Goal: Task Accomplishment & Management: Use online tool/utility

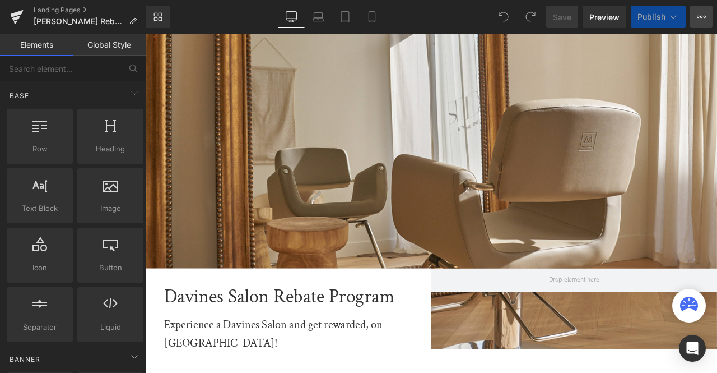
click at [708, 21] on button "View Live Page View with current Template Save Template to Library Schedule Pub…" at bounding box center [701, 17] width 22 height 22
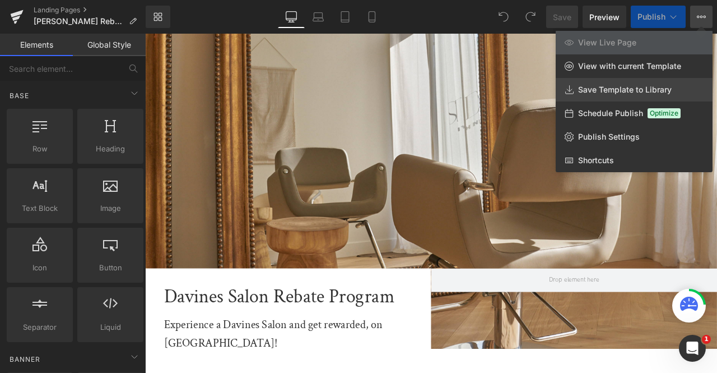
click at [647, 94] on span "Save Template to Library" at bounding box center [625, 90] width 94 height 10
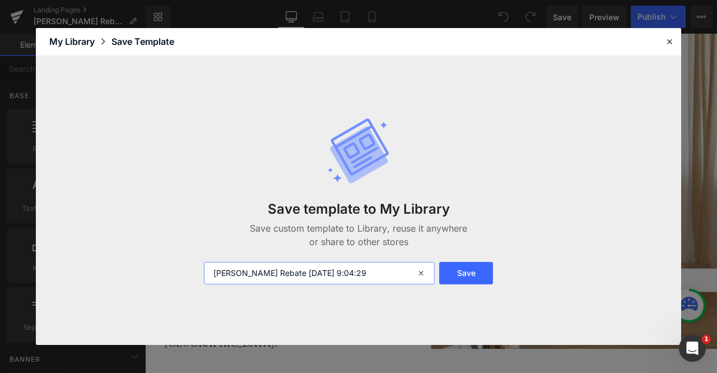
click at [265, 277] on input "BRIJ Rebate 2025-08-21 9:04:29" at bounding box center [319, 273] width 231 height 22
type input "liv landing"
click at [479, 275] on button "Save" at bounding box center [466, 273] width 54 height 22
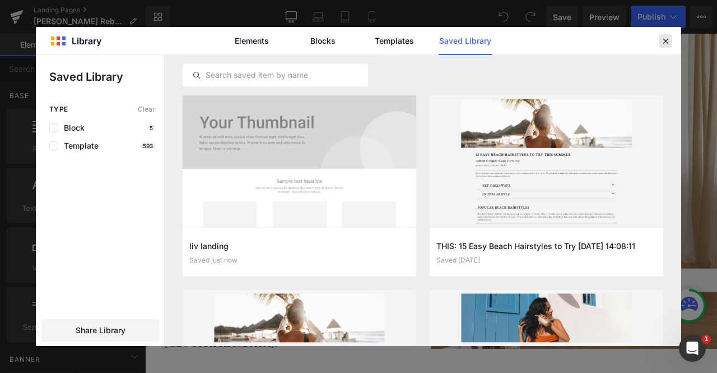
click at [666, 41] on icon at bounding box center [666, 41] width 10 height 10
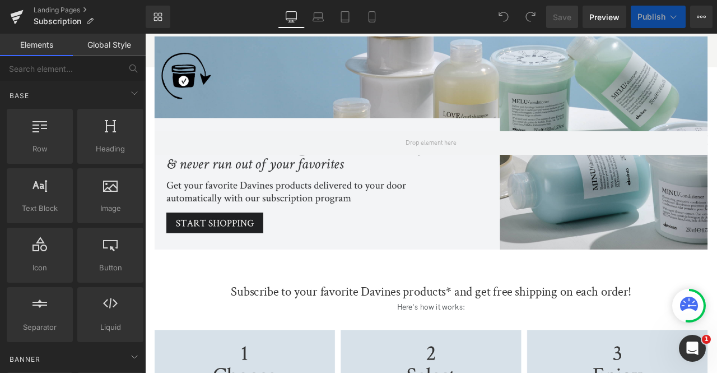
click at [247, 15] on div "Library Desktop Desktop Laptop Tablet Mobile Save Preview Publish Scheduled Vie…" at bounding box center [432, 17] width 572 height 22
click at [324, 23] on link "Laptop" at bounding box center [318, 17] width 27 height 22
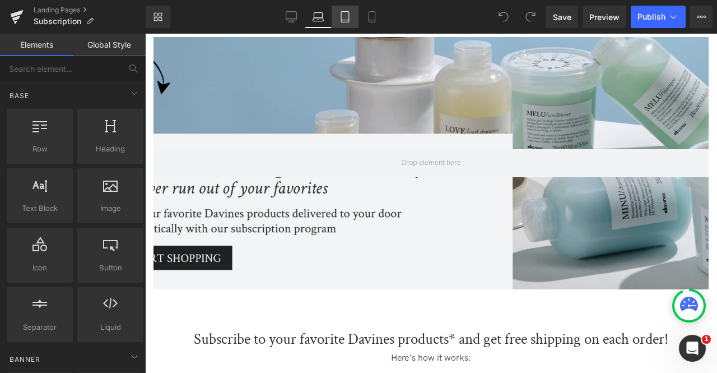
click at [340, 22] on icon at bounding box center [345, 16] width 11 height 11
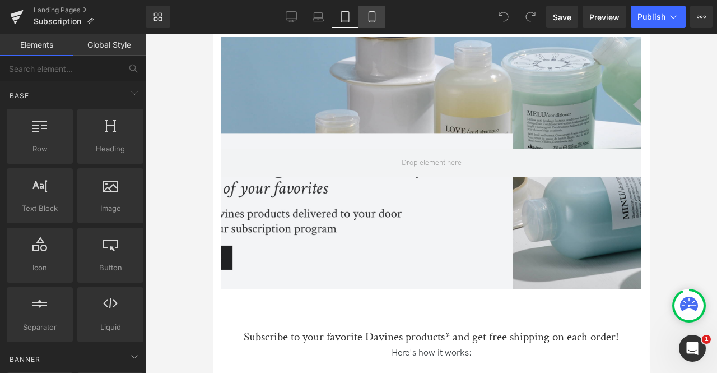
click at [376, 18] on icon at bounding box center [372, 16] width 11 height 11
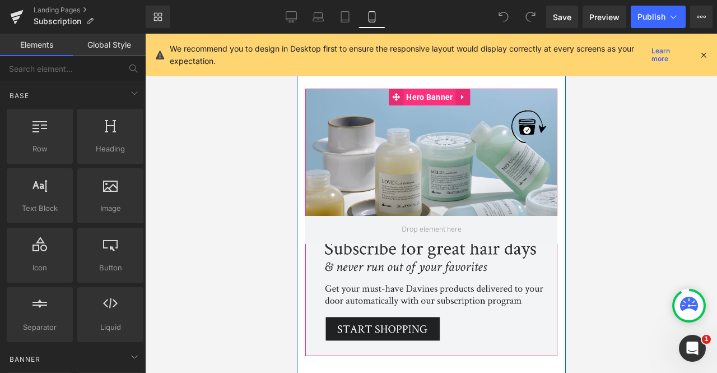
click at [415, 99] on span "Hero Banner" at bounding box center [429, 97] width 52 height 17
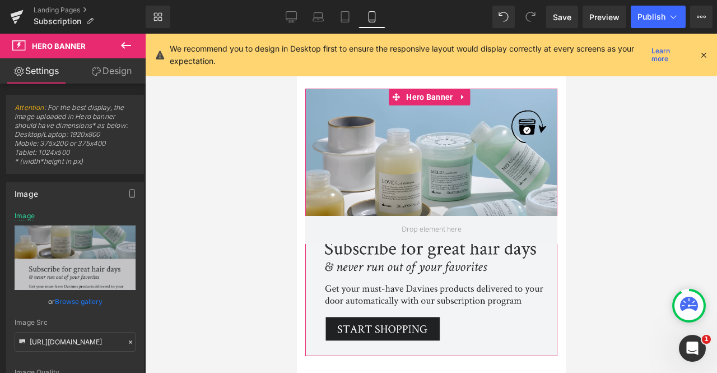
click at [119, 71] on link "Design" at bounding box center [111, 70] width 73 height 25
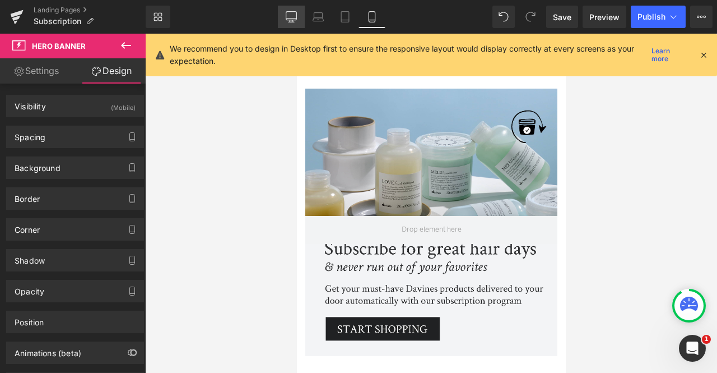
click at [298, 13] on link "Desktop" at bounding box center [291, 17] width 27 height 22
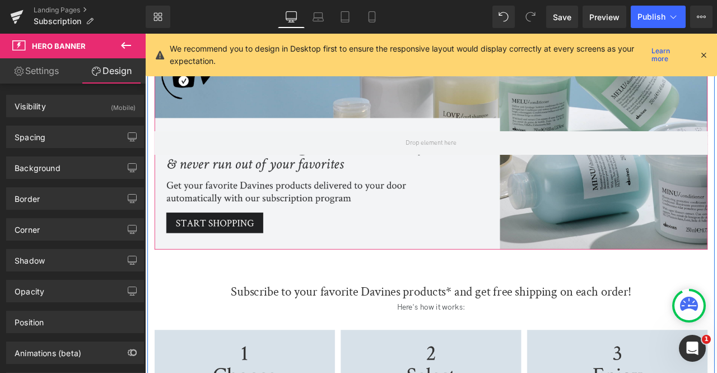
click at [682, 234] on div at bounding box center [484, 163] width 656 height 252
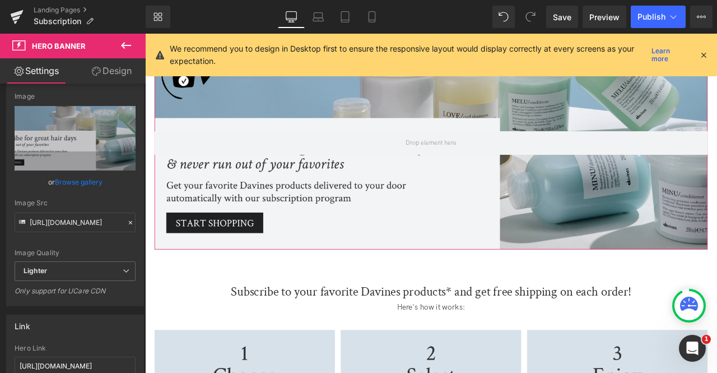
scroll to position [148, 0]
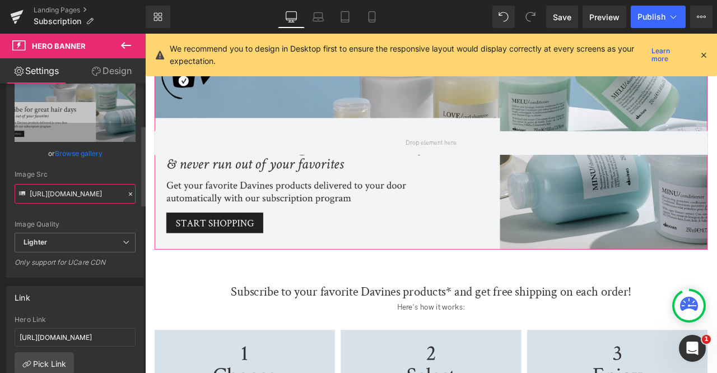
click at [68, 198] on input "[URL][DOMAIN_NAME]" at bounding box center [75, 194] width 121 height 20
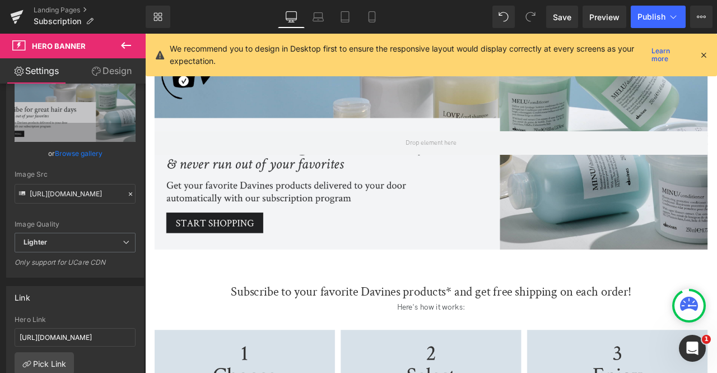
click at [702, 57] on icon at bounding box center [704, 55] width 10 height 10
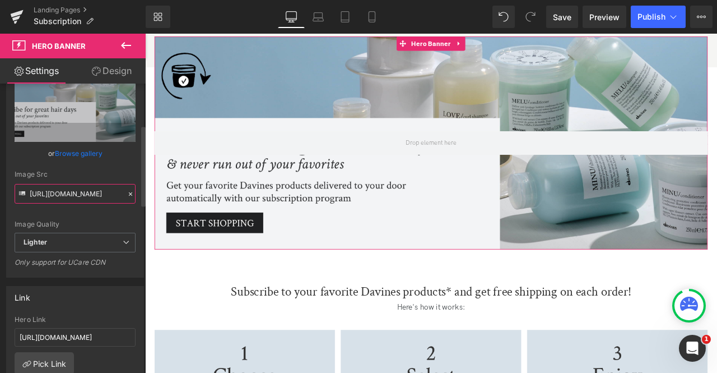
click at [76, 189] on input "[URL][DOMAIN_NAME]" at bounding box center [75, 194] width 121 height 20
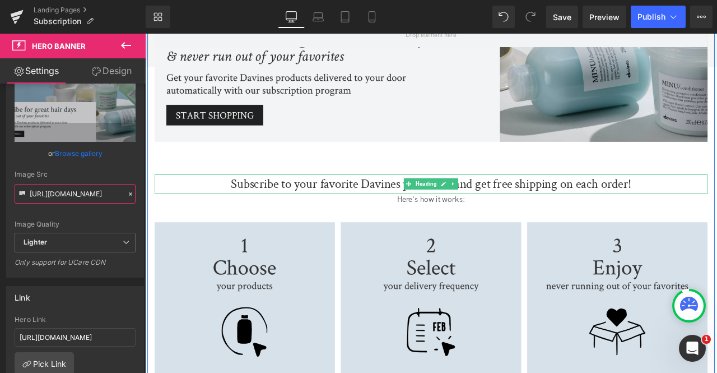
scroll to position [214, 0]
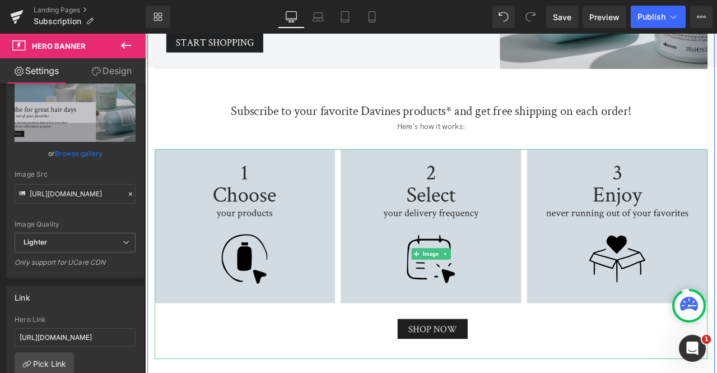
click at [300, 196] on img at bounding box center [484, 294] width 656 height 248
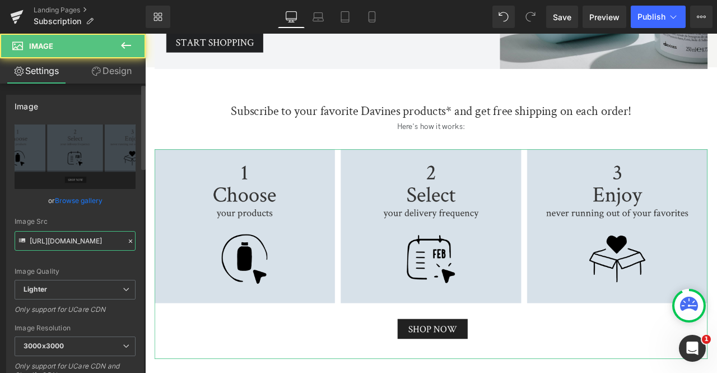
click at [73, 238] on input "[URL][DOMAIN_NAME]" at bounding box center [75, 241] width 121 height 20
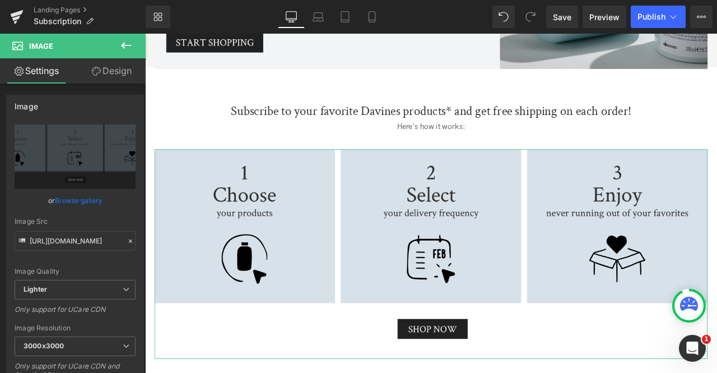
click at [109, 70] on link "Design" at bounding box center [111, 70] width 73 height 25
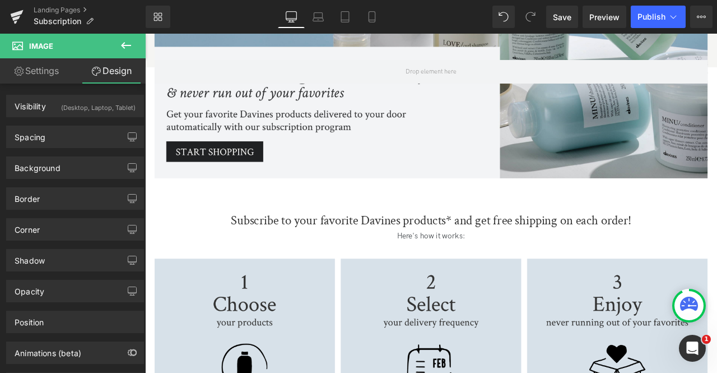
scroll to position [0, 0]
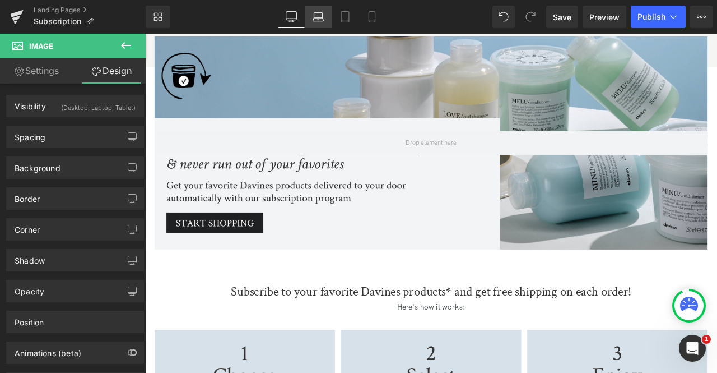
click at [319, 26] on link "Laptop" at bounding box center [318, 17] width 27 height 22
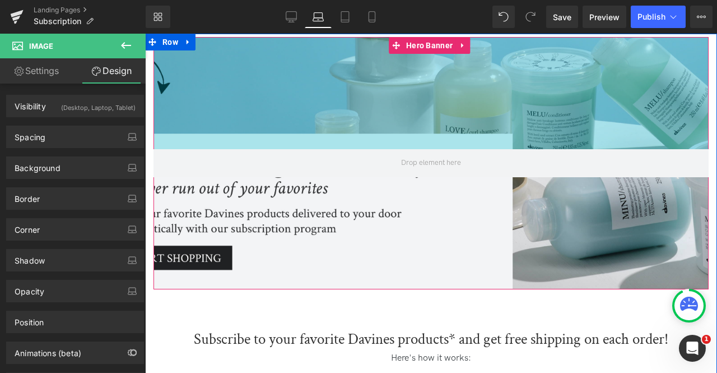
click at [298, 84] on div "200px" at bounding box center [431, 93] width 555 height 112
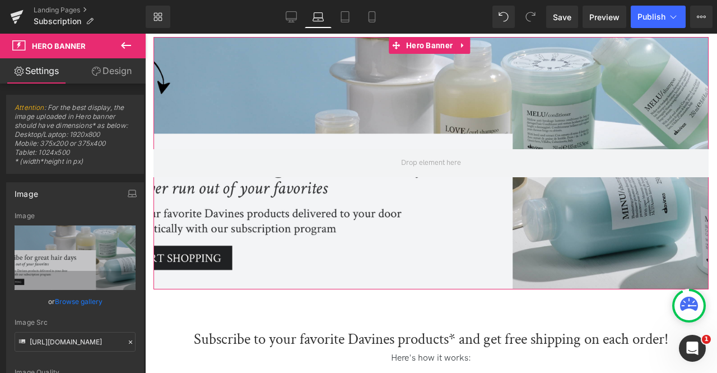
click at [98, 74] on icon at bounding box center [96, 71] width 9 height 9
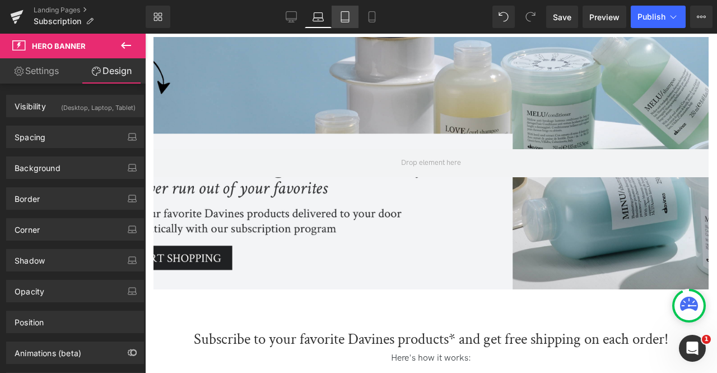
click at [349, 17] on icon at bounding box center [345, 16] width 11 height 11
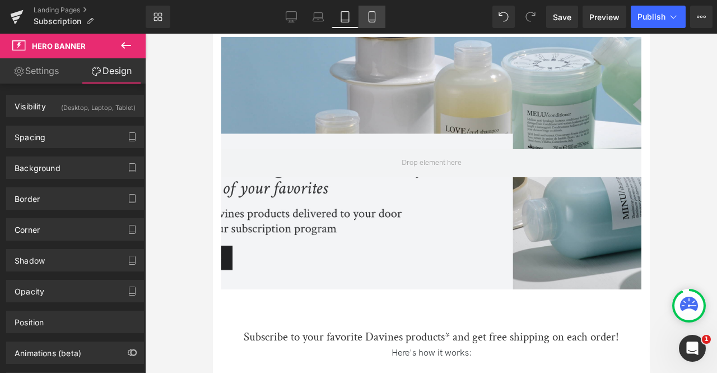
click at [379, 17] on link "Mobile" at bounding box center [372, 17] width 27 height 22
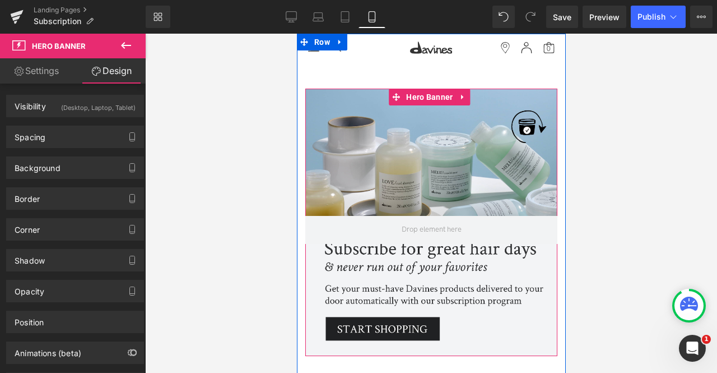
click at [346, 156] on div at bounding box center [431, 222] width 252 height 267
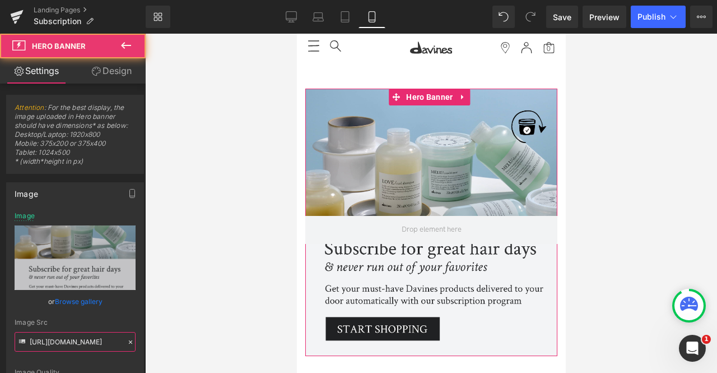
click at [83, 333] on input "[URL][DOMAIN_NAME]" at bounding box center [75, 342] width 121 height 20
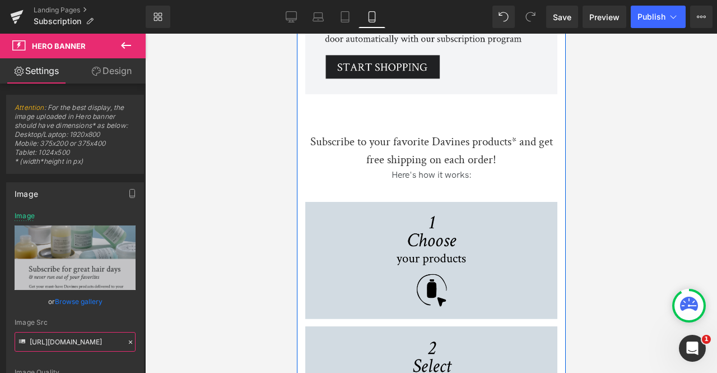
scroll to position [257, 0]
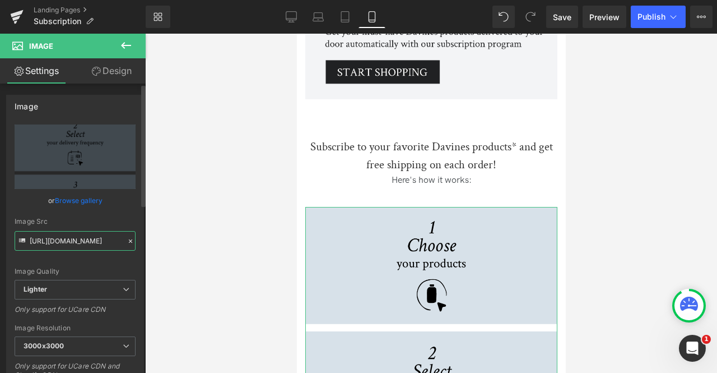
click at [81, 242] on input "[URL][DOMAIN_NAME]" at bounding box center [75, 241] width 121 height 20
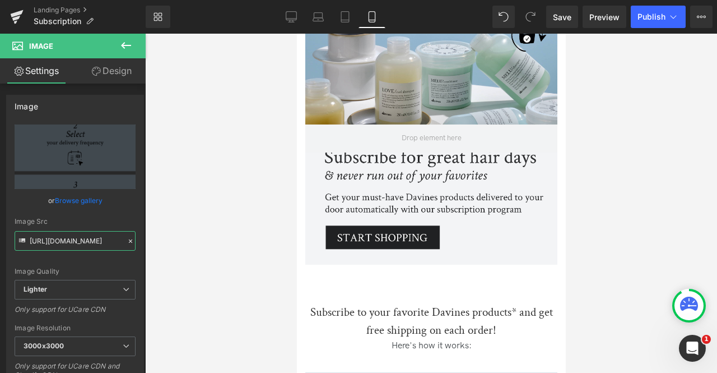
scroll to position [0, 0]
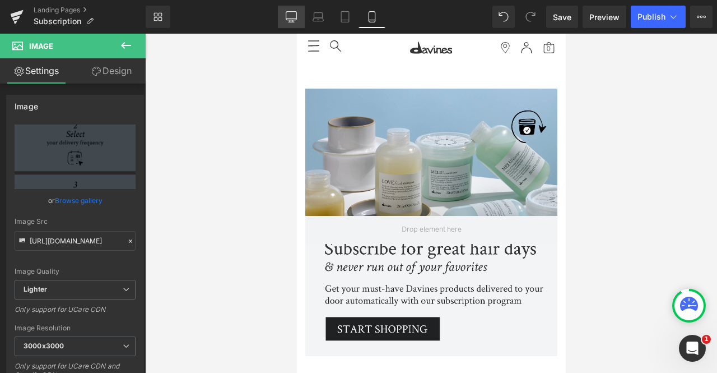
click at [296, 18] on icon at bounding box center [291, 16] width 11 height 8
type input "auto"
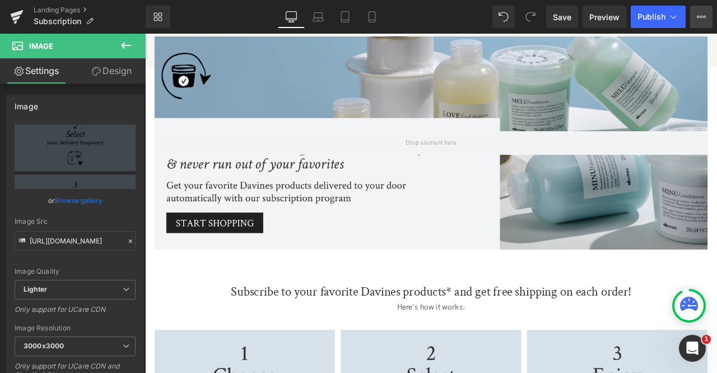
click at [710, 12] on button "View Live Page View with current Template Save Template to Library Schedule Pub…" at bounding box center [701, 17] width 22 height 22
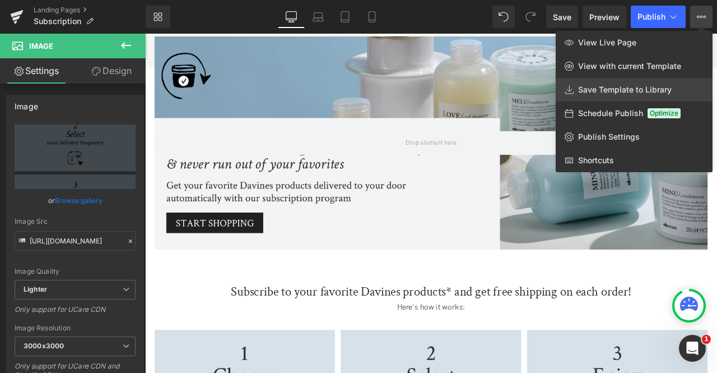
click at [641, 82] on link "Save Template to Library" at bounding box center [634, 90] width 157 height 24
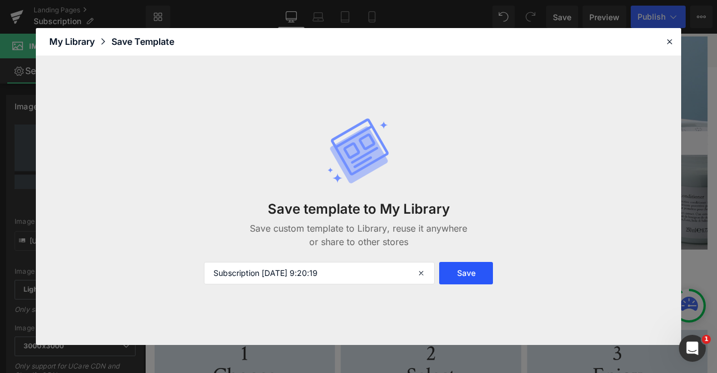
click at [449, 271] on button "Save" at bounding box center [466, 273] width 54 height 22
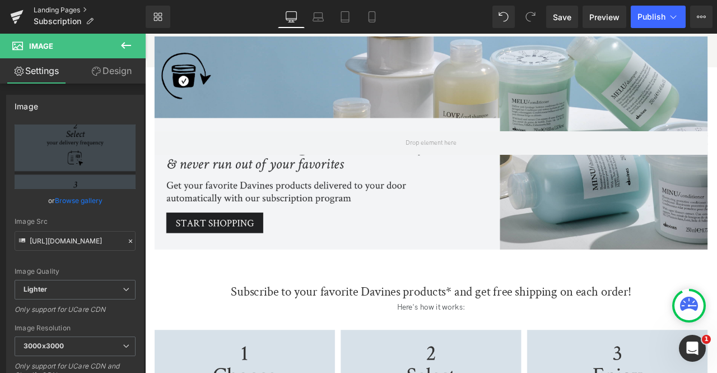
click at [84, 10] on link "Landing Pages" at bounding box center [90, 10] width 112 height 9
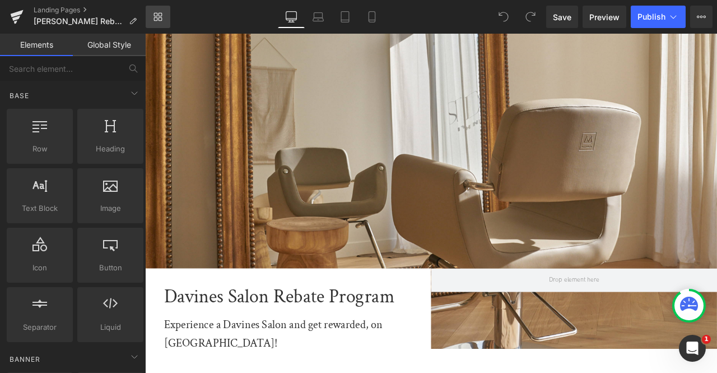
click at [157, 14] on icon at bounding box center [158, 16] width 9 height 9
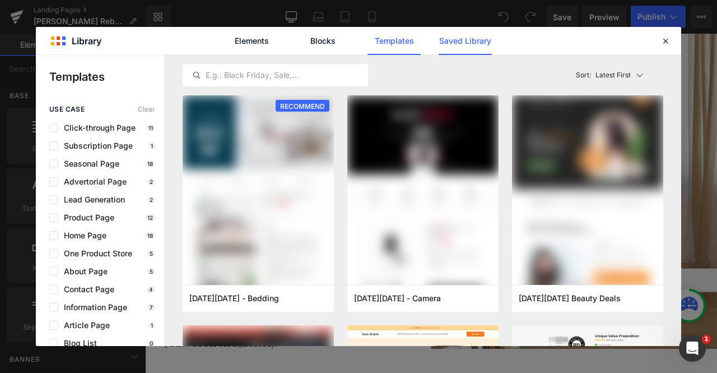
click at [446, 38] on link "Saved Library" at bounding box center [465, 41] width 53 height 28
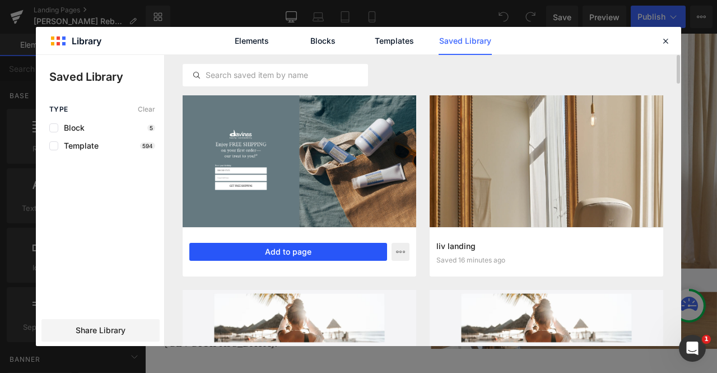
click at [299, 251] on button "Add to page" at bounding box center [288, 252] width 198 height 18
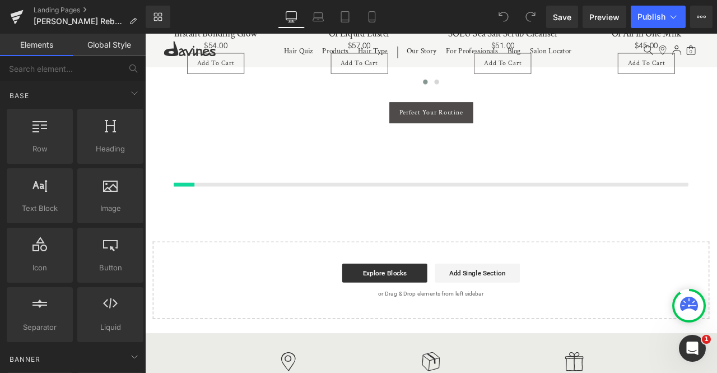
scroll to position [1202, 0]
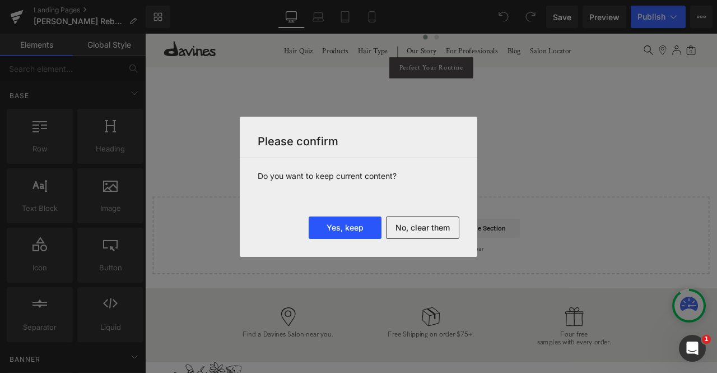
click at [326, 235] on button "Yes, keep" at bounding box center [345, 227] width 73 height 22
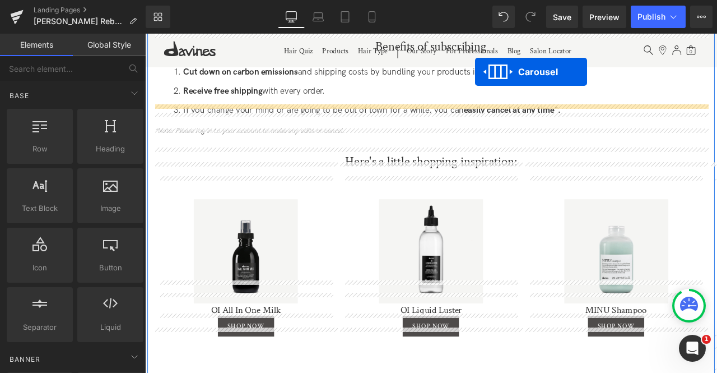
scroll to position [1642, 0]
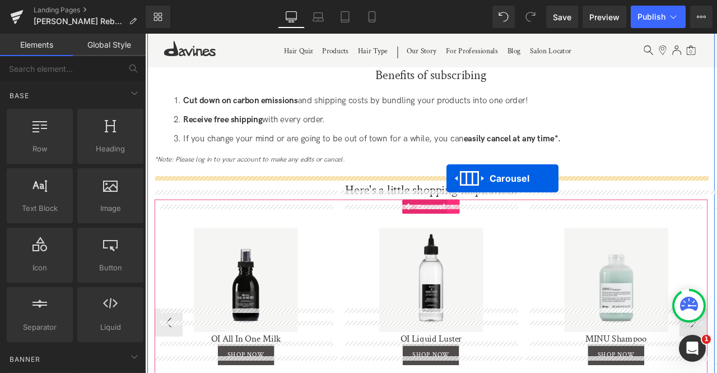
drag, startPoint x: 456, startPoint y: 112, endPoint x: 502, endPoint y: 205, distance: 104.0
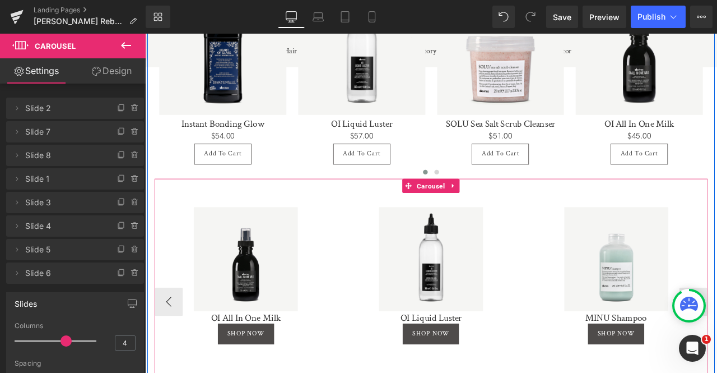
scroll to position [2025, 0]
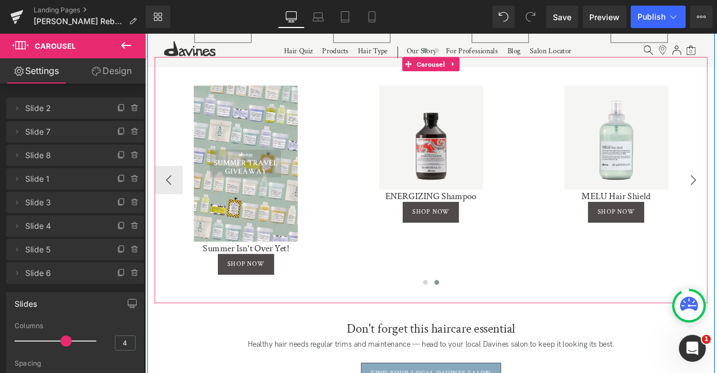
click at [717, 189] on div "Sale Off" at bounding box center [704, 156] width 206 height 123
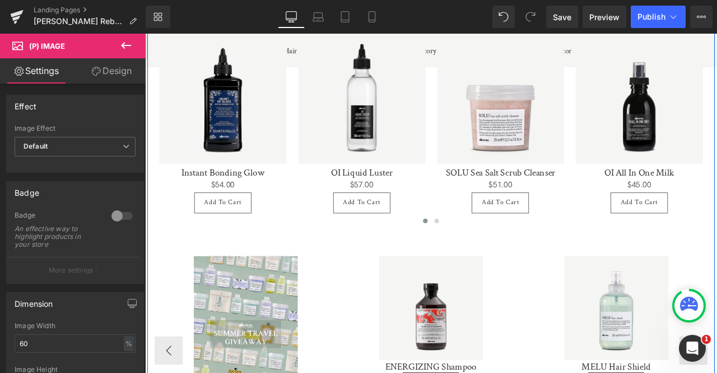
scroll to position [1823, 0]
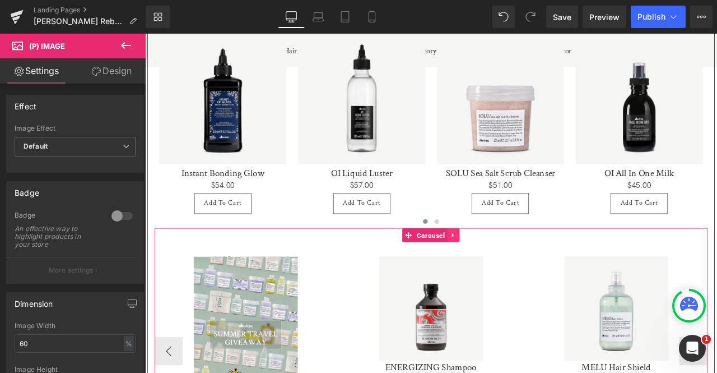
click at [509, 270] on icon at bounding box center [510, 272] width 2 height 5
click at [516, 268] on icon at bounding box center [518, 272] width 8 height 8
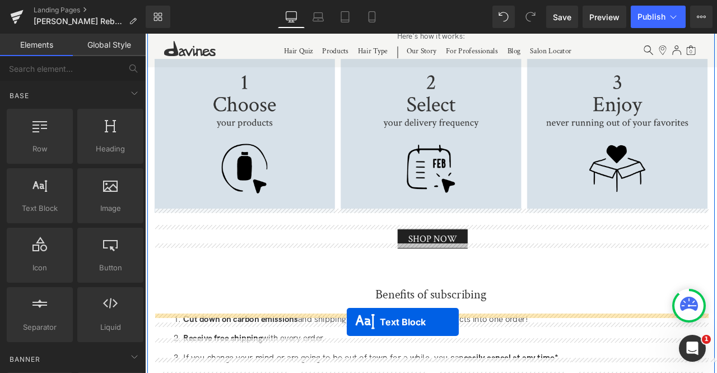
scroll to position [1414, 0]
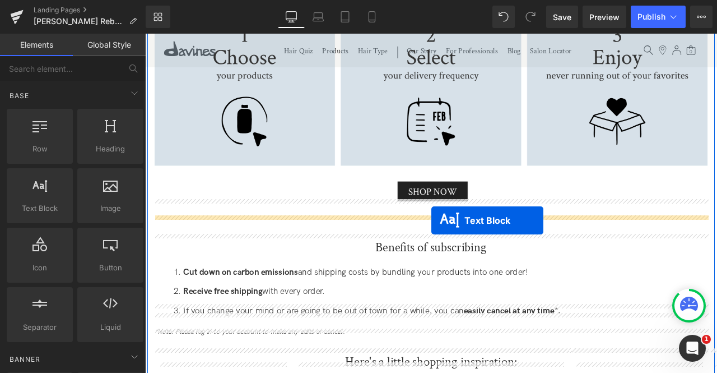
drag, startPoint x: 442, startPoint y: 196, endPoint x: 484, endPoint y: 255, distance: 72.3
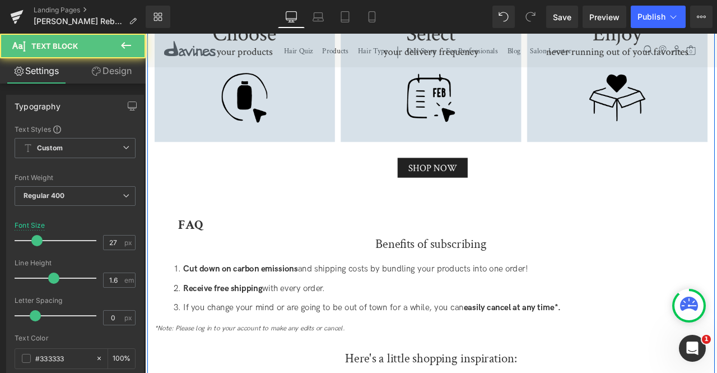
scroll to position [1386, 0]
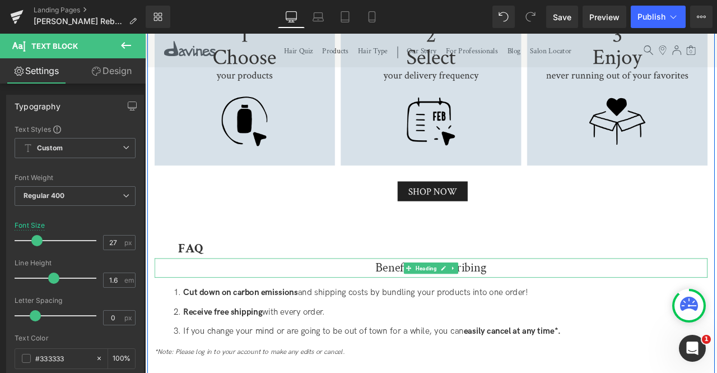
click at [444, 300] on h2 "Benefits of subscribing" at bounding box center [484, 311] width 656 height 23
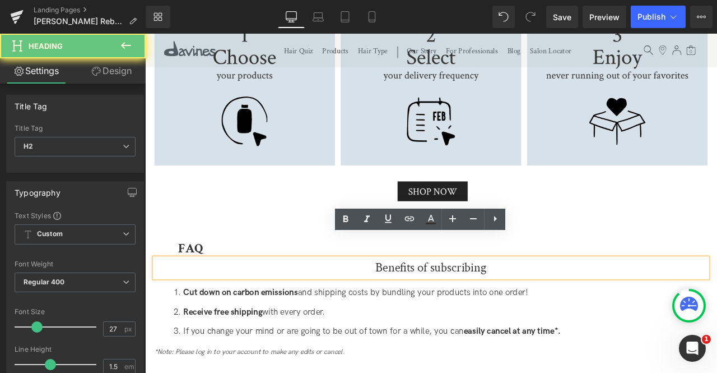
click at [444, 300] on h2 "Benefits of subscribing" at bounding box center [484, 311] width 656 height 23
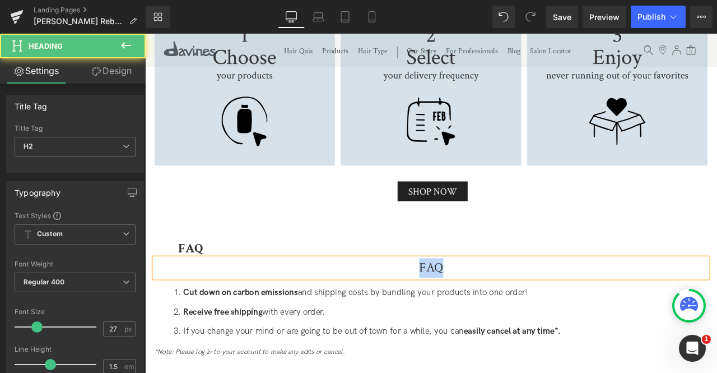
click at [447, 300] on h2 "FAQ" at bounding box center [484, 311] width 656 height 23
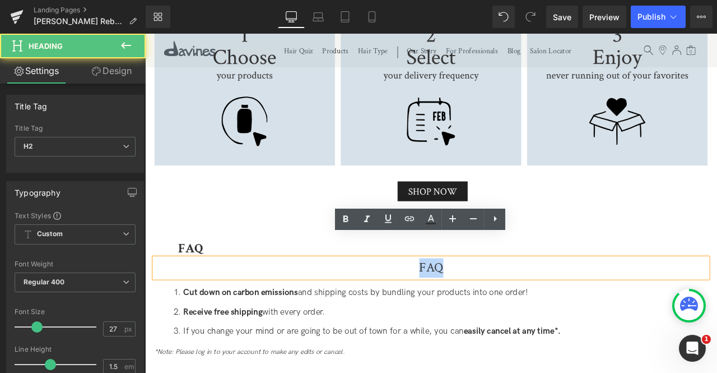
click at [447, 300] on h2 "FAQ" at bounding box center [484, 311] width 656 height 23
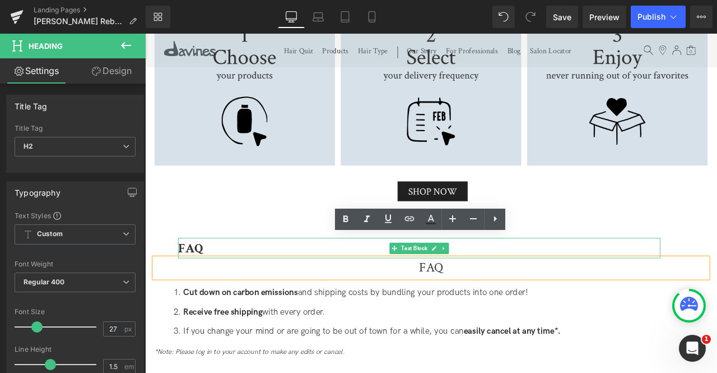
click at [244, 276] on div "FAQ" at bounding box center [461, 288] width 555 height 24
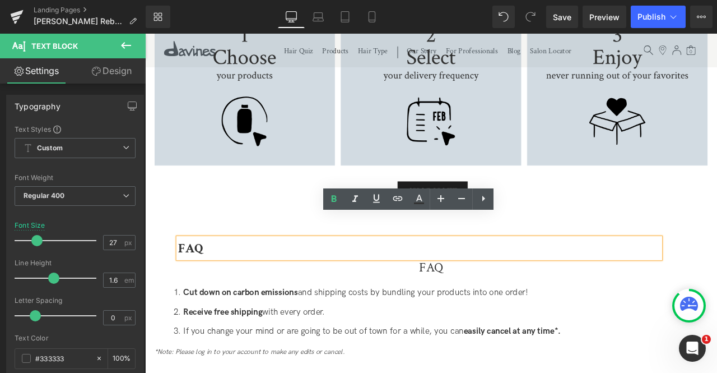
click at [295, 218] on img at bounding box center [484, 132] width 656 height 248
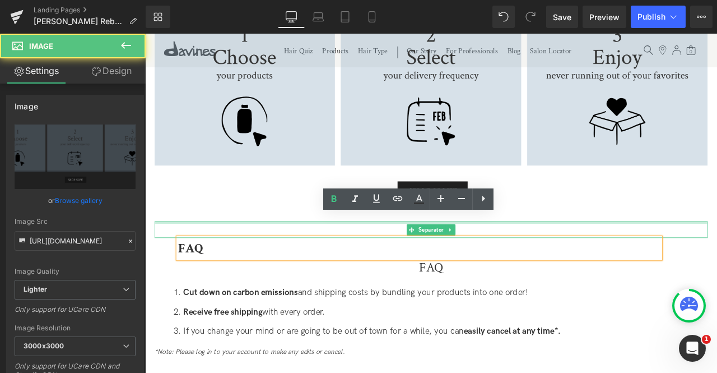
click at [308, 256] on div at bounding box center [484, 257] width 656 height 3
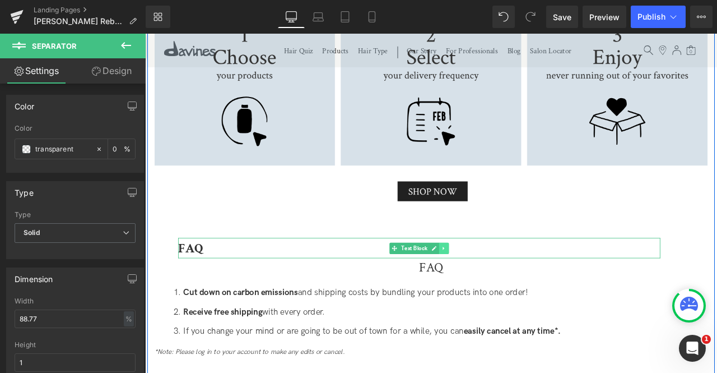
click at [499, 285] on icon at bounding box center [500, 288] width 6 height 7
click at [499, 281] on link at bounding box center [505, 287] width 12 height 13
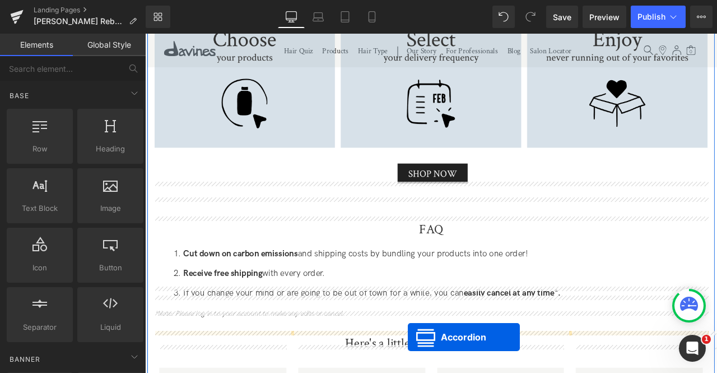
scroll to position [1352, 0]
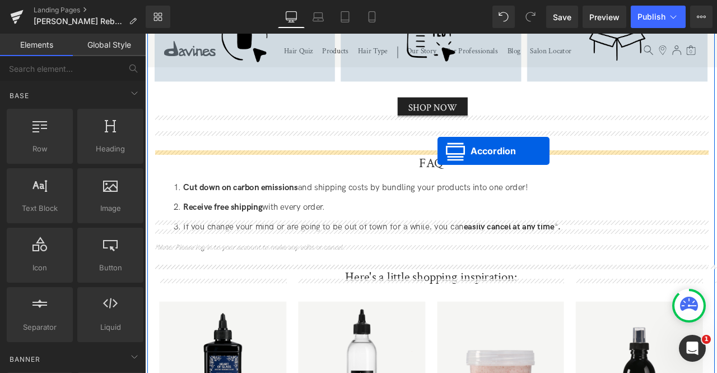
drag, startPoint x: 452, startPoint y: 187, endPoint x: 492, endPoint y: 172, distance: 42.4
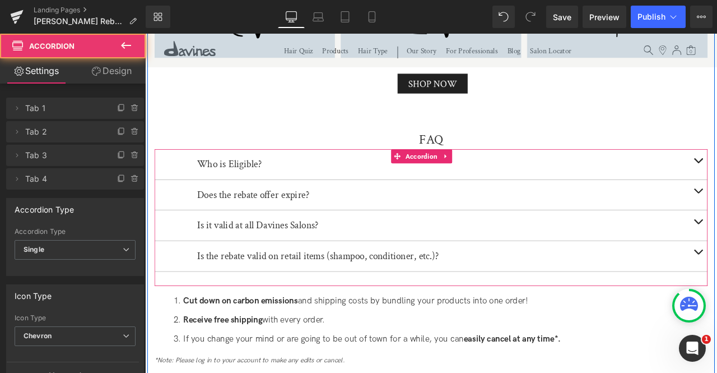
scroll to position [1324, 0]
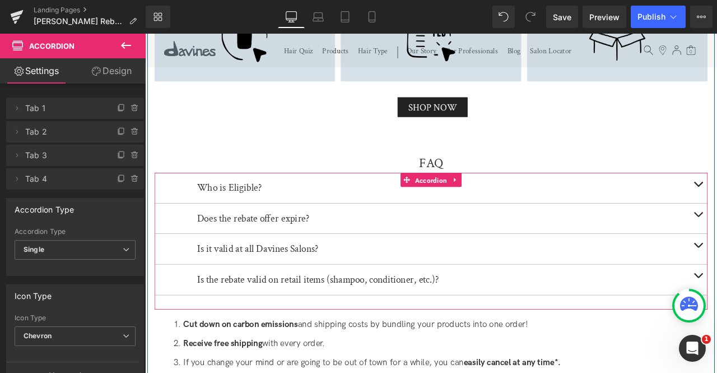
click at [469, 199] on span "Accordion" at bounding box center [484, 207] width 43 height 17
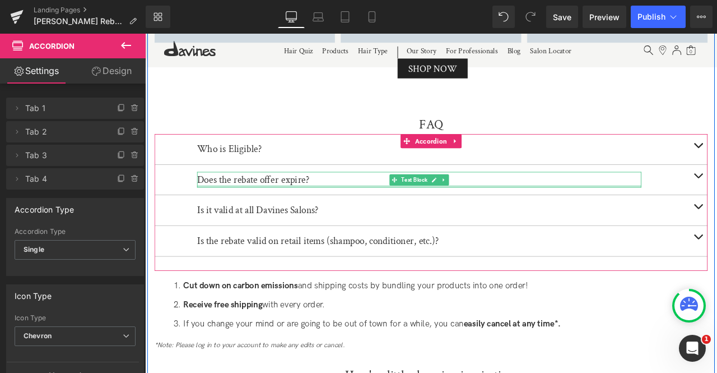
scroll to position [1371, 0]
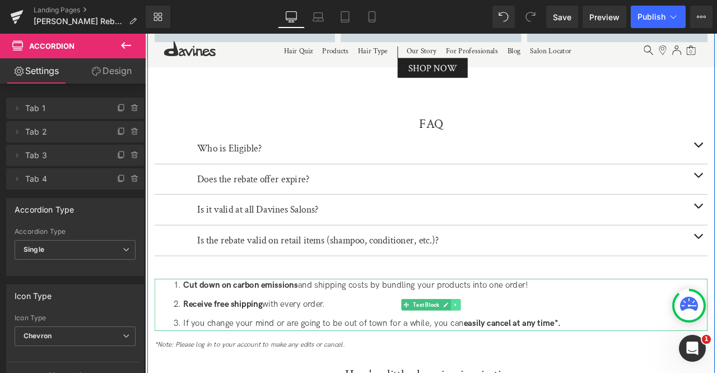
click at [513, 351] on icon at bounding box center [514, 354] width 6 height 7
click at [513, 348] on link at bounding box center [519, 354] width 12 height 13
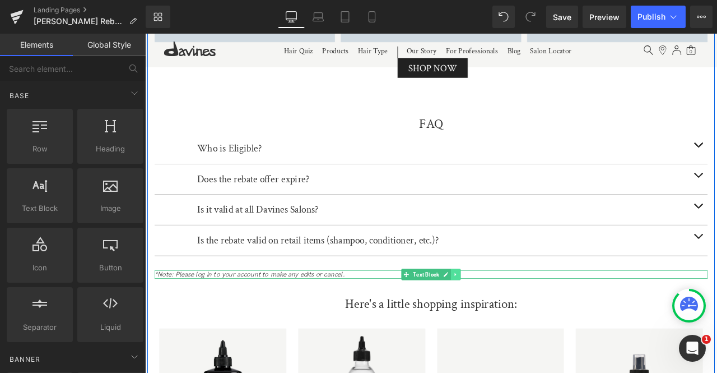
click at [511, 316] on icon at bounding box center [514, 319] width 6 height 7
click at [517, 316] on icon at bounding box center [519, 319] width 6 height 6
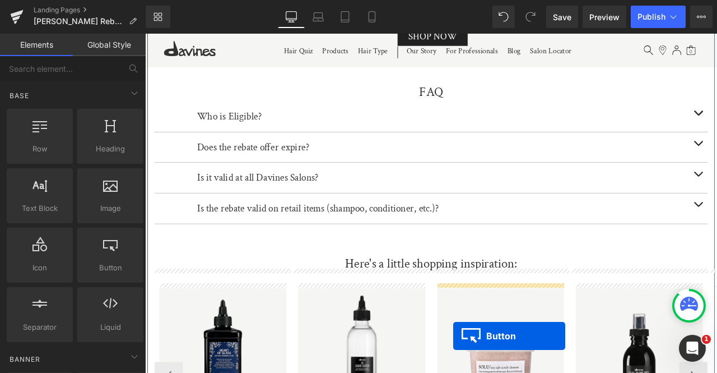
scroll to position [1435, 0]
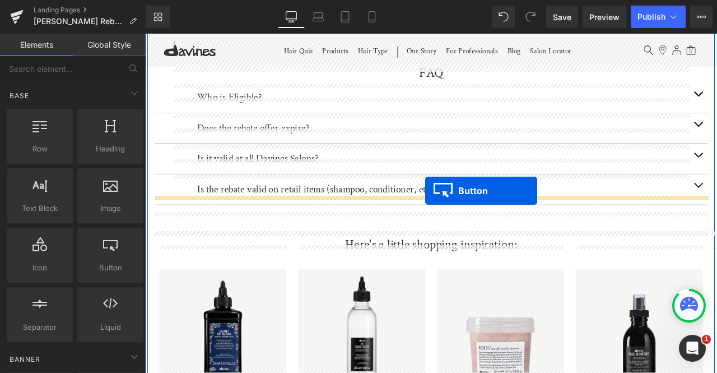
drag, startPoint x: 465, startPoint y: 237, endPoint x: 477, endPoint y: 220, distance: 21.2
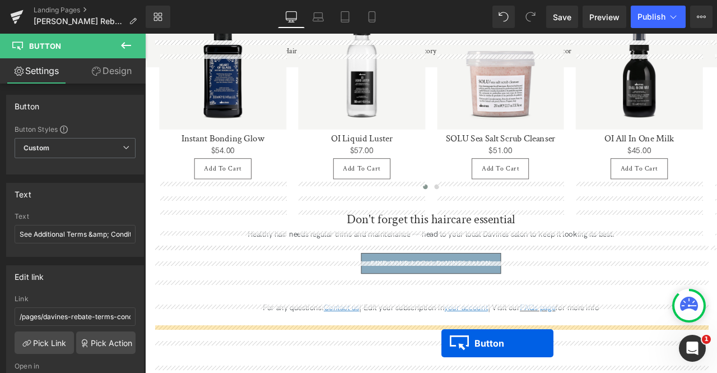
scroll to position [1812, 0]
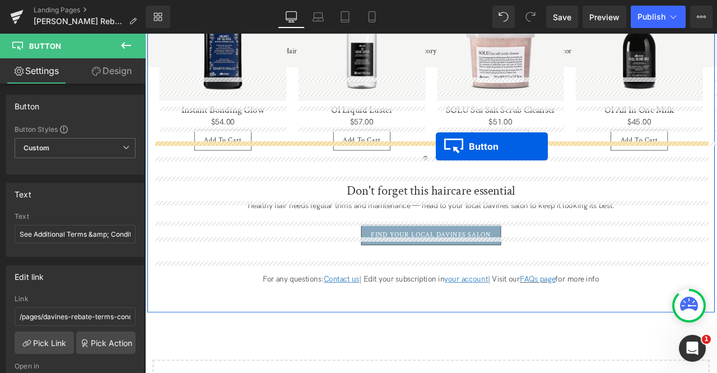
drag, startPoint x: 463, startPoint y: 212, endPoint x: 490, endPoint y: 167, distance: 52.8
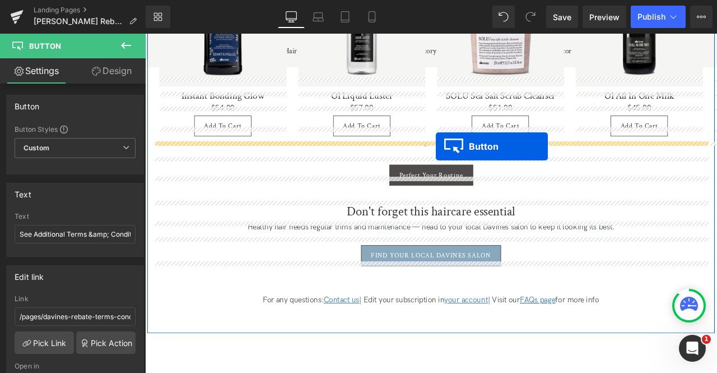
scroll to position [1795, 0]
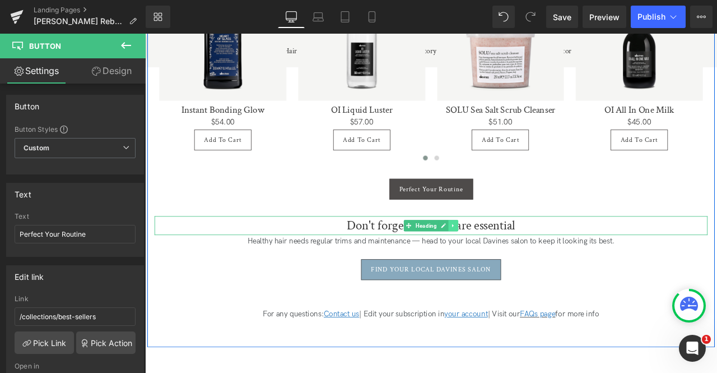
click at [508, 258] on icon at bounding box center [511, 261] width 6 height 7
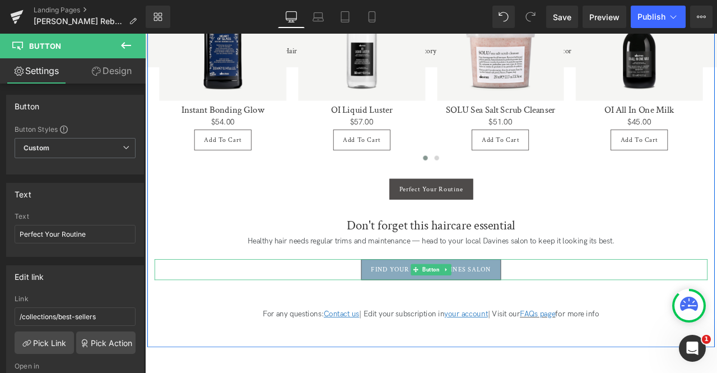
click at [279, 301] on div "FIND YOUR LOCAL DAVINES SALON" at bounding box center [484, 313] width 656 height 25
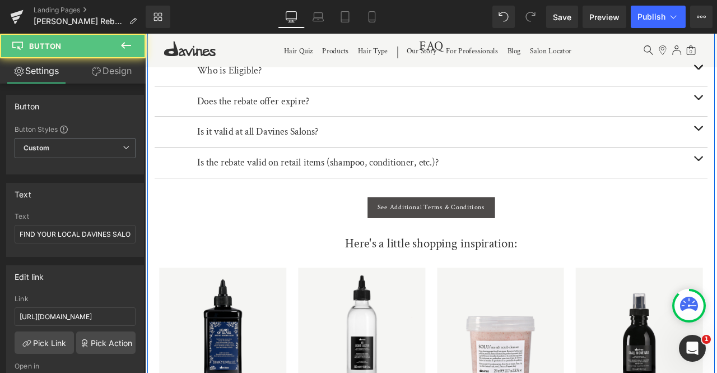
scroll to position [1427, 0]
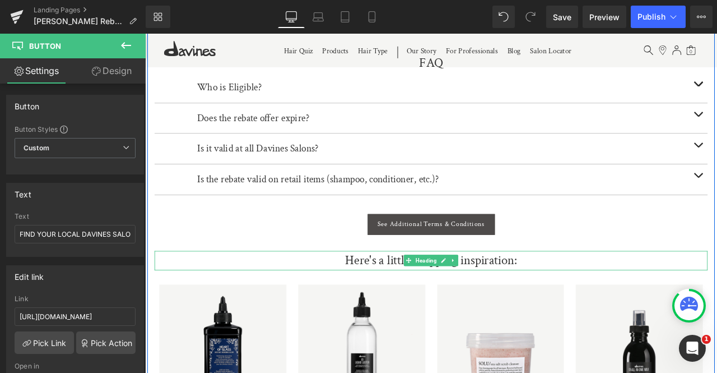
click at [416, 291] on h2 "Here's a little shopping inspiration:" at bounding box center [484, 302] width 656 height 23
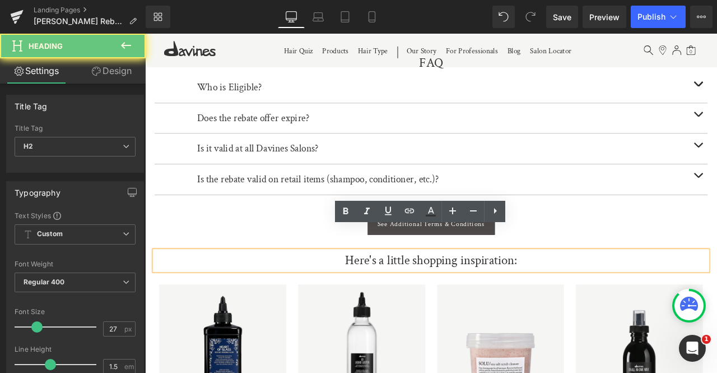
click at [416, 291] on h2 "Here's a little shopping inspiration:" at bounding box center [484, 302] width 656 height 23
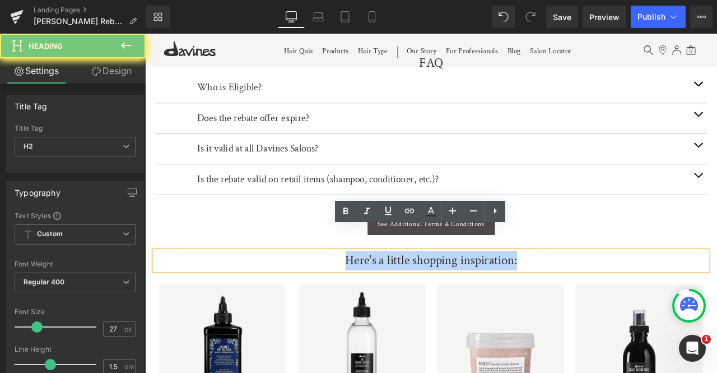
click at [416, 291] on h2 "Here's a little shopping inspiration:" at bounding box center [484, 302] width 656 height 23
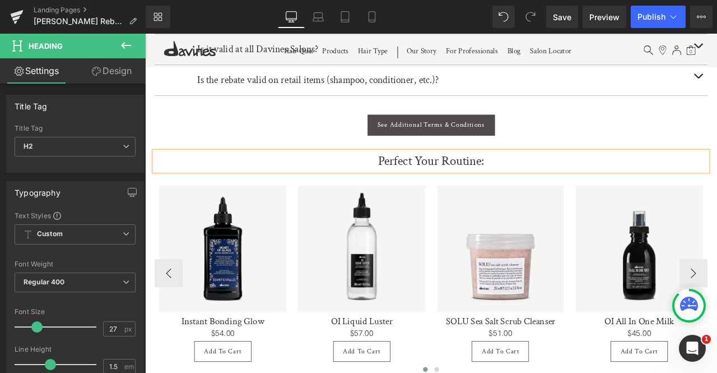
scroll to position [1635, 0]
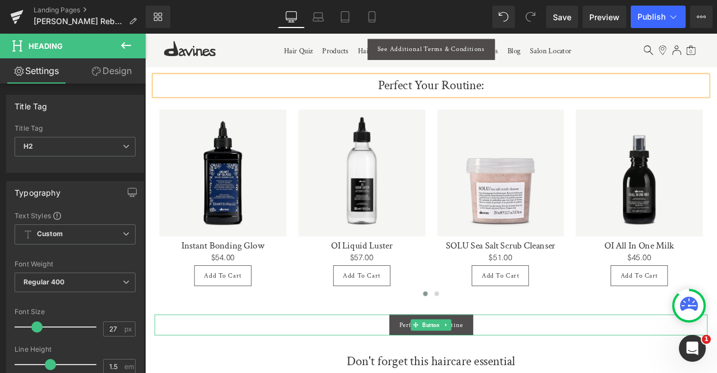
click at [453, 372] on span "Perfect Your Routine" at bounding box center [485, 379] width 76 height 10
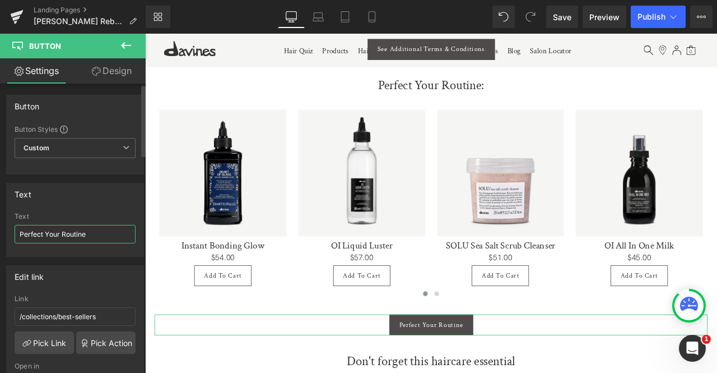
click at [45, 239] on input "Perfect Your Routine" at bounding box center [75, 234] width 121 height 18
type input "S"
type input "Shop Best Sellers"
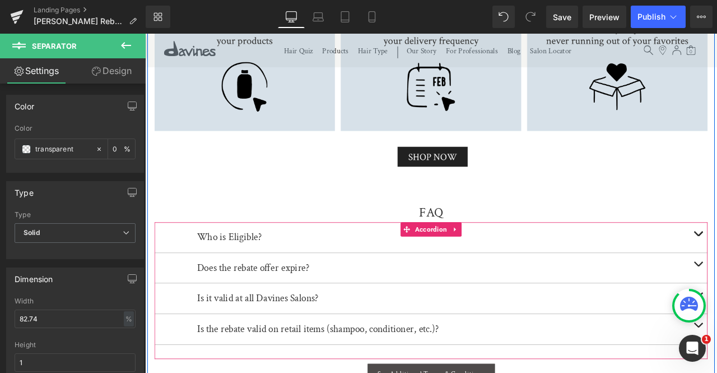
scroll to position [1180, 0]
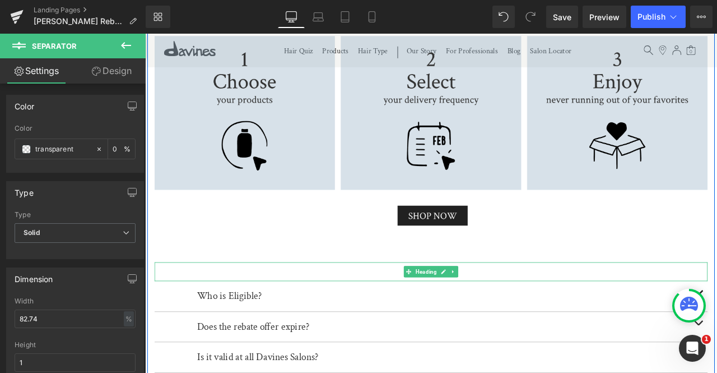
click at [427, 304] on h2 "FAQ" at bounding box center [484, 315] width 656 height 23
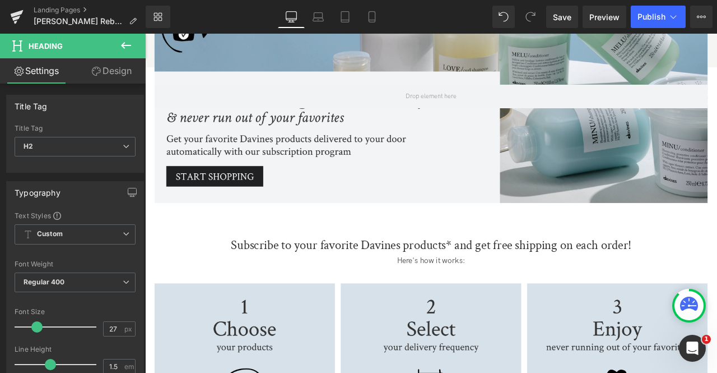
scroll to position [887, 0]
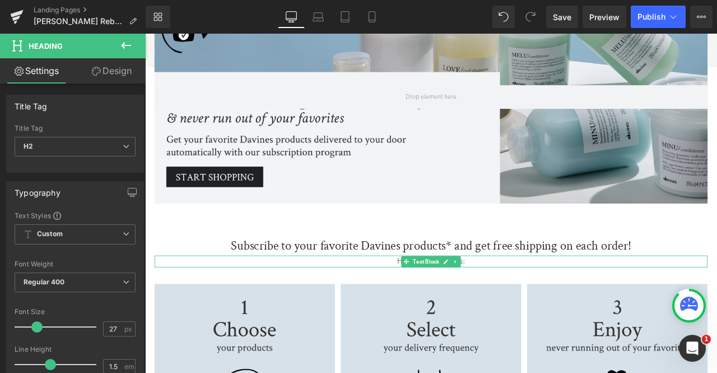
click at [430, 296] on p "Here's how it works:" at bounding box center [484, 303] width 656 height 15
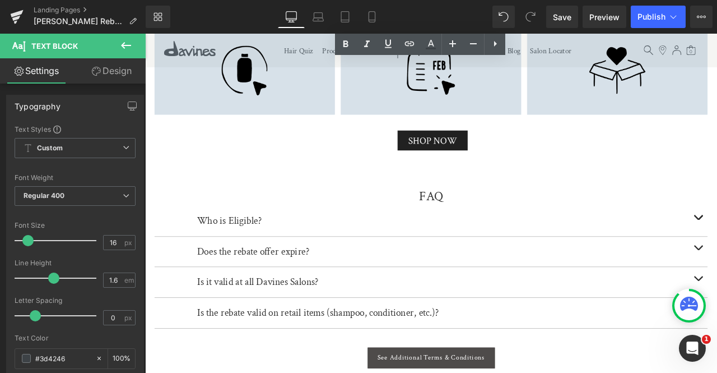
scroll to position [1270, 0]
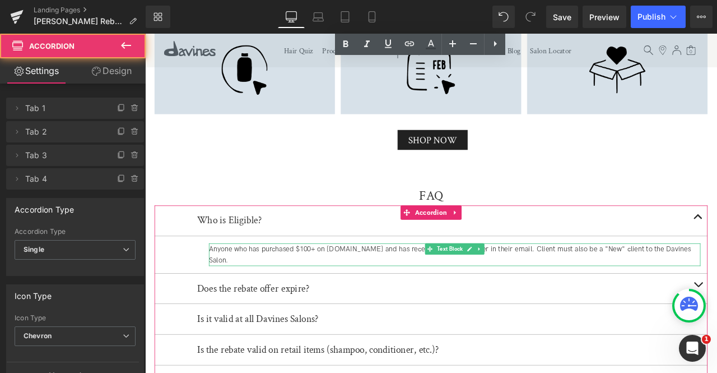
click at [318, 282] on div "Anyone who has purchased $100+ on davines.com and has received the rebate offer…" at bounding box center [512, 295] width 583 height 27
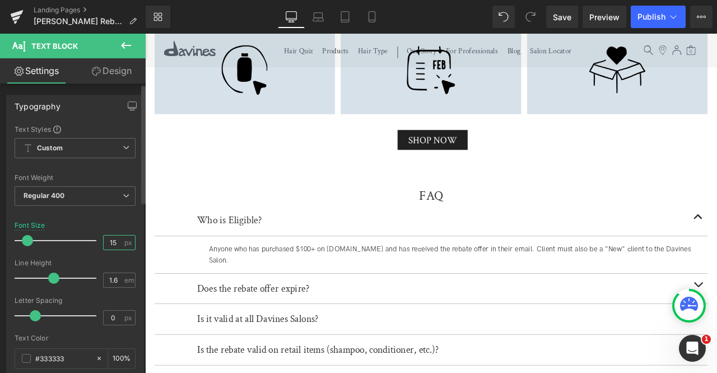
click at [108, 245] on input "15" at bounding box center [114, 242] width 20 height 14
type input "16"
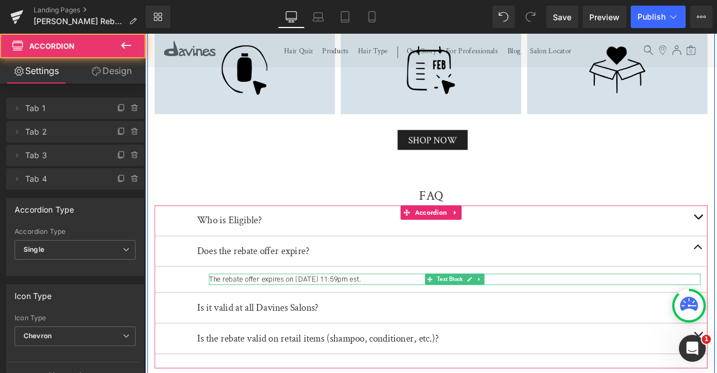
click at [336, 318] on div "The rebate offer expires on 12/31/2025 at 11:59pm est." at bounding box center [512, 324] width 583 height 13
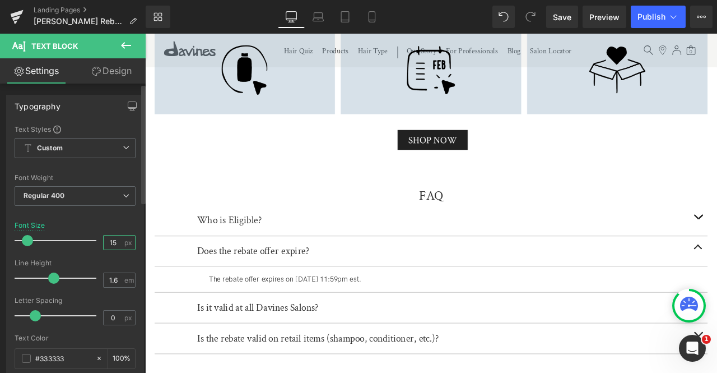
click at [114, 240] on input "15" at bounding box center [114, 242] width 20 height 14
type input "16"
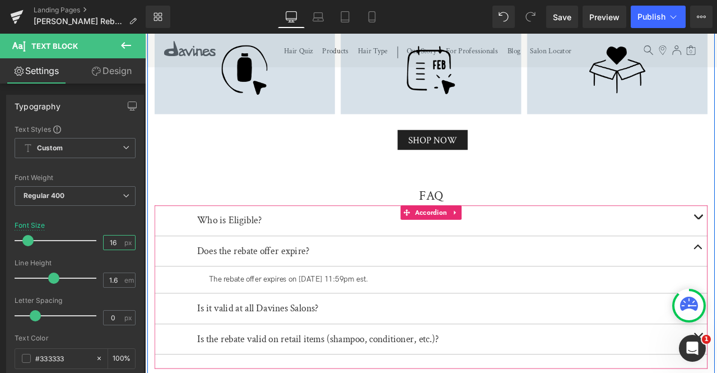
scroll to position [1332, 0]
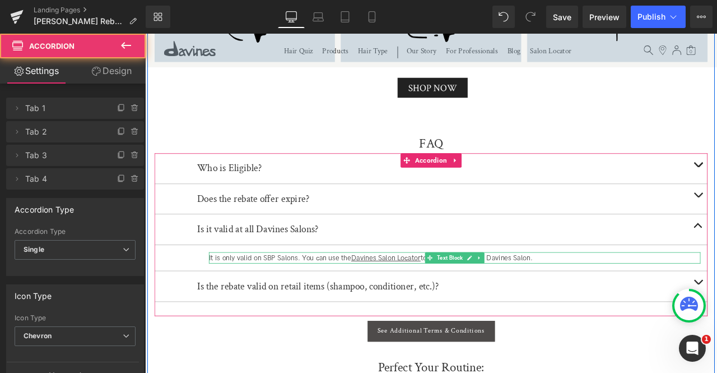
click at [297, 293] on div "It is only valid on SBP Salons. You can use the Davines Salon Locator to identi…" at bounding box center [512, 299] width 583 height 13
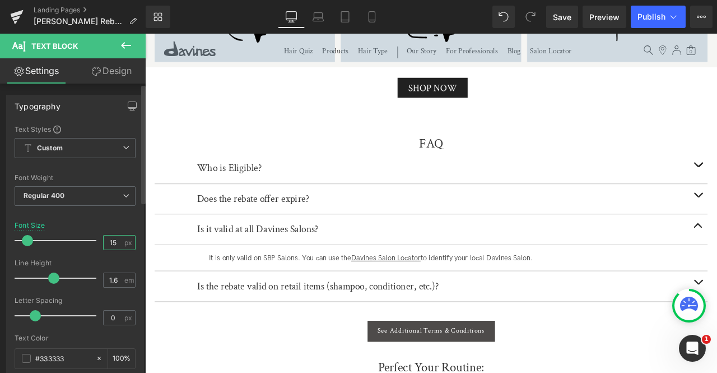
click at [114, 235] on input "15" at bounding box center [114, 242] width 20 height 14
type input "16"
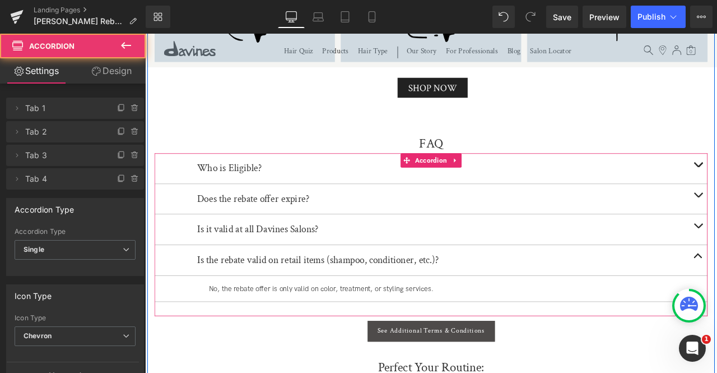
click at [268, 329] on div "No, the rebate offer is only valid on color, treatment, or styling services." at bounding box center [512, 335] width 583 height 13
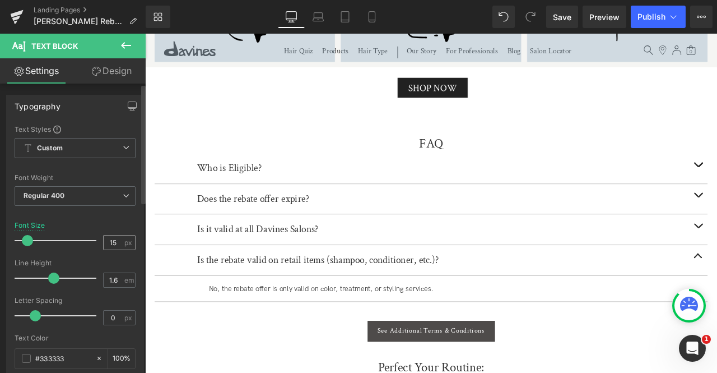
click at [124, 242] on span "px" at bounding box center [129, 242] width 10 height 7
click at [114, 237] on input "15" at bounding box center [114, 242] width 20 height 14
type input "16"
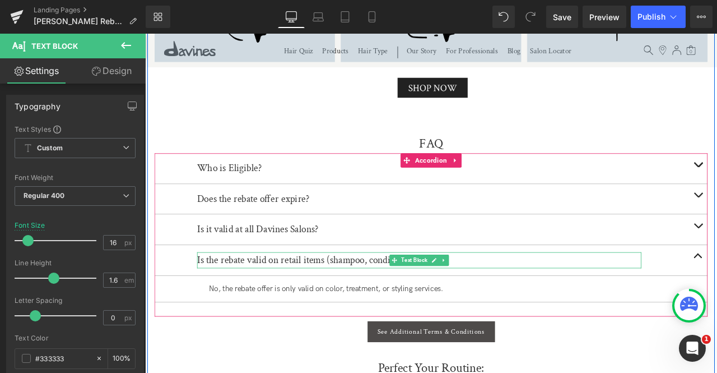
click at [258, 293] on div "Is the rebate valid on retail items (shampoo, conditioner, etc.)?" at bounding box center [470, 302] width 527 height 19
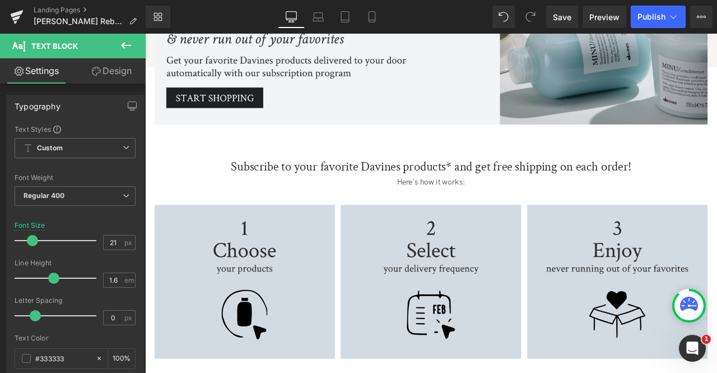
scroll to position [980, 0]
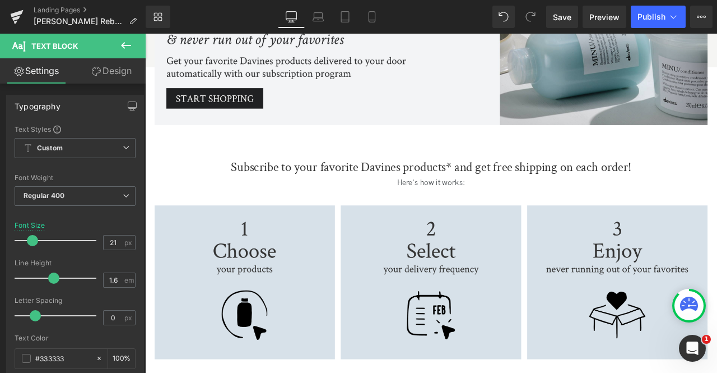
click at [329, 180] on h2 "Subscribe to your favorite Davines products* and get free shipping on each orde…" at bounding box center [484, 191] width 656 height 23
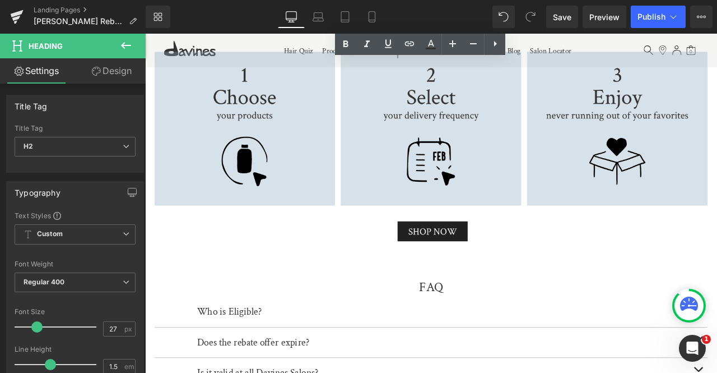
scroll to position [1163, 0]
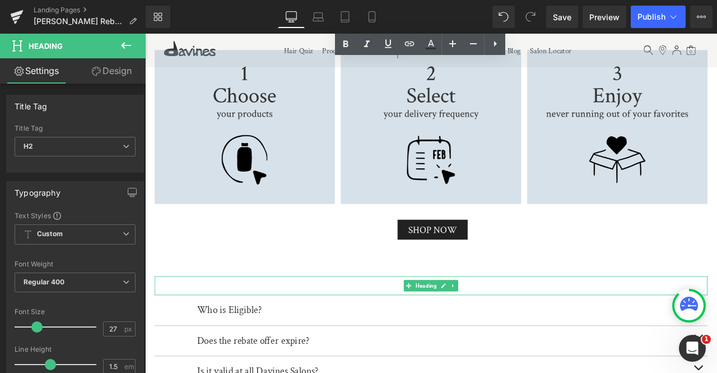
click at [463, 326] on span "Heading" at bounding box center [478, 332] width 30 height 13
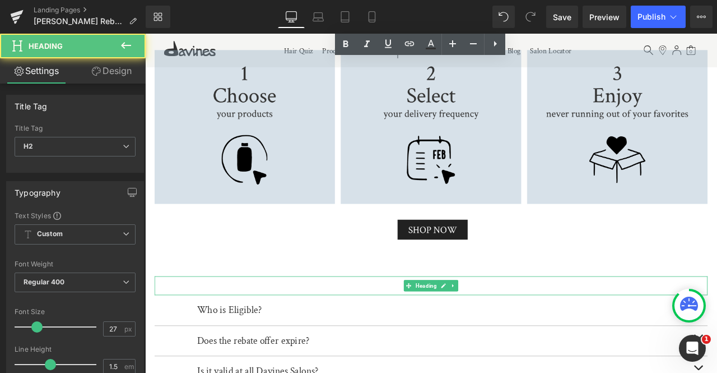
click at [395, 321] on h2 "FAQ" at bounding box center [484, 332] width 656 height 23
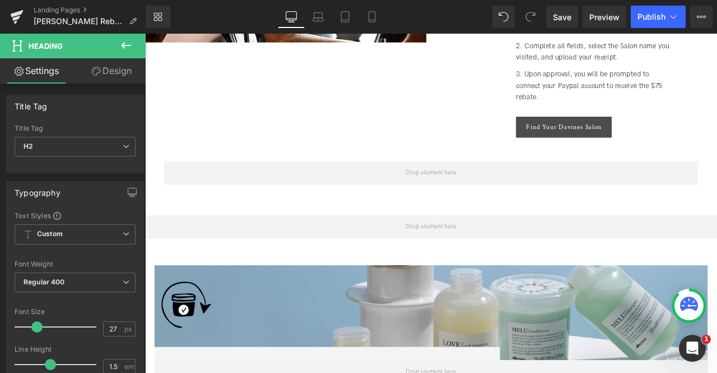
scroll to position [420, 0]
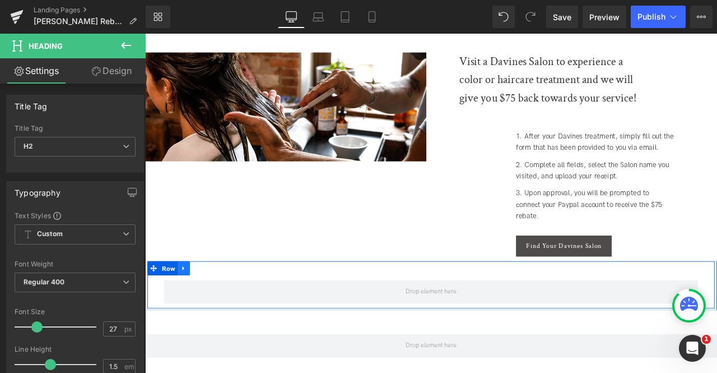
click at [189, 303] on link at bounding box center [191, 311] width 15 height 17
click at [219, 308] on icon at bounding box center [220, 312] width 8 height 8
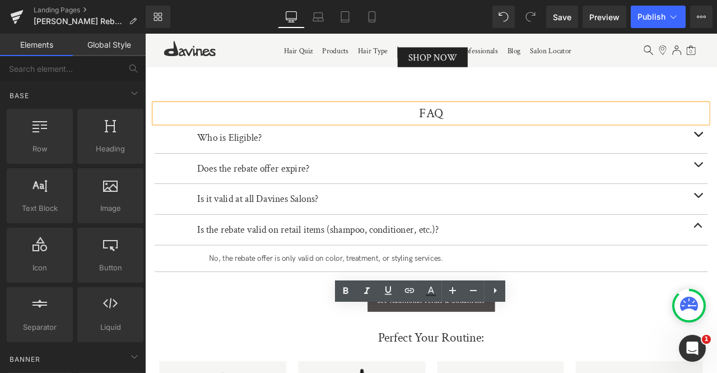
scroll to position [1496, 0]
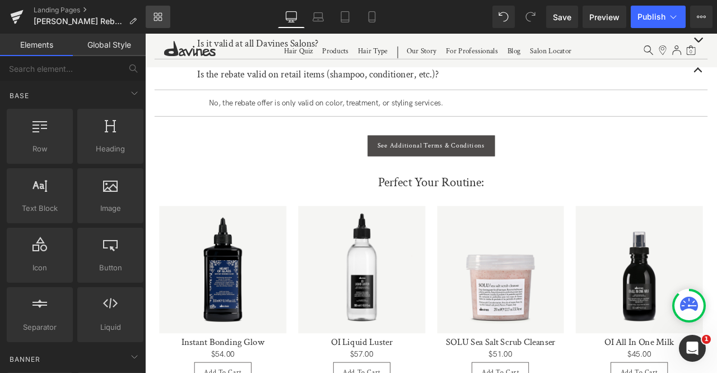
click at [170, 11] on link "Library" at bounding box center [158, 17] width 25 height 22
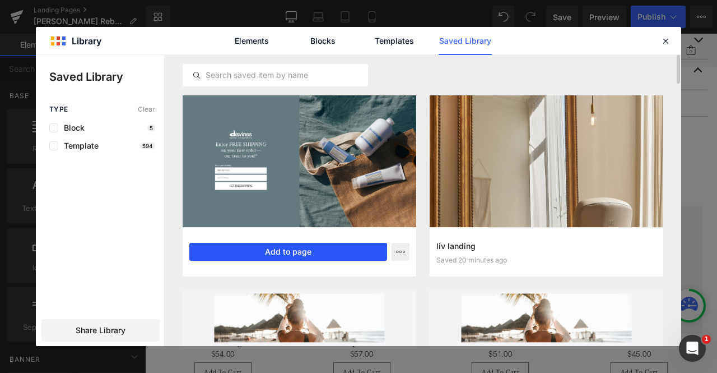
click at [279, 251] on button "Add to page" at bounding box center [288, 252] width 198 height 18
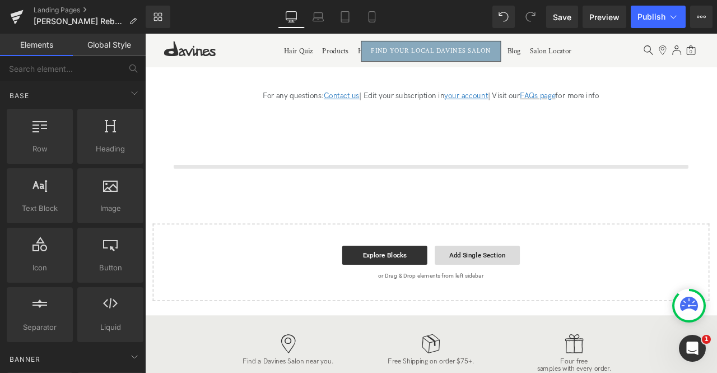
scroll to position [2057, 0]
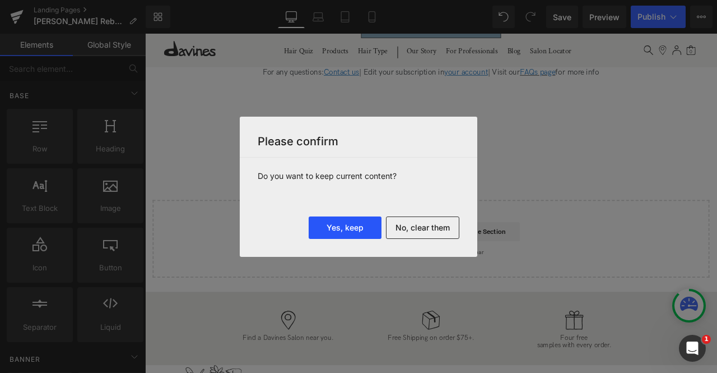
click at [332, 229] on button "Yes, keep" at bounding box center [345, 227] width 73 height 22
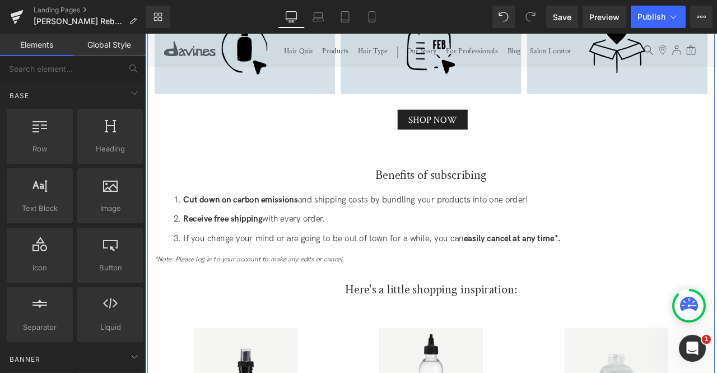
scroll to position [2606, 0]
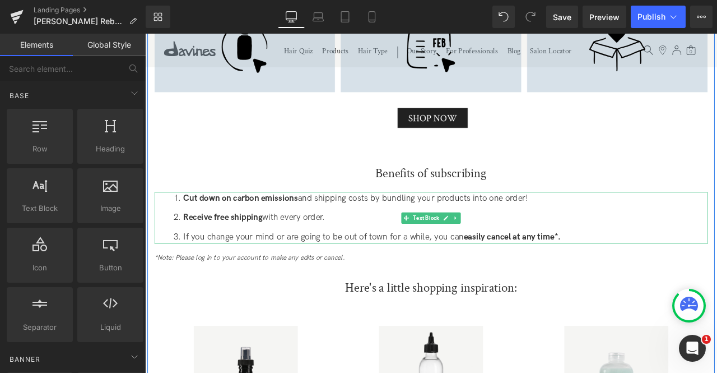
click at [314, 223] on strong "Cut down on carbon emissions" at bounding box center [259, 229] width 136 height 12
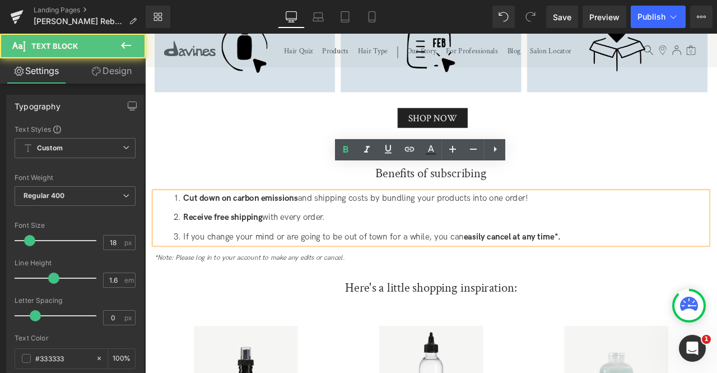
click at [343, 230] on ol "Cut down on carbon emissions and shipping costs by bundling your products into …" at bounding box center [484, 252] width 656 height 62
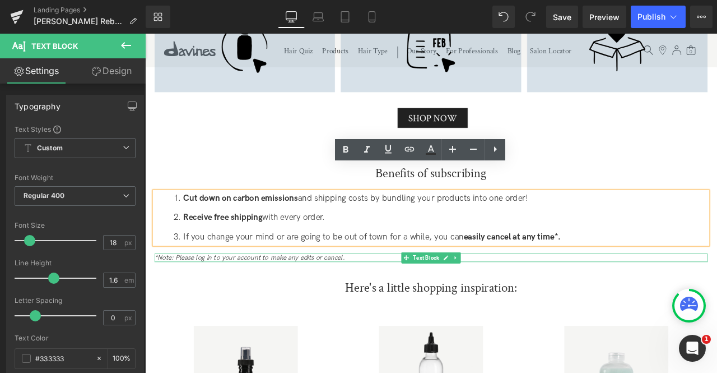
click at [332, 294] on icon "*Note: Please log in to your account to make any edits or cancel." at bounding box center [268, 299] width 225 height 10
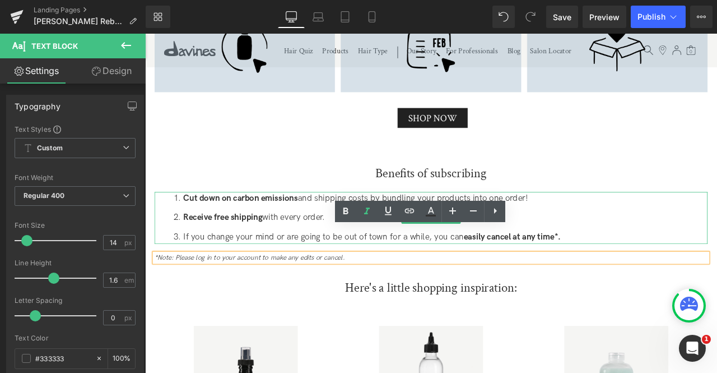
click at [312, 267] on li "If you change your mind or are going to be out of town for a while, you can eas…" at bounding box center [495, 275] width 633 height 16
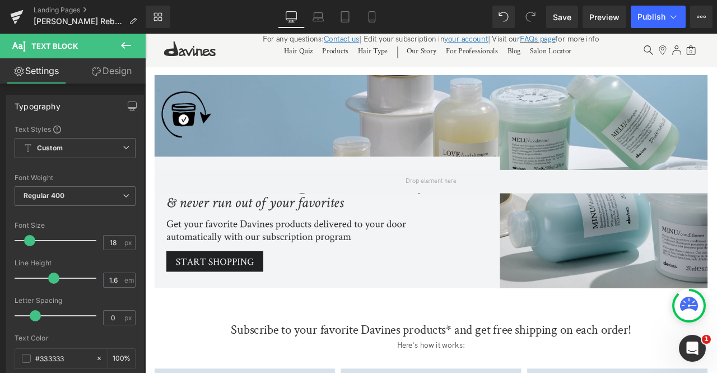
scroll to position [2091, 0]
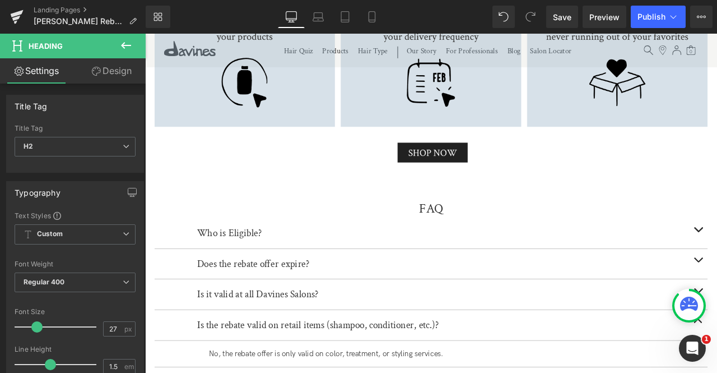
scroll to position [1198, 0]
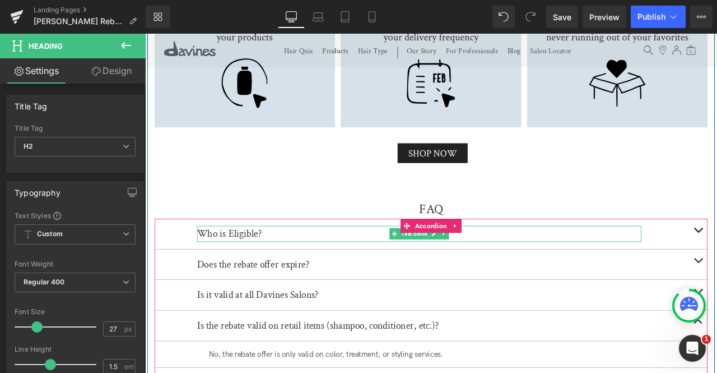
click at [252, 261] on div "Who is Eligible?" at bounding box center [470, 270] width 527 height 19
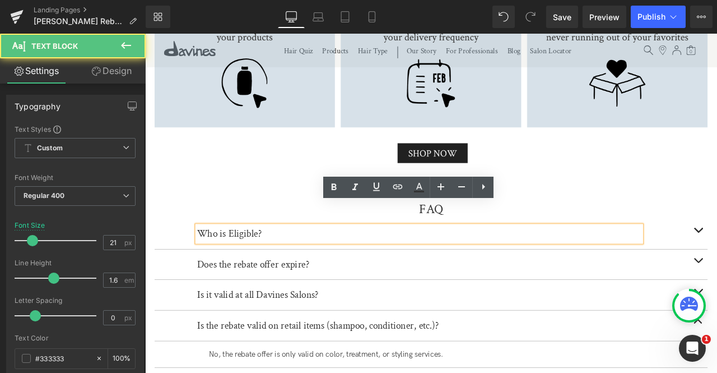
click at [263, 261] on div "Who is Eligible?" at bounding box center [470, 270] width 527 height 19
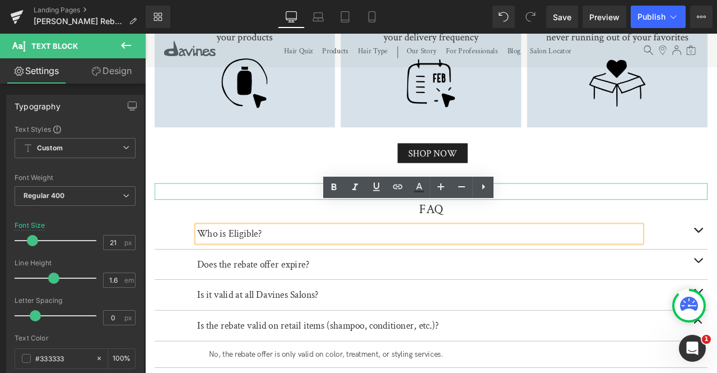
click at [252, 216] on hr at bounding box center [484, 219] width 582 height 6
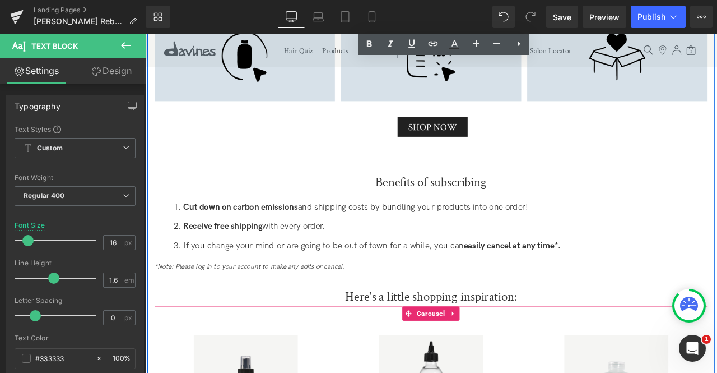
scroll to position [2591, 0]
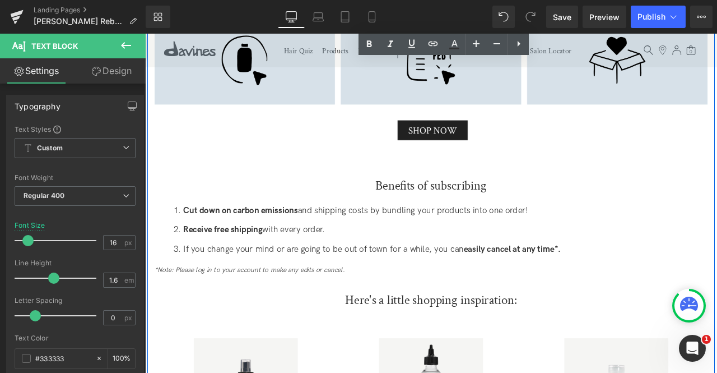
click at [322, 236] on li "Cut down on carbon emissions and shipping costs by bundling your products into …" at bounding box center [495, 244] width 633 height 16
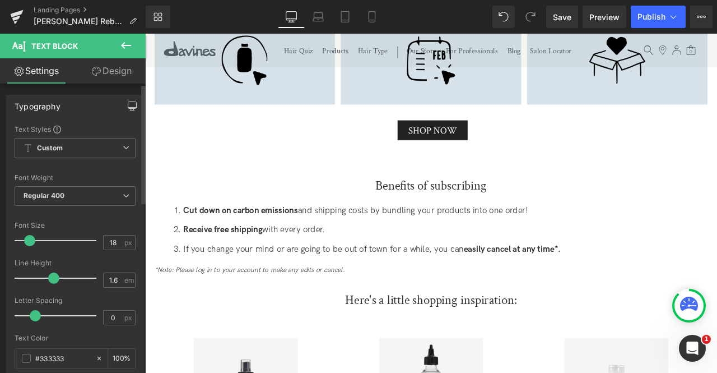
click at [128, 106] on icon "button" at bounding box center [132, 105] width 9 height 9
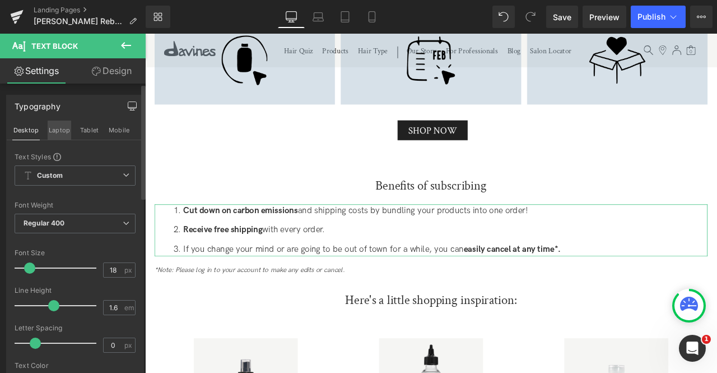
click at [58, 124] on button "Laptop" at bounding box center [60, 129] width 24 height 19
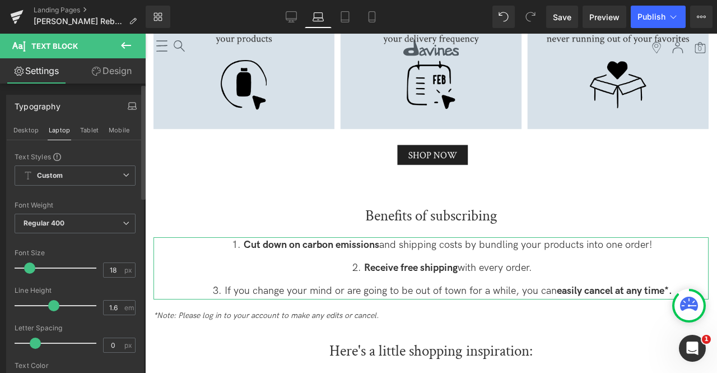
scroll to position [2687, 0]
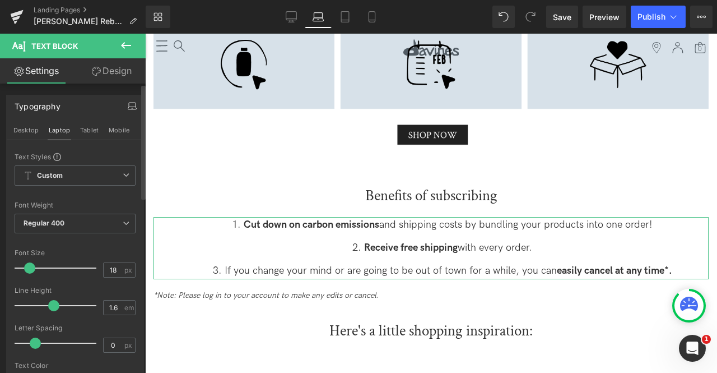
click at [75, 128] on div "Desktop Laptop Tablet Mobile" at bounding box center [75, 130] width 137 height 20
click at [91, 129] on button "Tablet" at bounding box center [89, 129] width 21 height 19
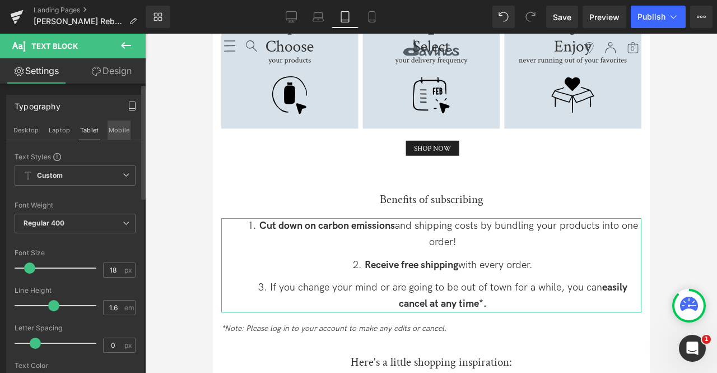
click at [121, 133] on button "Mobile" at bounding box center [119, 129] width 23 height 19
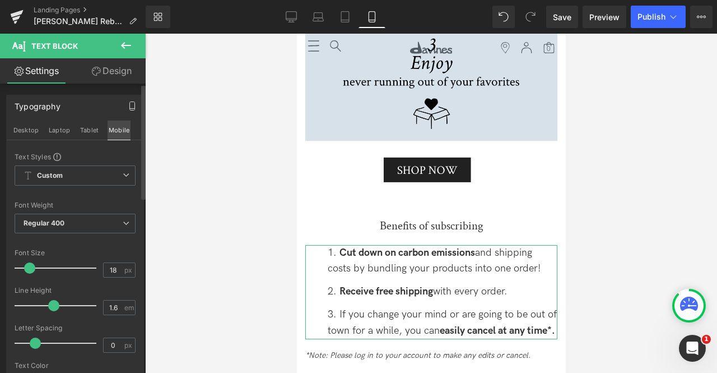
scroll to position [2951, 0]
click at [27, 125] on button "Desktop" at bounding box center [25, 129] width 27 height 19
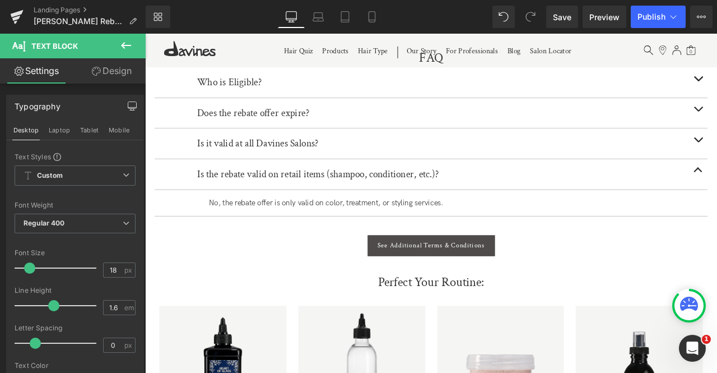
scroll to position [1354, 0]
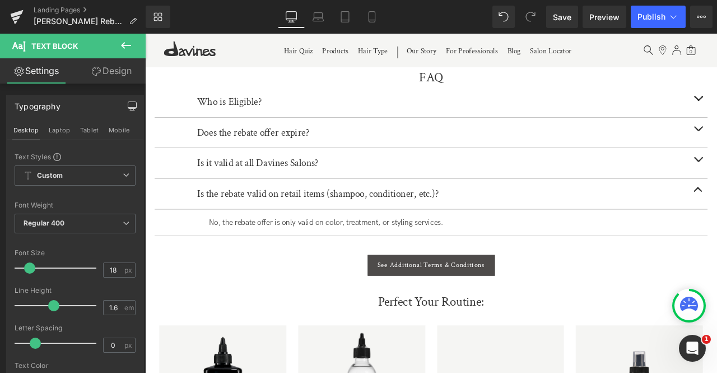
click at [308, 251] on div "No, the rebate offer is only valid on color, treatment, or styling services." at bounding box center [512, 258] width 583 height 15
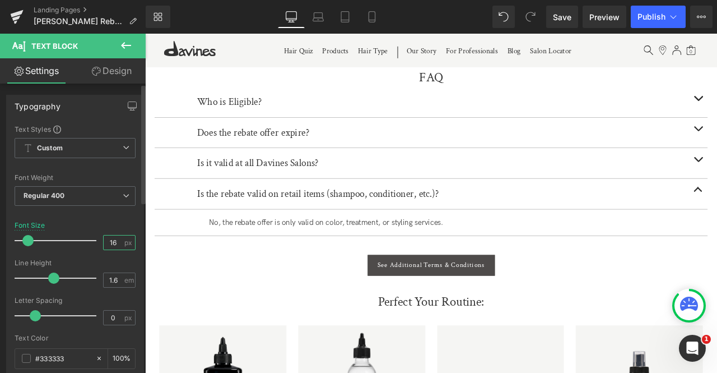
click at [114, 236] on input "16" at bounding box center [114, 242] width 20 height 14
type input "18"
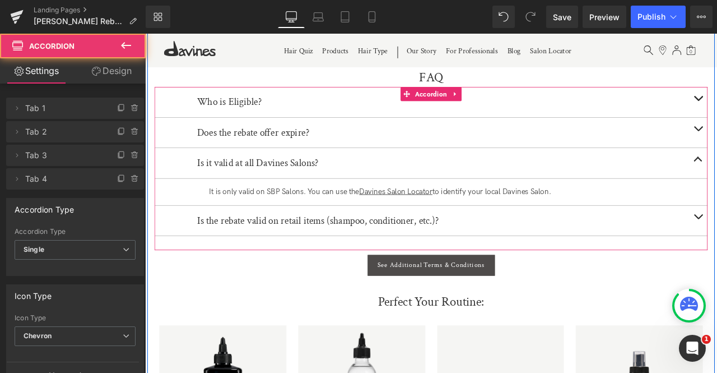
click at [253, 214] on div "It is only valid on SBP Salons. You can use the Davines Salon Locator to identi…" at bounding box center [512, 221] width 583 height 15
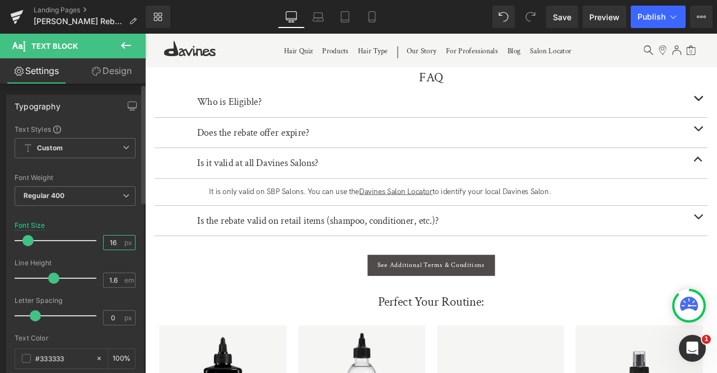
click at [115, 246] on input "16" at bounding box center [114, 242] width 20 height 14
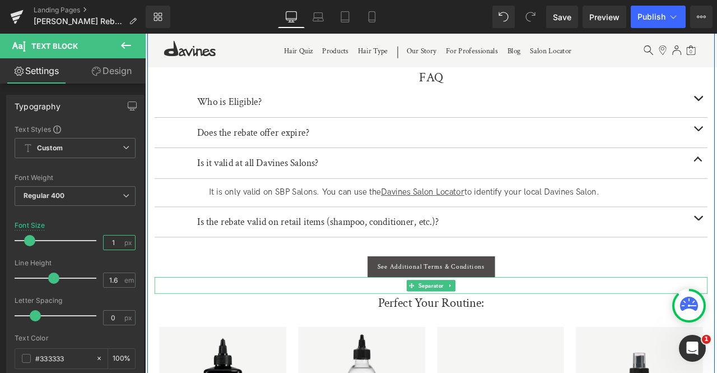
type input "16"
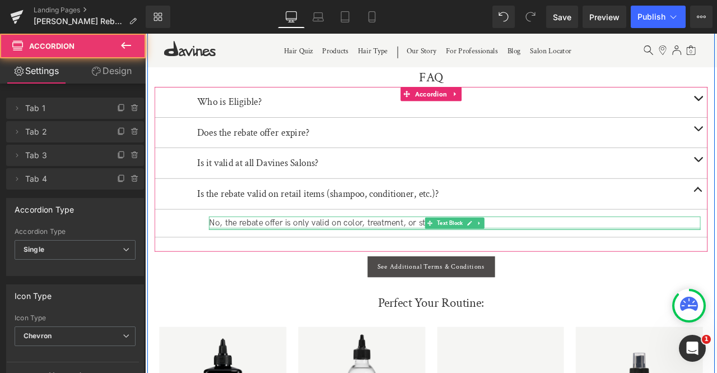
click at [291, 263] on div at bounding box center [512, 264] width 583 height 3
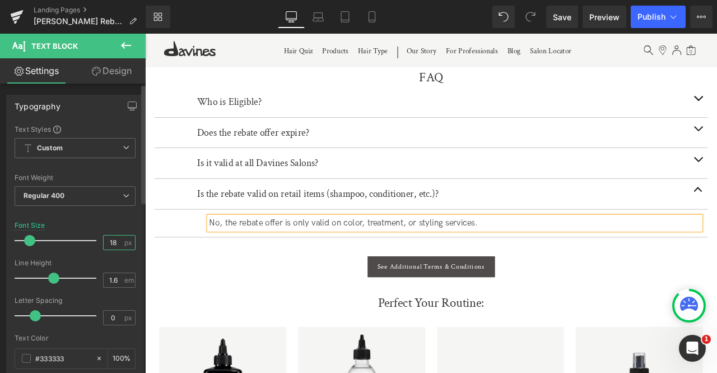
click at [117, 241] on input "18" at bounding box center [114, 242] width 20 height 14
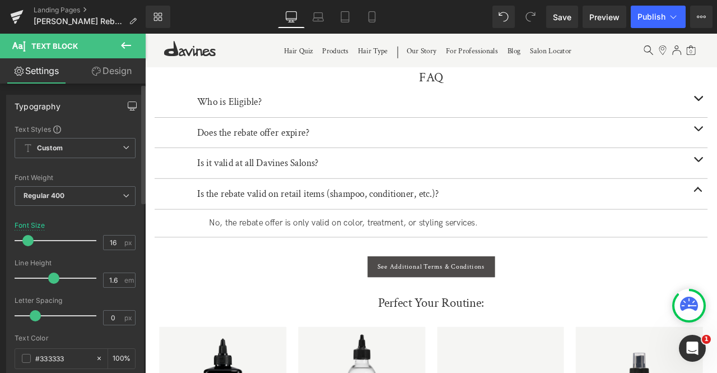
click at [131, 103] on icon "button" at bounding box center [132, 105] width 9 height 9
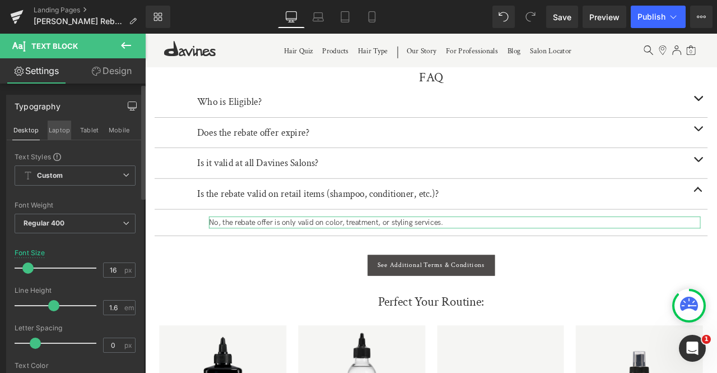
click at [55, 127] on button "Laptop" at bounding box center [60, 129] width 24 height 19
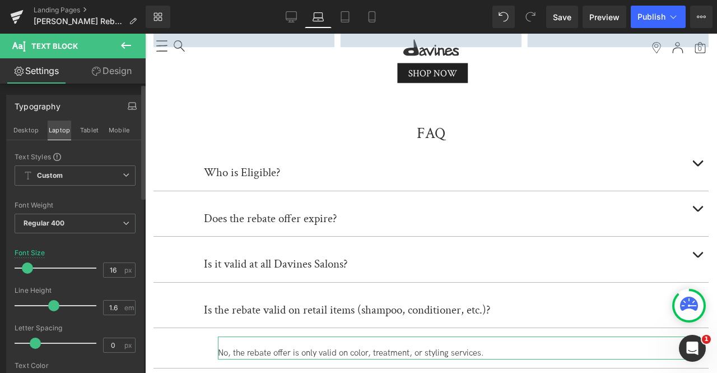
scroll to position [1460, 0]
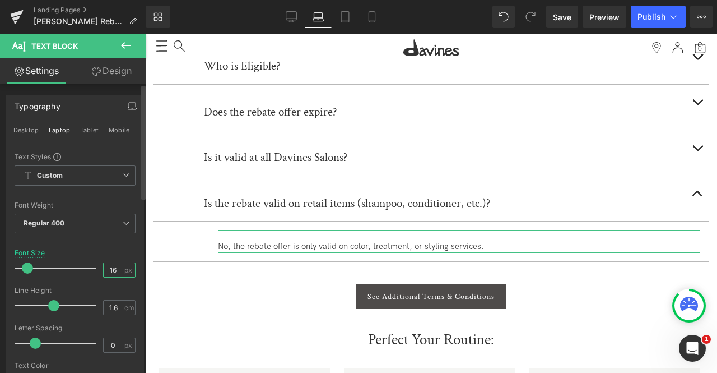
click at [112, 268] on input "16" at bounding box center [114, 270] width 20 height 14
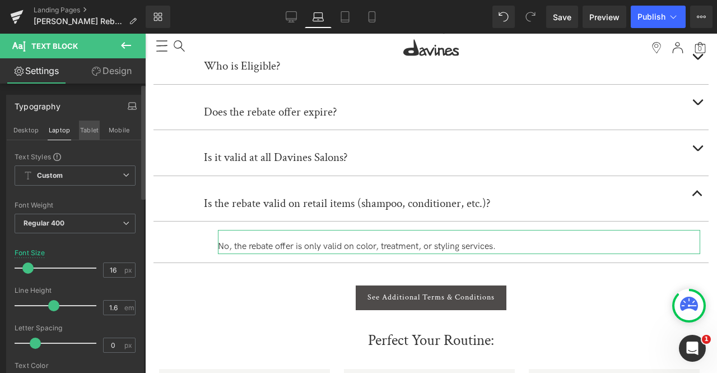
click at [88, 133] on button "Tablet" at bounding box center [89, 129] width 21 height 19
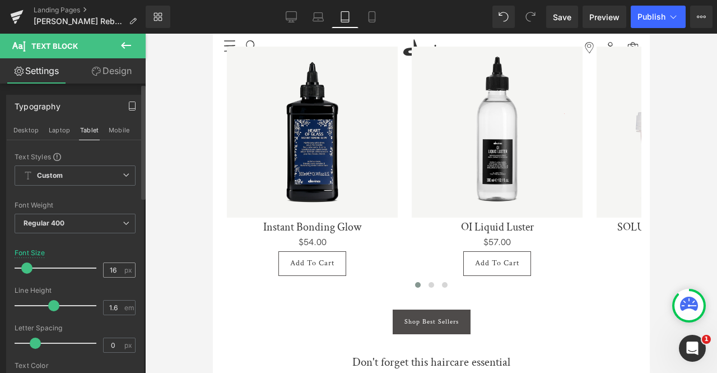
scroll to position [1145, 0]
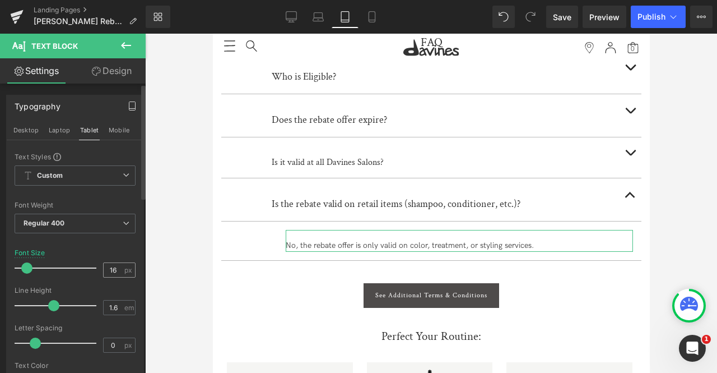
click at [120, 266] on div "16 px" at bounding box center [119, 269] width 33 height 15
click at [112, 265] on input "16" at bounding box center [114, 270] width 20 height 14
type input "16"
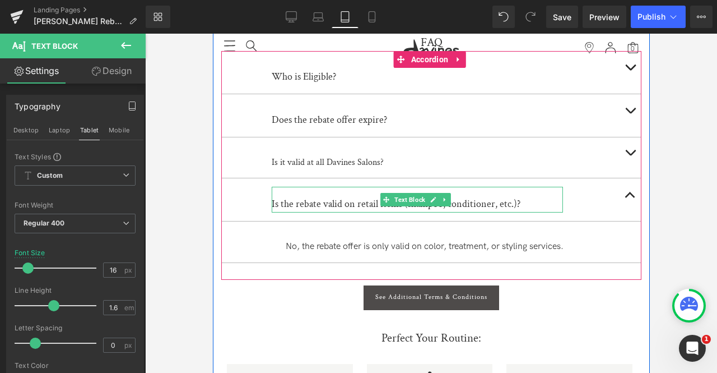
click at [281, 196] on div "Is the rebate valid on retail items (shampoo, conditioner, etc.)?" at bounding box center [416, 204] width 291 height 16
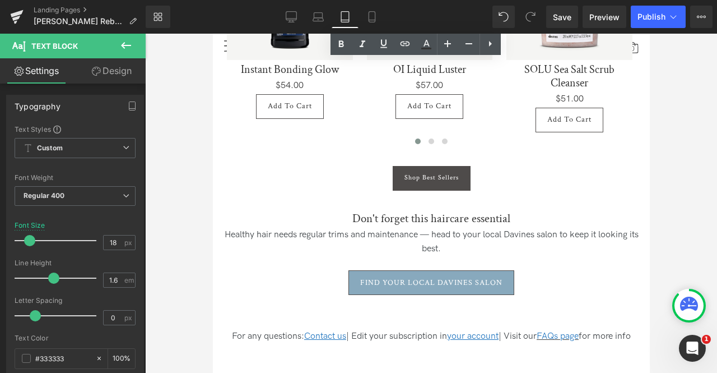
scroll to position [1568, 0]
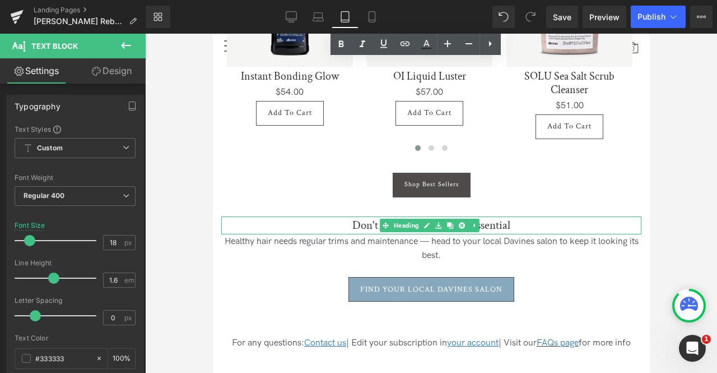
click at [368, 217] on h2 "Don't forget this haircare essential" at bounding box center [431, 225] width 420 height 18
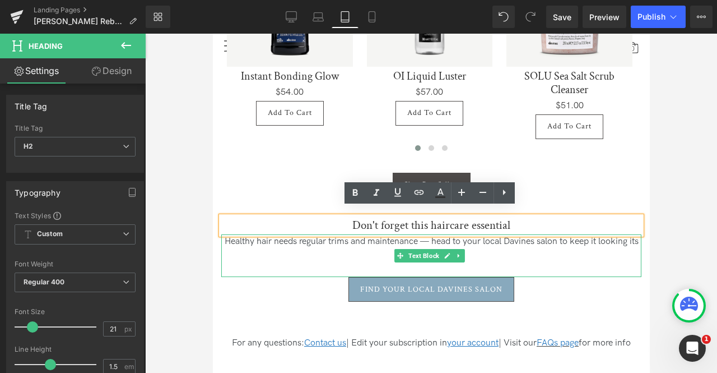
click at [344, 234] on p "Healthy hair needs regular trims and maintenance — head to your local Davines s…" at bounding box center [431, 255] width 420 height 43
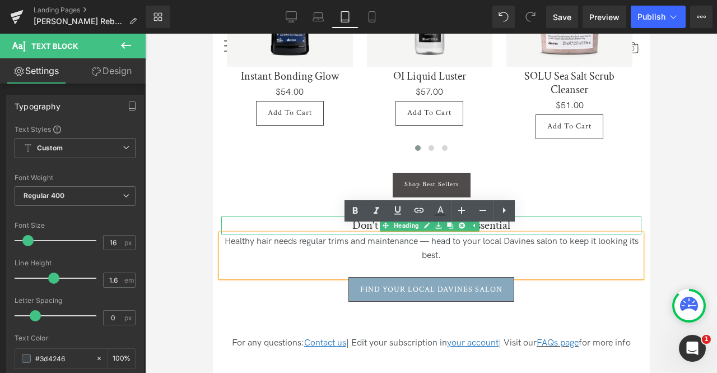
click at [311, 217] on h2 "Don't forget this haircare essential" at bounding box center [431, 225] width 420 height 18
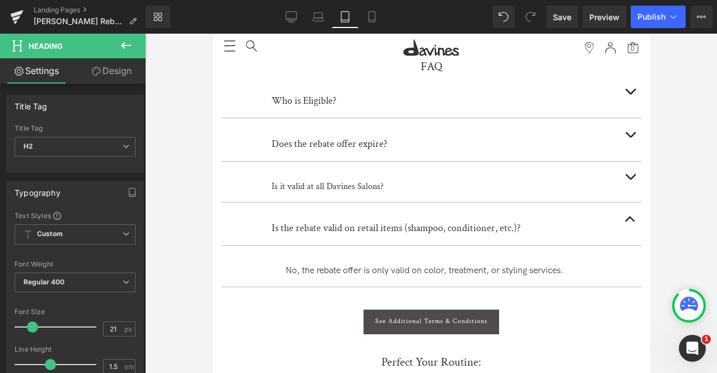
scroll to position [1242, 0]
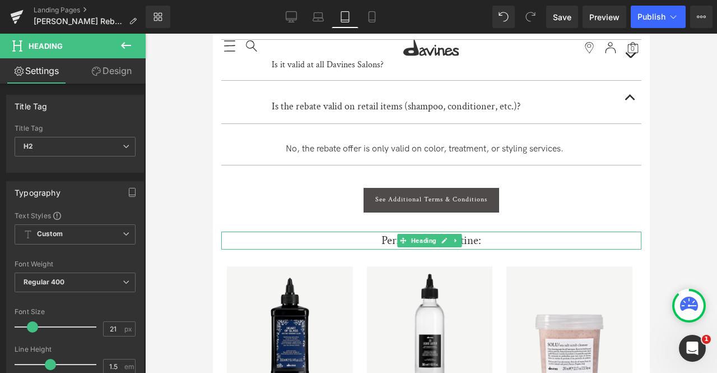
click at [377, 233] on h2 "Perfect Your Routine:" at bounding box center [431, 240] width 420 height 18
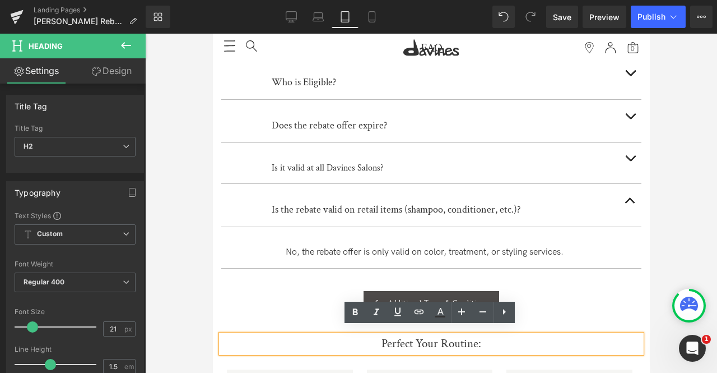
scroll to position [999, 0]
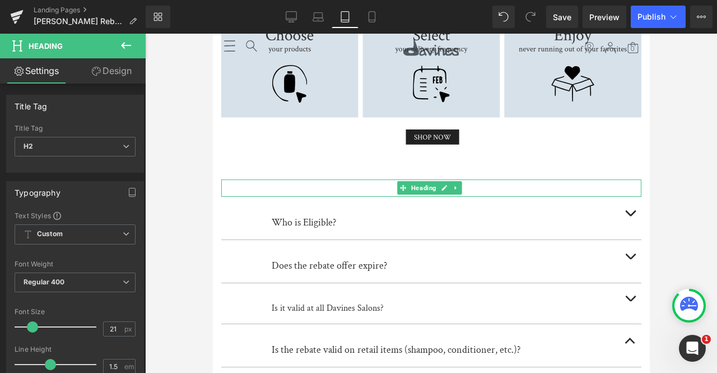
click at [421, 182] on span "Heading" at bounding box center [424, 187] width 30 height 13
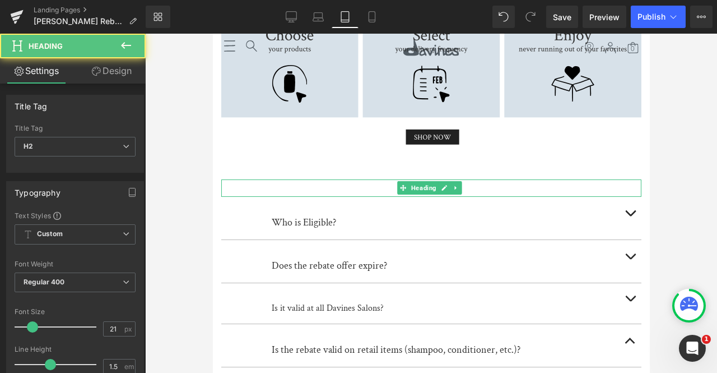
click at [353, 185] on h2 "FAQ" at bounding box center [431, 188] width 420 height 18
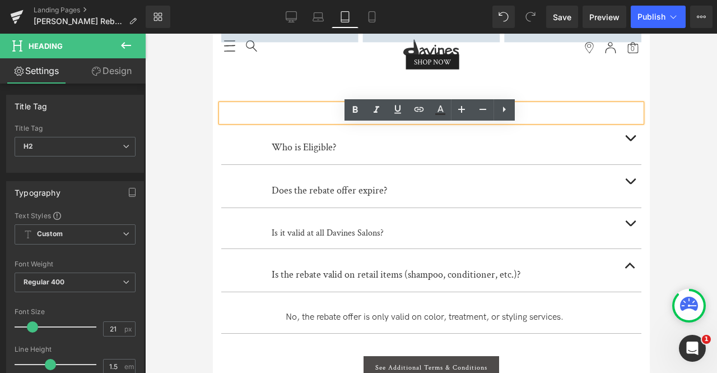
scroll to position [1076, 0]
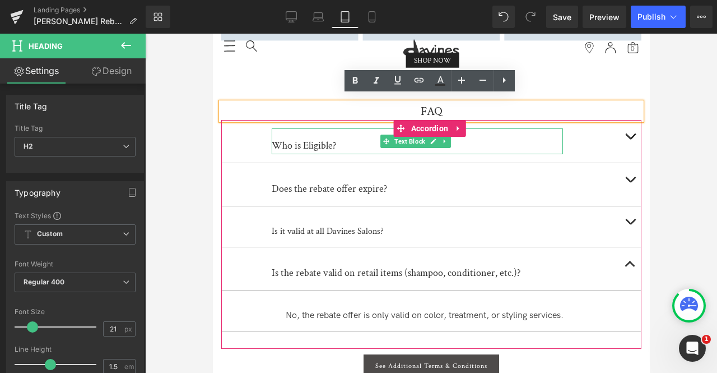
click at [313, 138] on div "Who is Eligible?" at bounding box center [416, 146] width 291 height 16
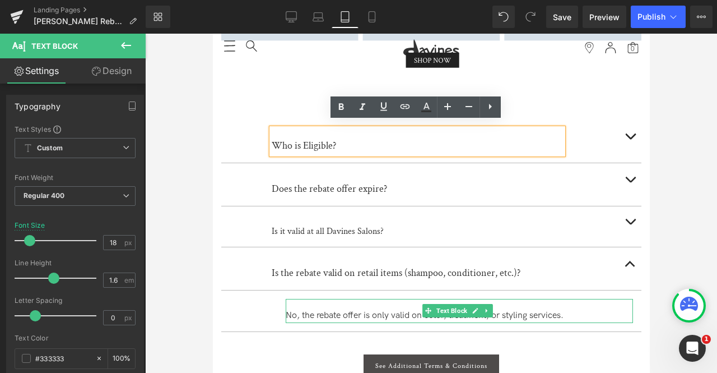
click at [306, 311] on div "No, the rebate offer is only valid on color, treatment, or styling services." at bounding box center [458, 315] width 347 height 15
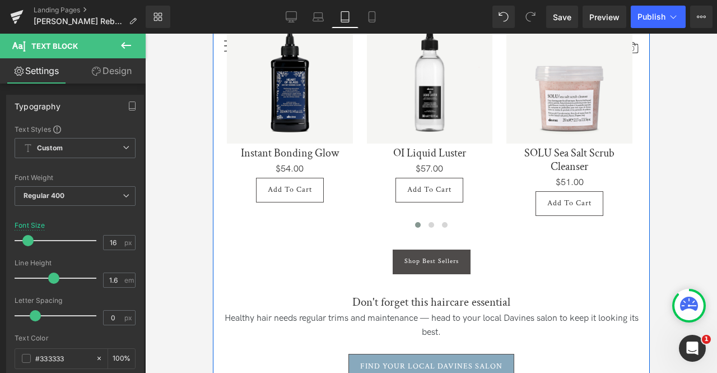
scroll to position [1560, 0]
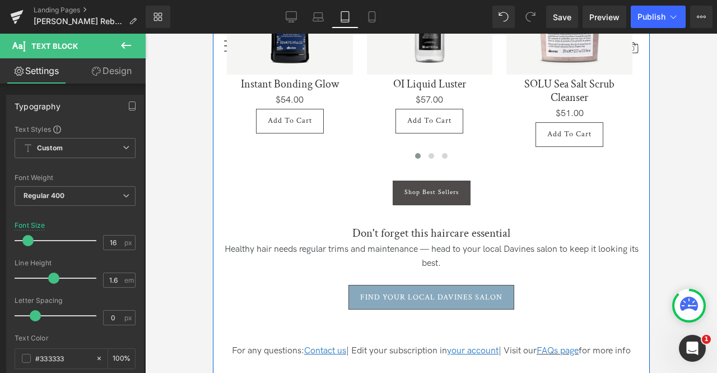
click at [358, 244] on p "Healthy hair needs regular trims and maintenance — head to your local Davines s…" at bounding box center [431, 263] width 420 height 43
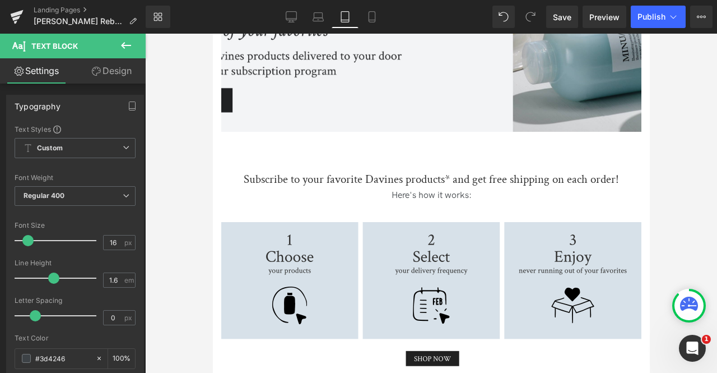
scroll to position [741, 0]
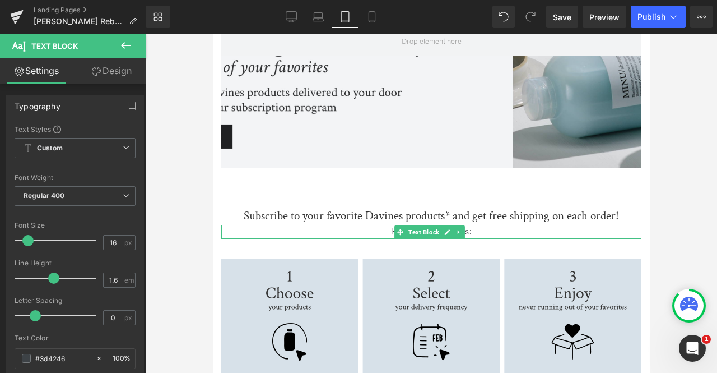
click at [377, 229] on p "Here's how it works:" at bounding box center [431, 232] width 420 height 15
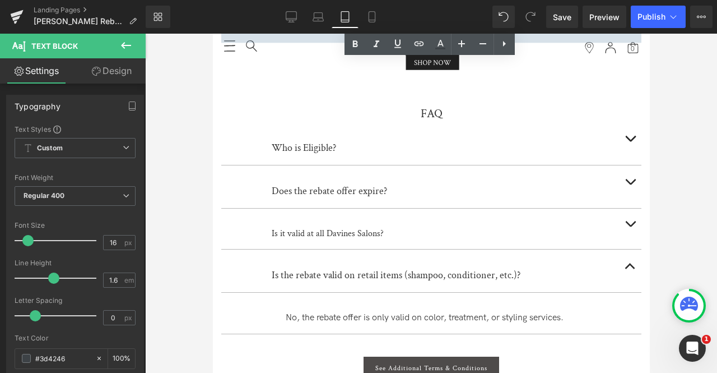
scroll to position [1133, 0]
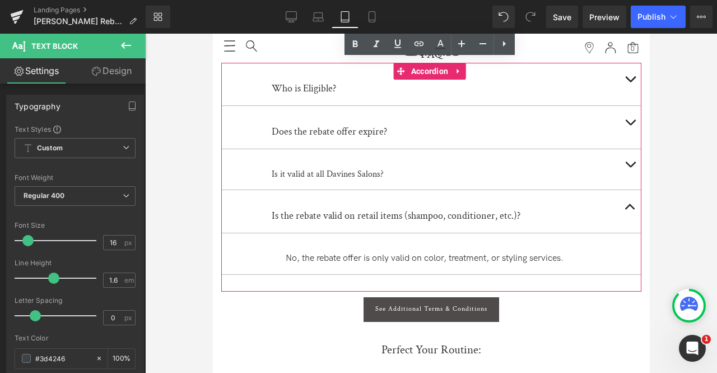
click at [630, 161] on button "button" at bounding box center [630, 169] width 22 height 41
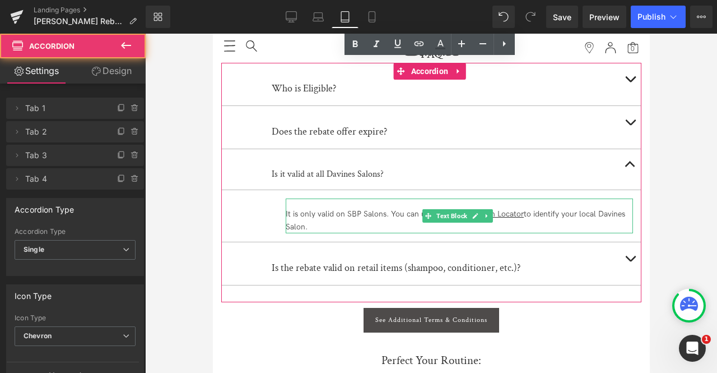
click at [366, 208] on div "It is only valid on SBP Salons. You can use the Davines Salon Locator to identi…" at bounding box center [458, 220] width 347 height 25
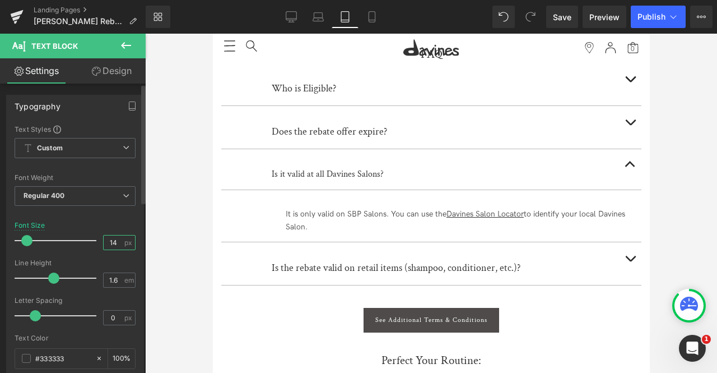
click at [115, 244] on input "14" at bounding box center [114, 242] width 20 height 14
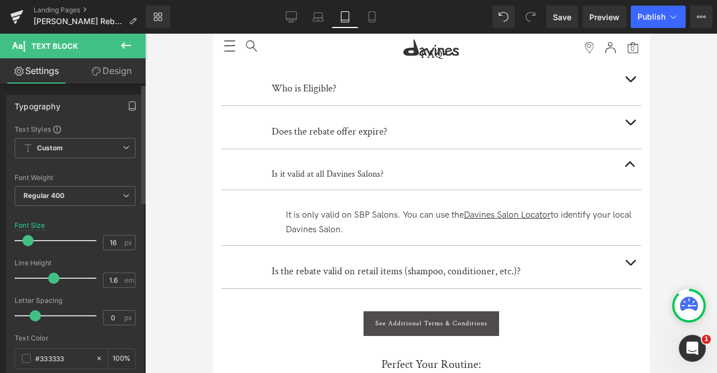
click at [128, 106] on icon "button" at bounding box center [132, 105] width 9 height 9
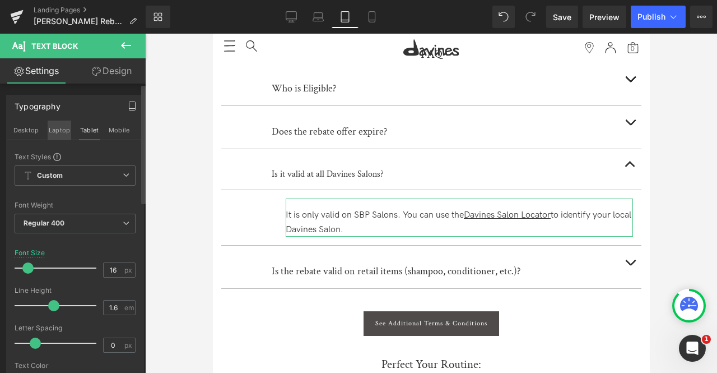
click at [58, 125] on button "Laptop" at bounding box center [60, 129] width 24 height 19
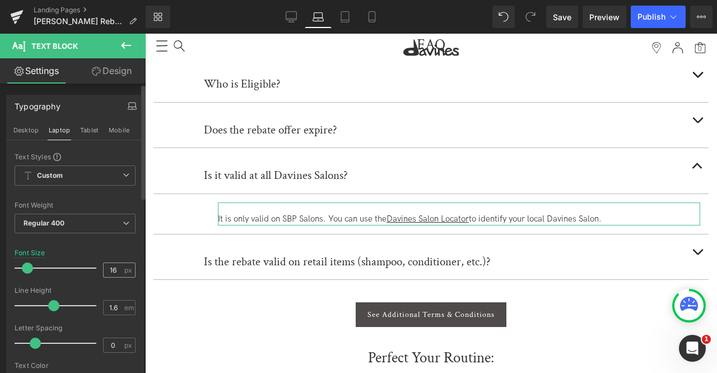
scroll to position [1446, 0]
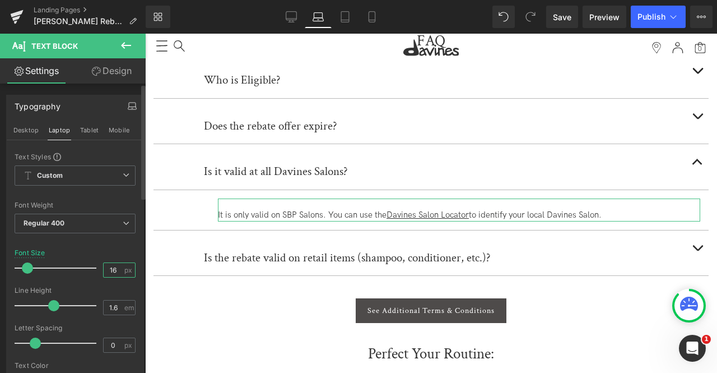
click at [117, 263] on input "16" at bounding box center [114, 270] width 20 height 14
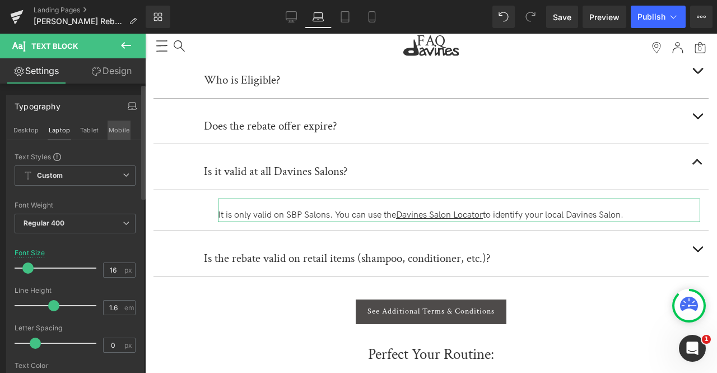
click at [115, 132] on button "Mobile" at bounding box center [119, 129] width 23 height 19
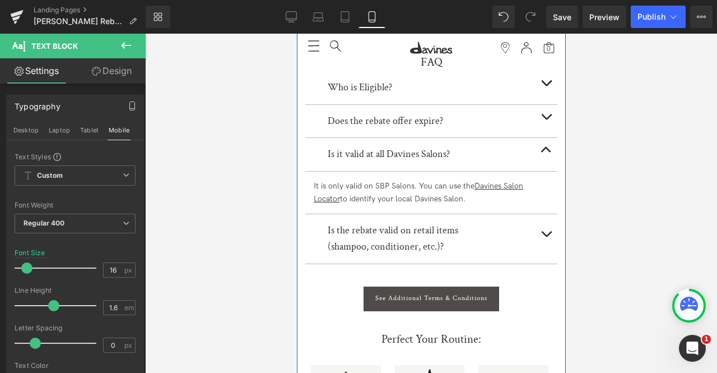
scroll to position [1437, 0]
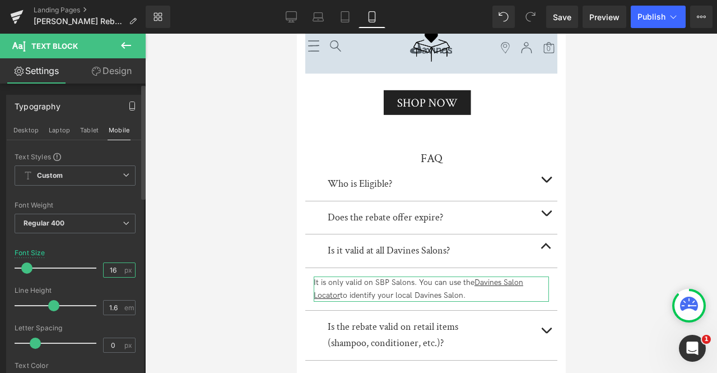
click at [115, 263] on input "16" at bounding box center [114, 270] width 20 height 14
type input "16"
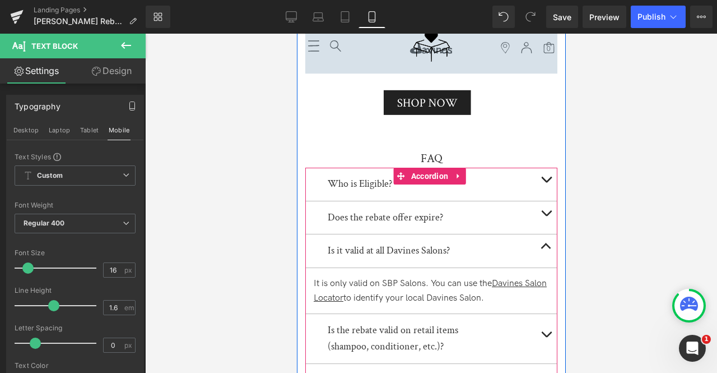
click at [545, 201] on button "button" at bounding box center [546, 217] width 22 height 33
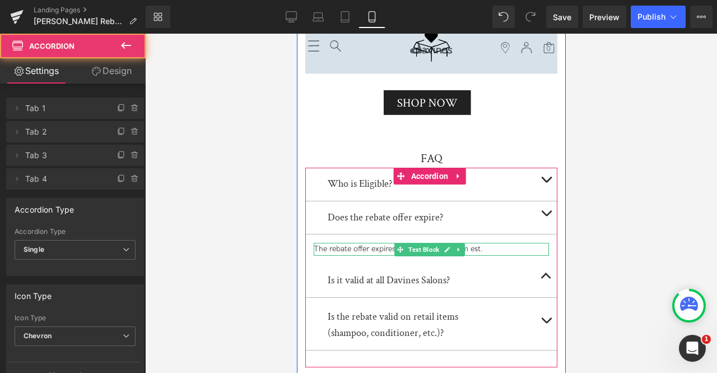
click at [369, 243] on div "The rebate offer expires on 12/31/2025 at 11:59pm est." at bounding box center [430, 249] width 235 height 12
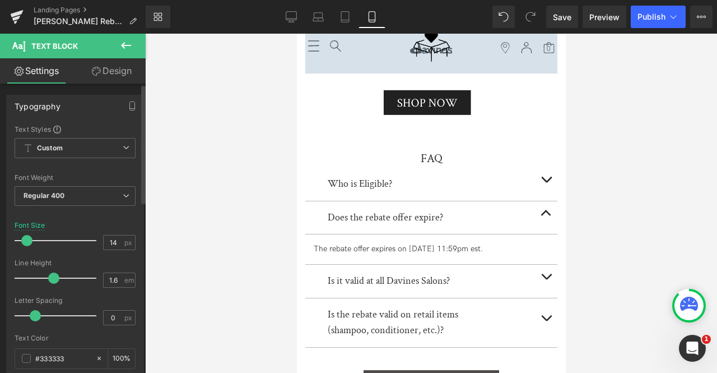
click at [117, 233] on div "Font Size 14 px" at bounding box center [75, 240] width 121 height 38
click at [115, 237] on input "14" at bounding box center [114, 242] width 20 height 14
click at [133, 106] on button "button" at bounding box center [132, 105] width 18 height 21
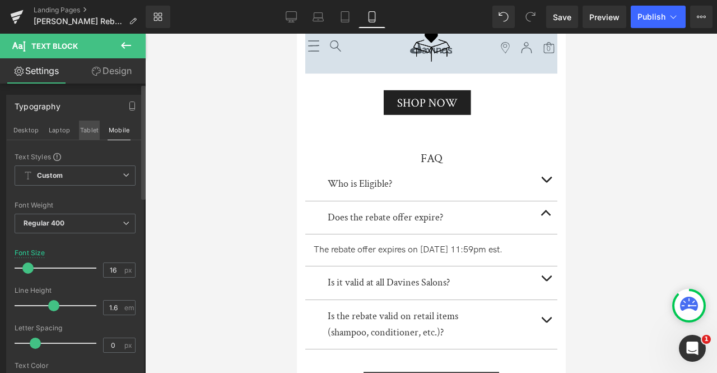
click at [87, 127] on button "Tablet" at bounding box center [89, 129] width 21 height 19
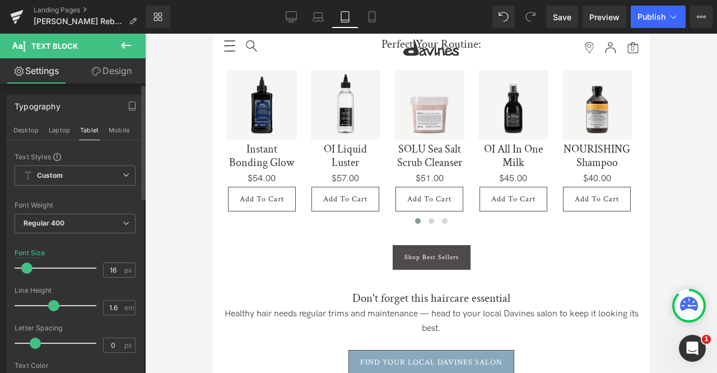
scroll to position [1070, 0]
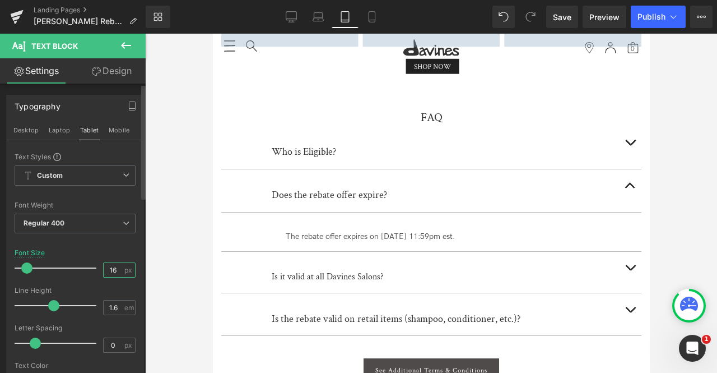
click at [118, 271] on input "16" at bounding box center [114, 270] width 20 height 14
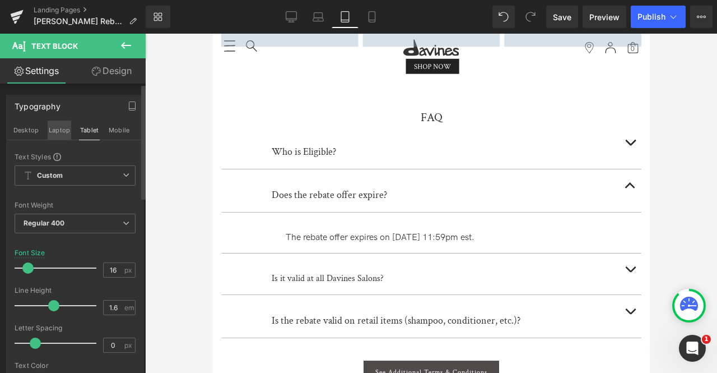
click at [53, 131] on button "Laptop" at bounding box center [60, 129] width 24 height 19
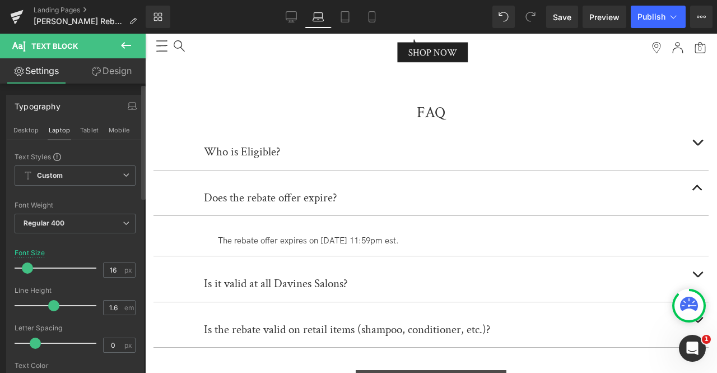
scroll to position [1377, 0]
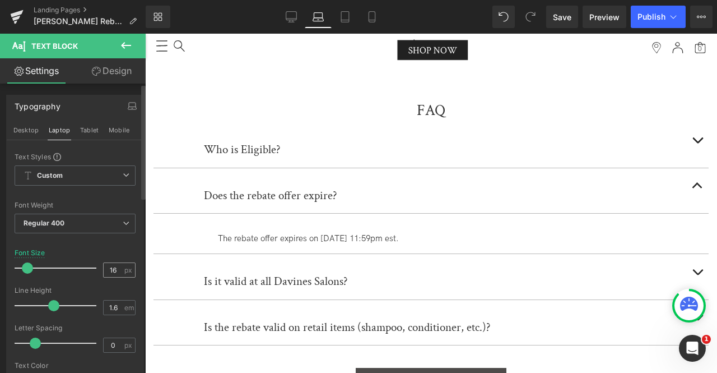
click at [119, 270] on div "16 px" at bounding box center [119, 269] width 33 height 15
click at [113, 268] on input "16" at bounding box center [114, 270] width 20 height 14
type input "16"
click at [25, 133] on button "Desktop" at bounding box center [25, 129] width 27 height 19
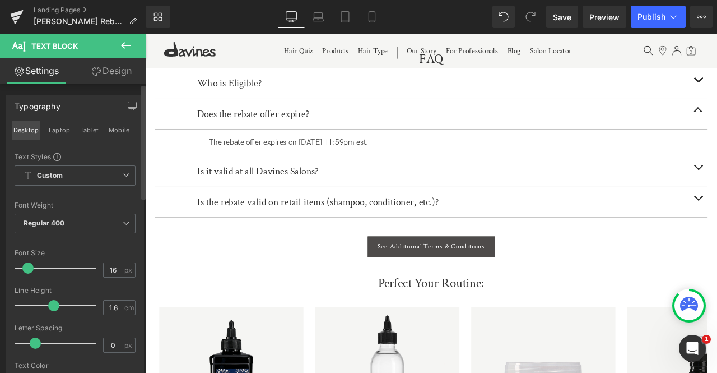
scroll to position [1290, 0]
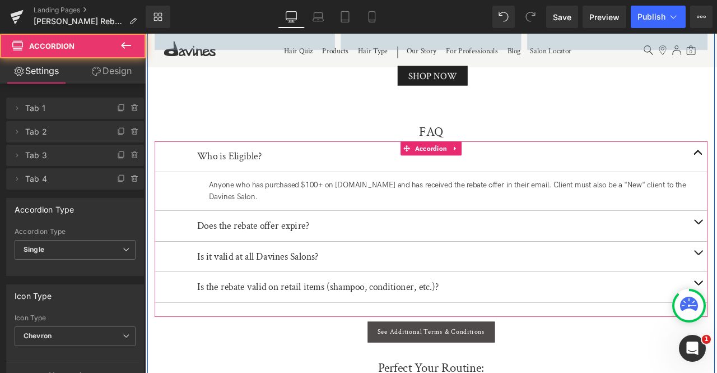
click at [249, 206] on div "Anyone who has purchased $100+ on davines.com and has received the rebate offer…" at bounding box center [512, 220] width 583 height 29
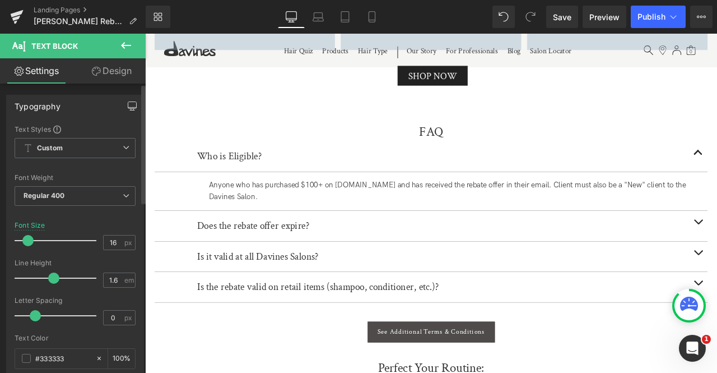
click at [129, 105] on icon "button" at bounding box center [132, 105] width 9 height 9
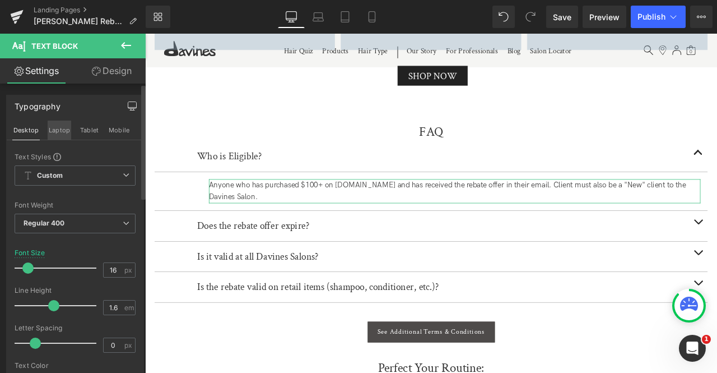
click at [56, 129] on button "Laptop" at bounding box center [60, 129] width 24 height 19
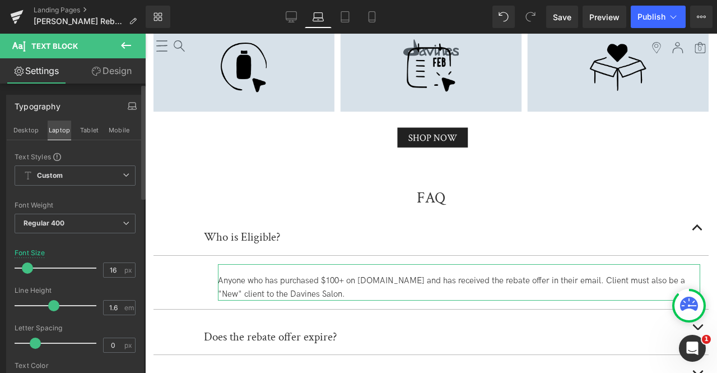
scroll to position [1367, 0]
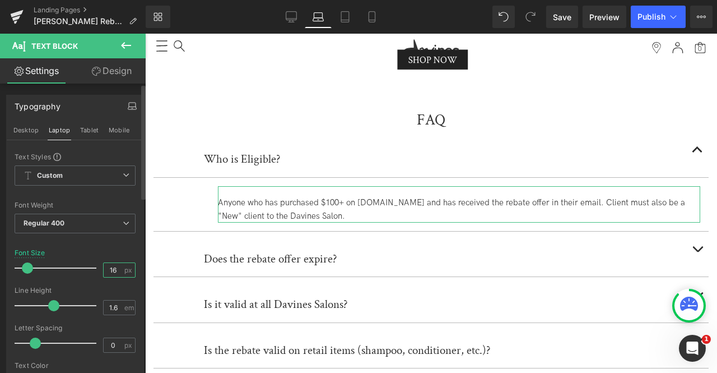
click at [112, 265] on input "16" at bounding box center [114, 270] width 20 height 14
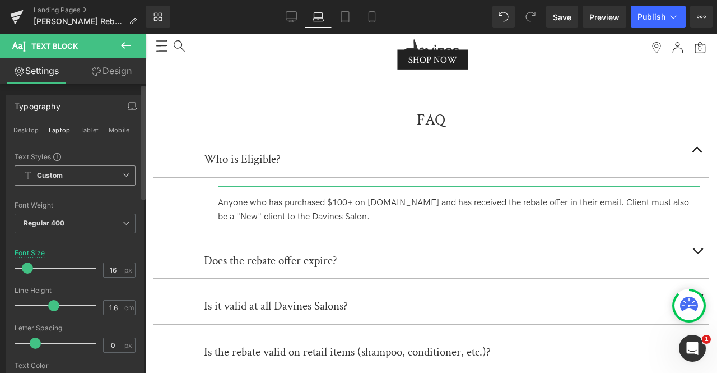
click at [89, 129] on button "Tablet" at bounding box center [89, 129] width 21 height 19
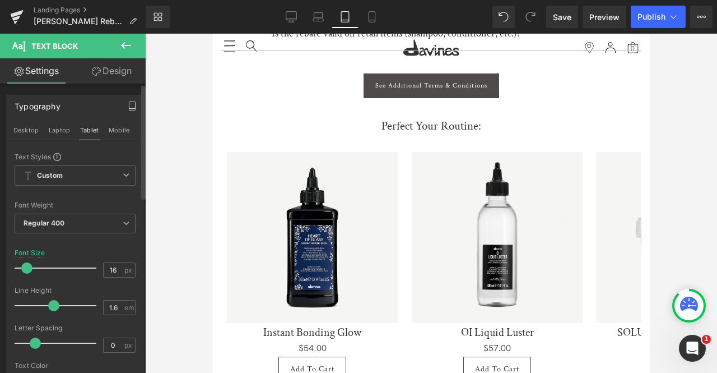
scroll to position [1061, 0]
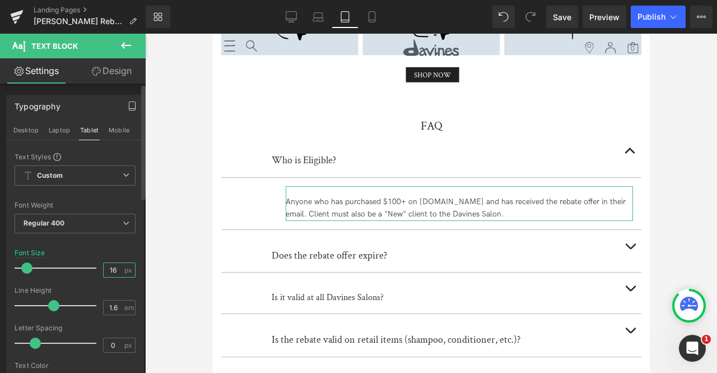
click at [117, 266] on input "16" at bounding box center [114, 270] width 20 height 14
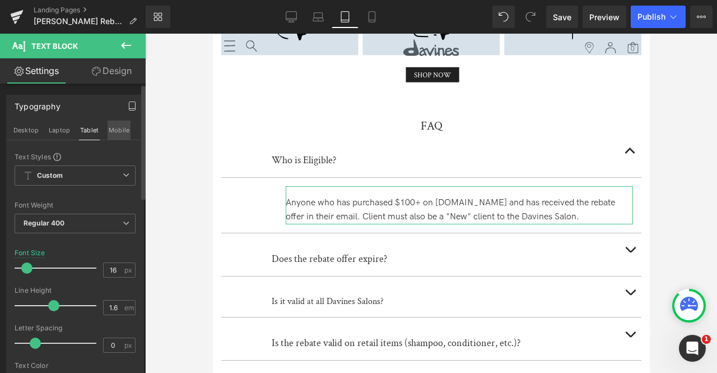
click at [120, 127] on button "Mobile" at bounding box center [119, 129] width 23 height 19
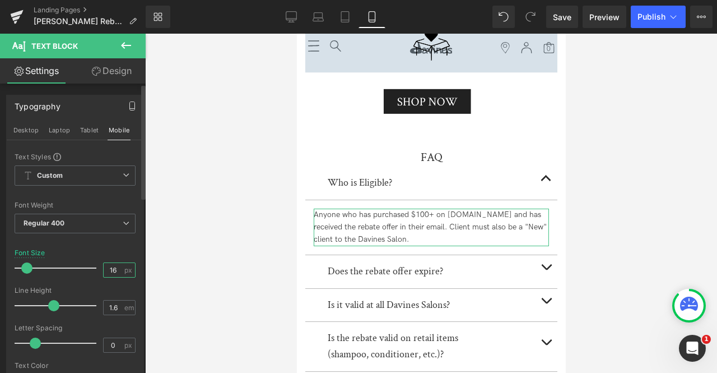
click at [115, 266] on input "16" at bounding box center [114, 270] width 20 height 14
type input "16"
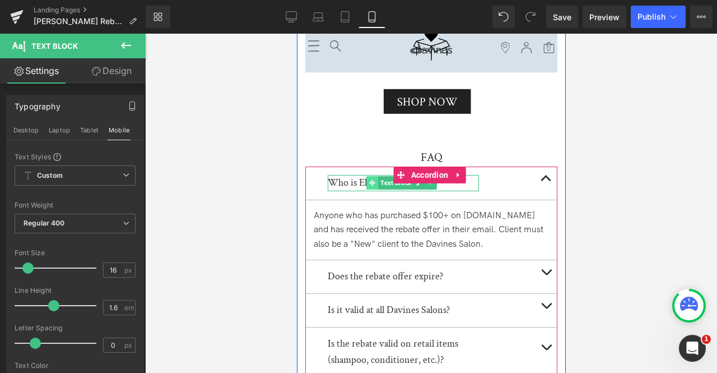
click at [367, 176] on span at bounding box center [372, 182] width 12 height 13
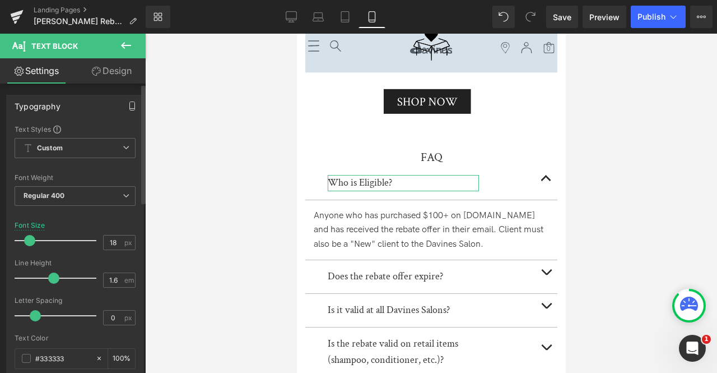
click at [123, 106] on button "button" at bounding box center [132, 105] width 18 height 21
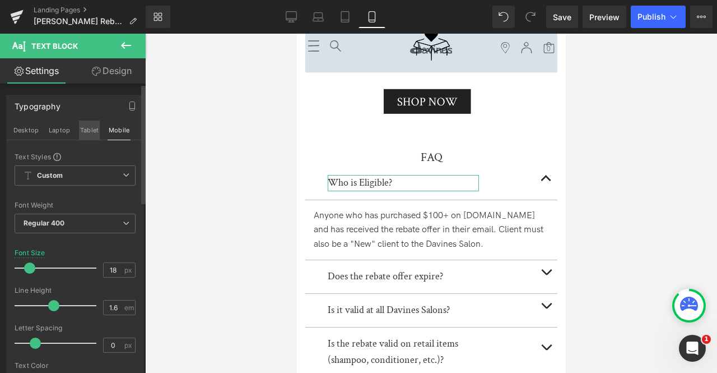
click at [84, 130] on button "Tablet" at bounding box center [89, 129] width 21 height 19
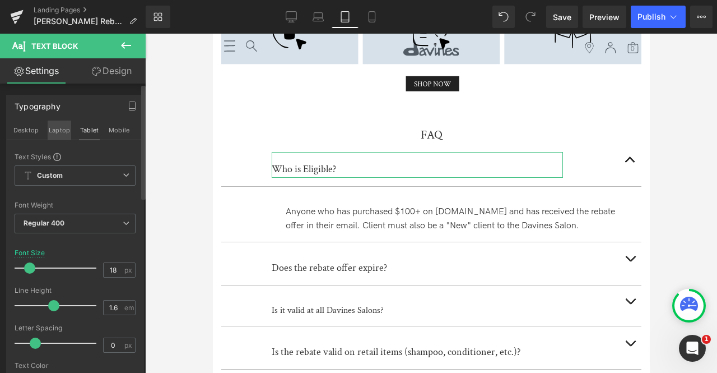
click at [55, 129] on button "Laptop" at bounding box center [60, 129] width 24 height 19
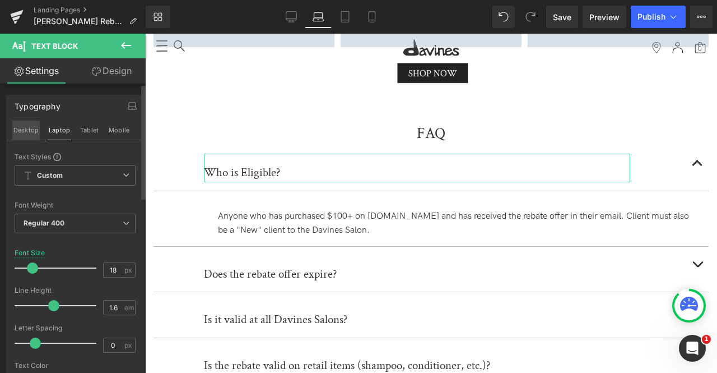
click at [17, 129] on button "Desktop" at bounding box center [25, 129] width 27 height 19
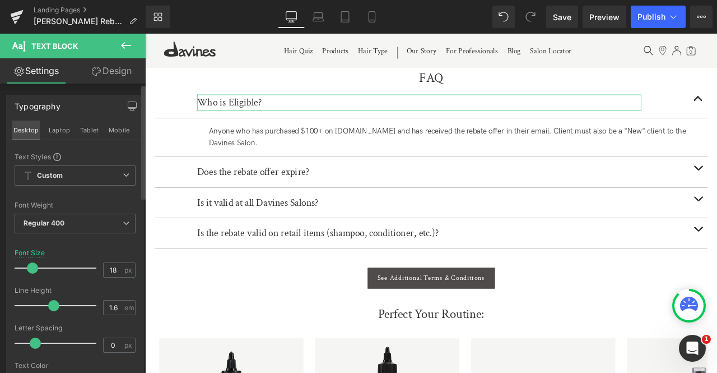
scroll to position [1286, 0]
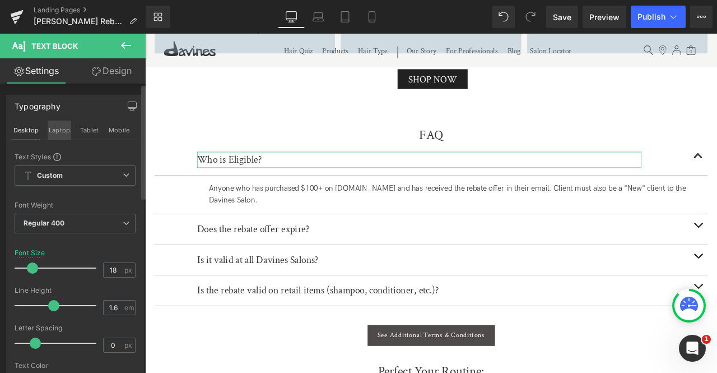
click at [59, 134] on button "Laptop" at bounding box center [60, 129] width 24 height 19
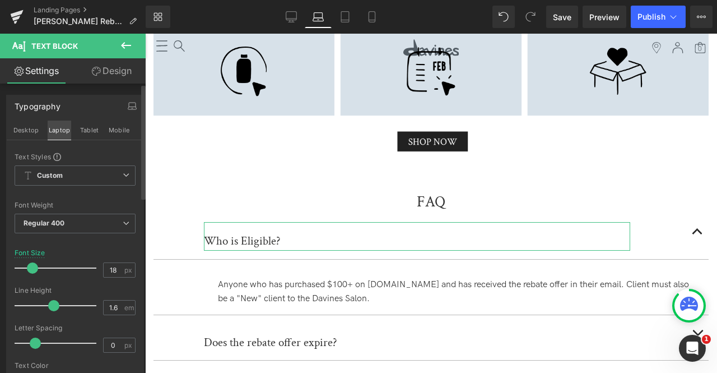
scroll to position [1354, 0]
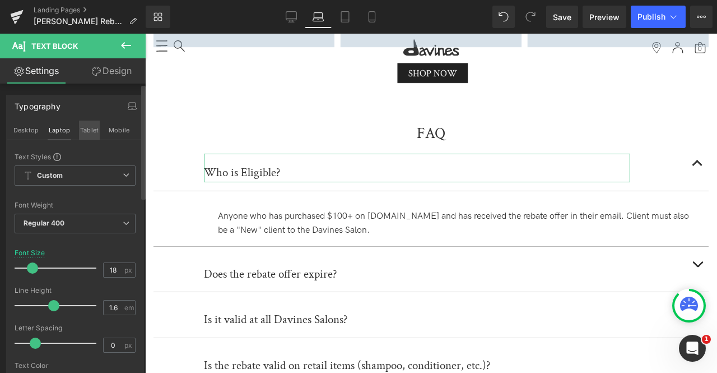
click at [84, 131] on button "Tablet" at bounding box center [89, 129] width 21 height 19
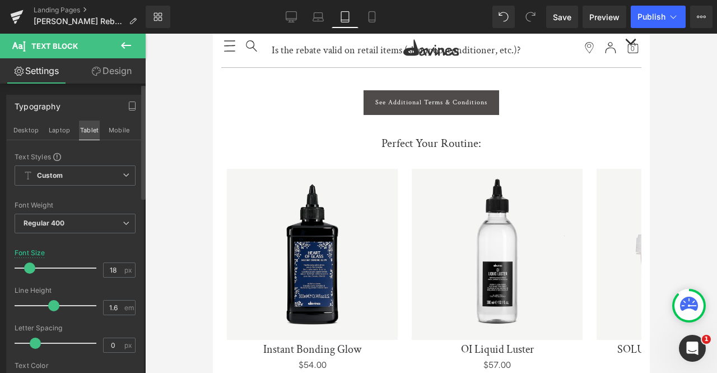
scroll to position [1051, 0]
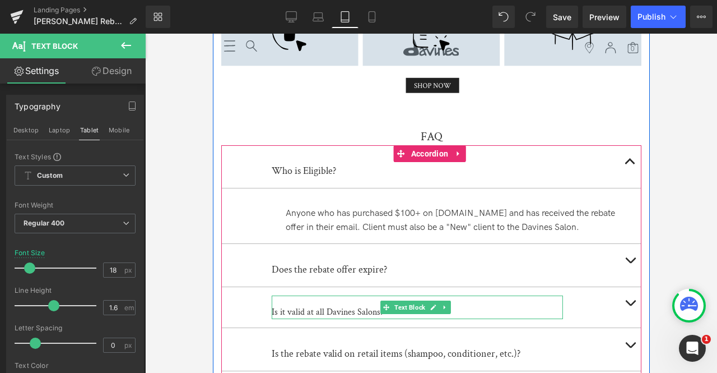
click at [288, 305] on div "Is it valid at all Davines Salons?" at bounding box center [416, 312] width 291 height 15
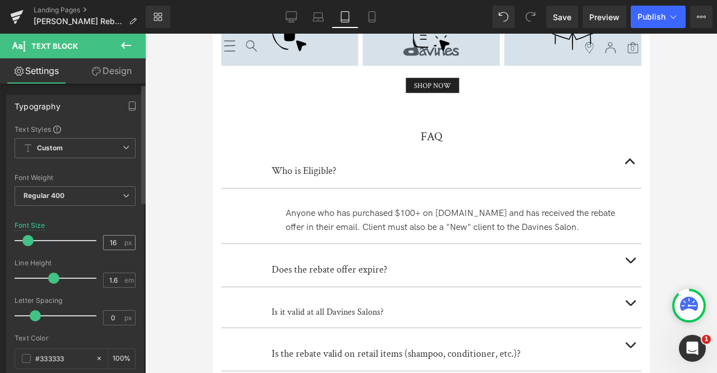
click at [119, 245] on div "16 px" at bounding box center [119, 242] width 33 height 15
click at [117, 240] on input "16" at bounding box center [114, 242] width 20 height 14
type input "18"
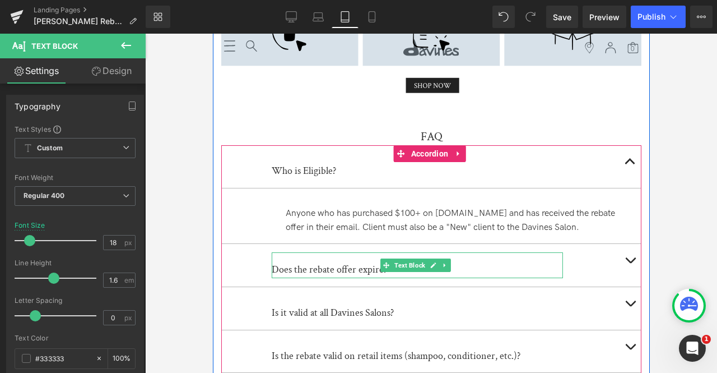
click at [320, 264] on div "Does the rebate offer expire?" at bounding box center [416, 270] width 291 height 16
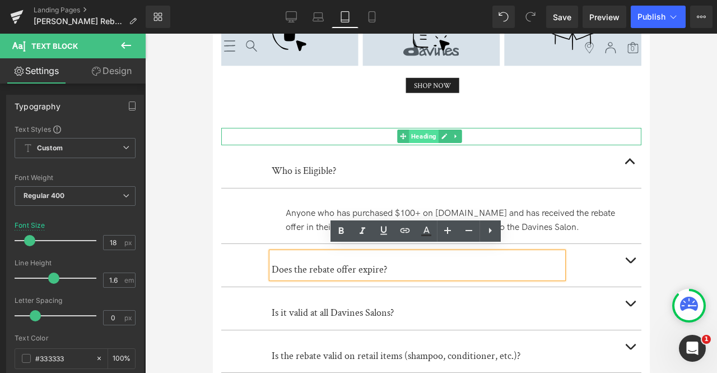
click at [429, 129] on span "Heading" at bounding box center [424, 135] width 30 height 13
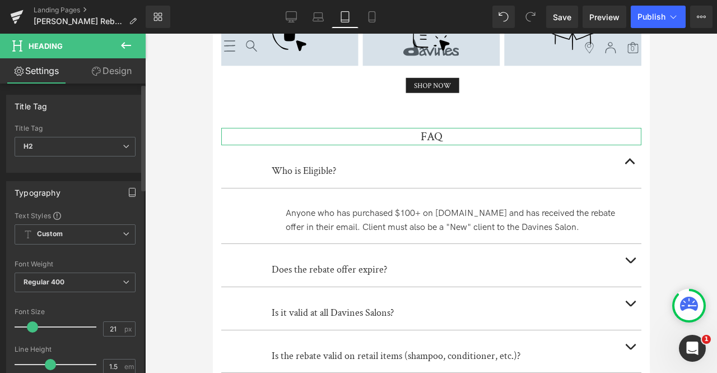
click at [129, 188] on icon "button" at bounding box center [132, 192] width 6 height 8
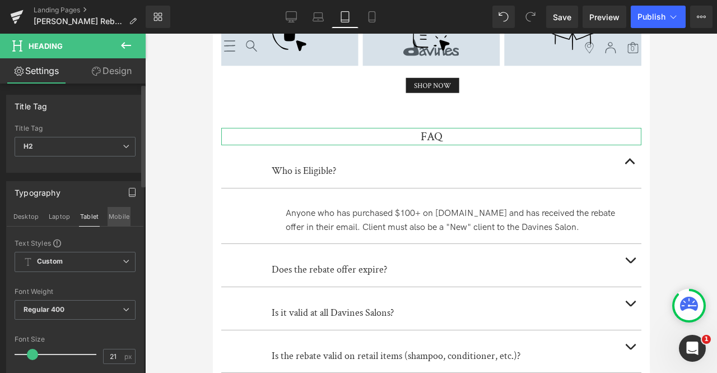
click at [115, 219] on button "Mobile" at bounding box center [119, 216] width 23 height 19
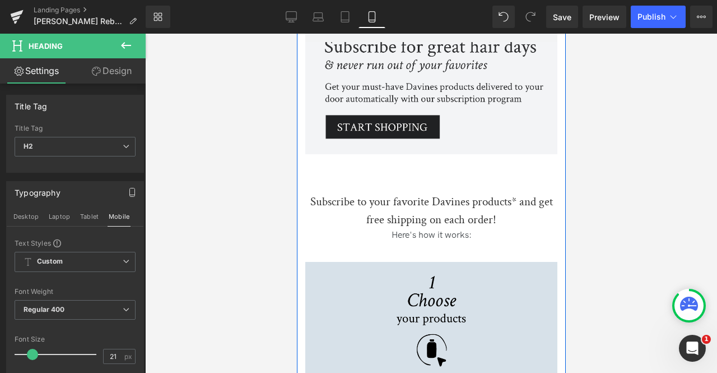
scroll to position [917, 0]
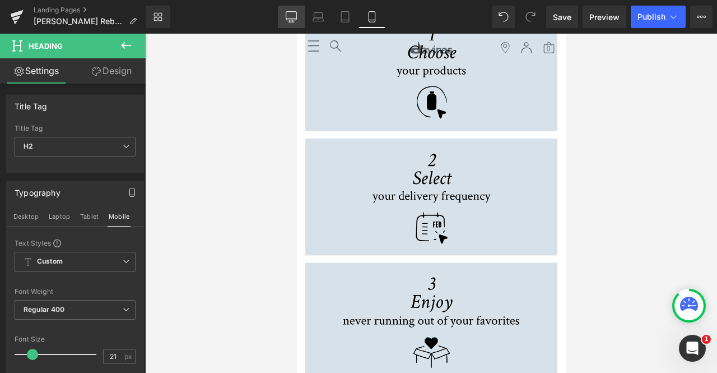
click at [292, 13] on icon at bounding box center [291, 16] width 11 height 11
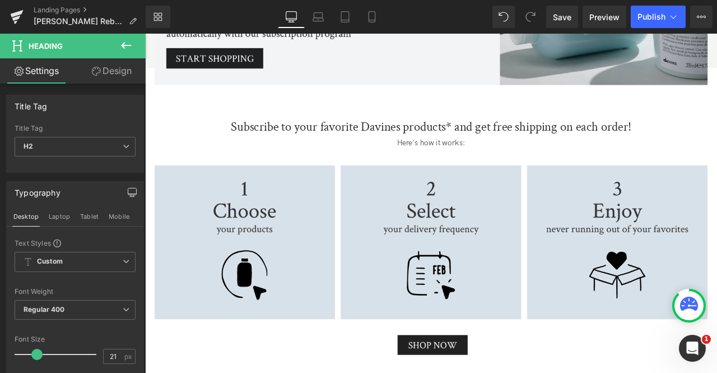
scroll to position [975, 0]
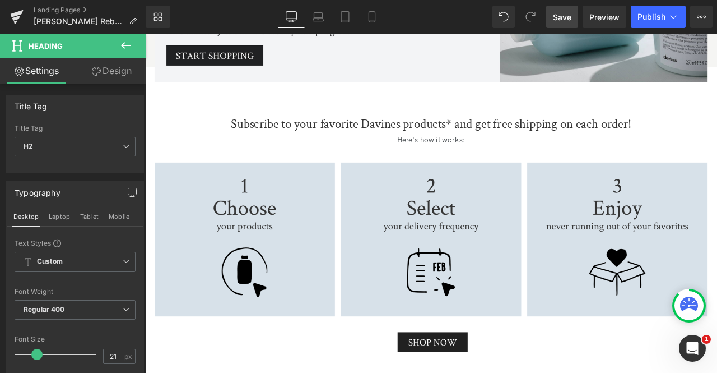
drag, startPoint x: 557, startPoint y: 24, endPoint x: 299, endPoint y: 186, distance: 305.2
click at [557, 24] on link "Save" at bounding box center [562, 17] width 32 height 22
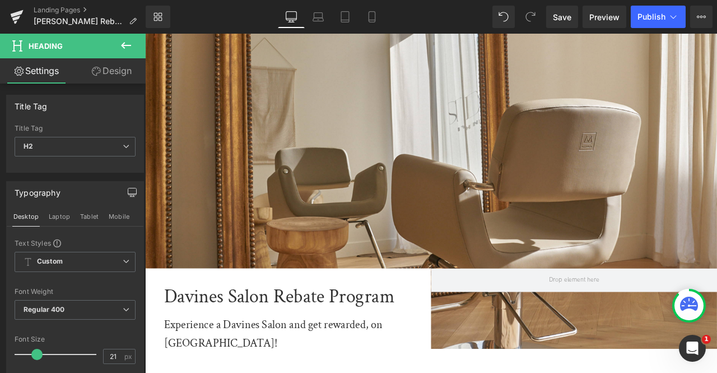
scroll to position [161, 0]
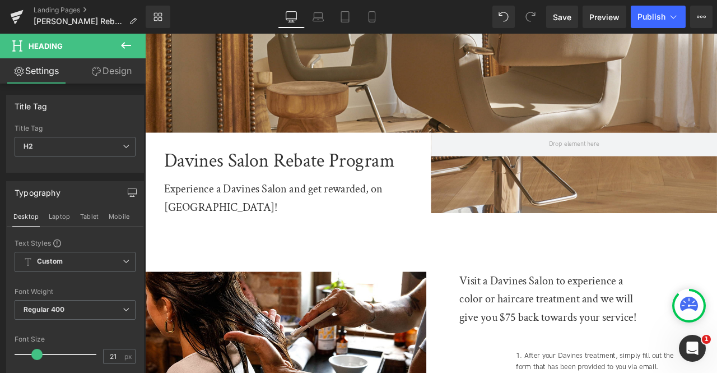
click at [288, 177] on h1 "Davines Salon Rebate Program" at bounding box center [322, 185] width 308 height 34
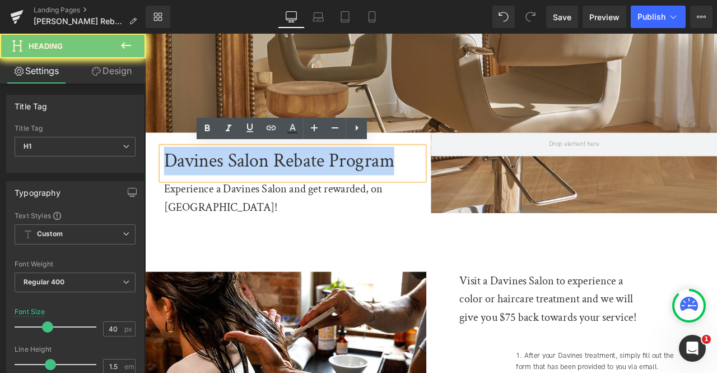
click at [288, 177] on h1 "Davines Salon Rebate Program" at bounding box center [322, 185] width 308 height 34
copy h1 "Davines Salon Rebate Program"
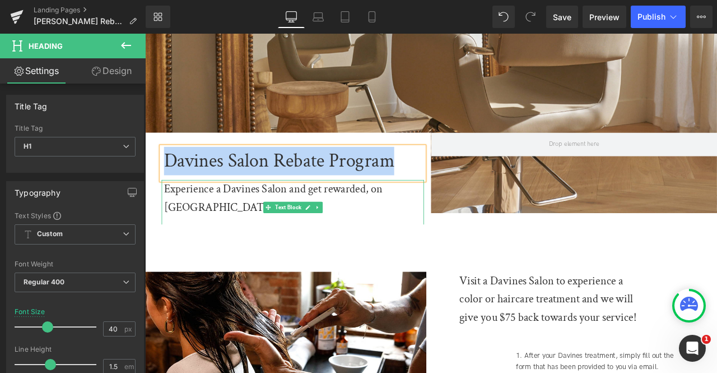
click at [253, 215] on div "Experience a Davines Salon and get rewarded, on us!" at bounding box center [322, 228] width 308 height 43
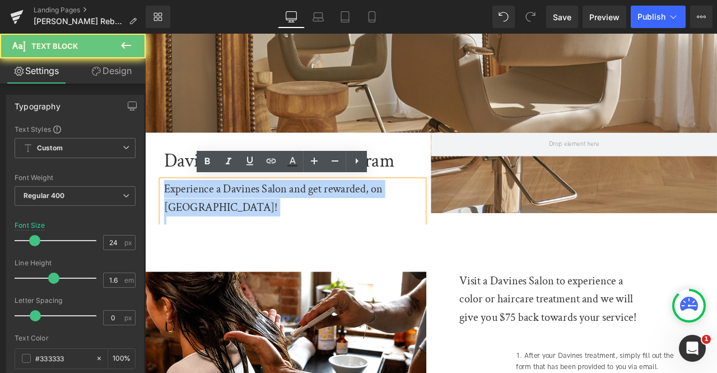
click at [253, 215] on div "Experience a Davines Salon and get rewarded, on us!" at bounding box center [322, 228] width 308 height 43
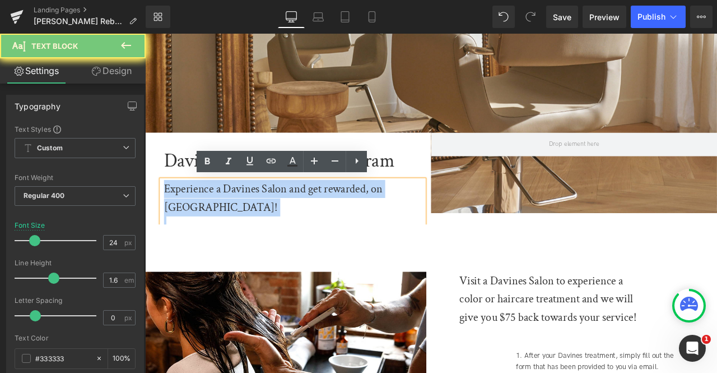
copy div "Experience a Davines Salon and get rewarded, on us!"
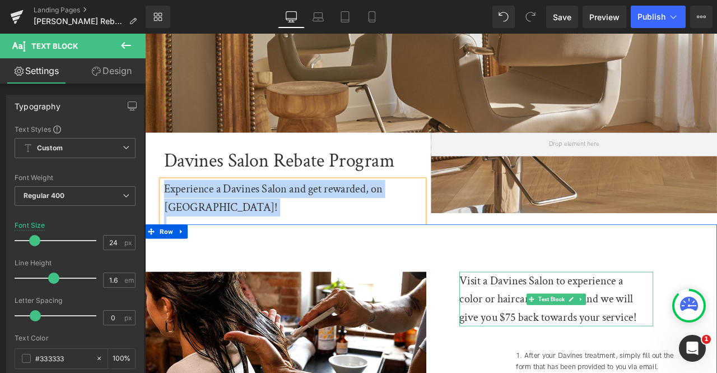
click at [554, 324] on div "Visit a Davines Salon to experience a color or haircare treatment and we will g…" at bounding box center [624, 348] width 213 height 64
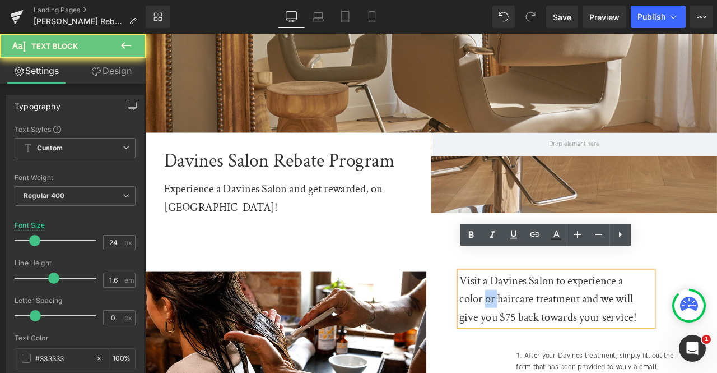
click at [554, 324] on div "Visit a Davines Salon to experience a color or haircare treatment and we will g…" at bounding box center [624, 348] width 213 height 64
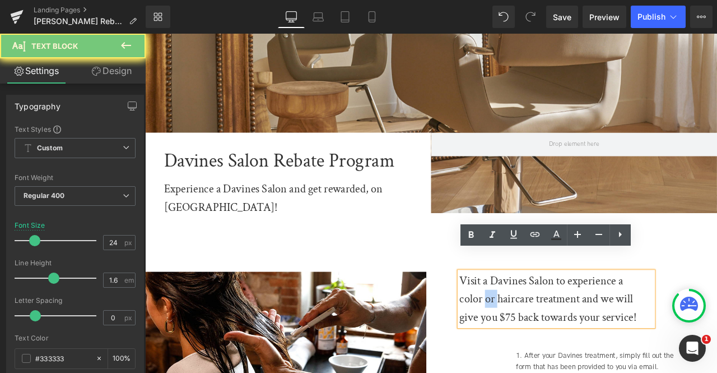
scroll to position [258, 0]
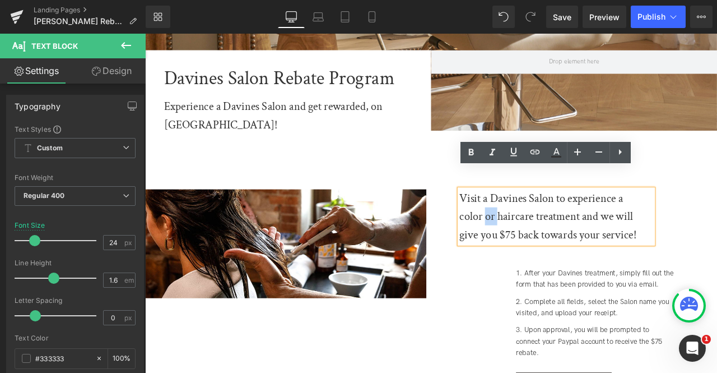
copy div "Visit a Davines Salon to experience a color or haircare treatment and we will g…"
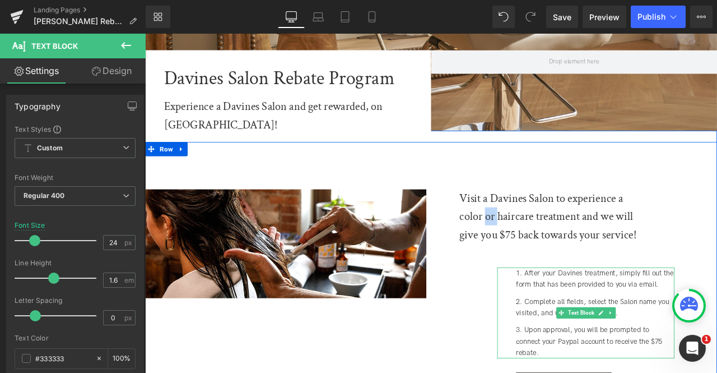
click at [605, 310] on li "After your Davines treatment, simply fill out the form that has been provided t…" at bounding box center [679, 323] width 188 height 27
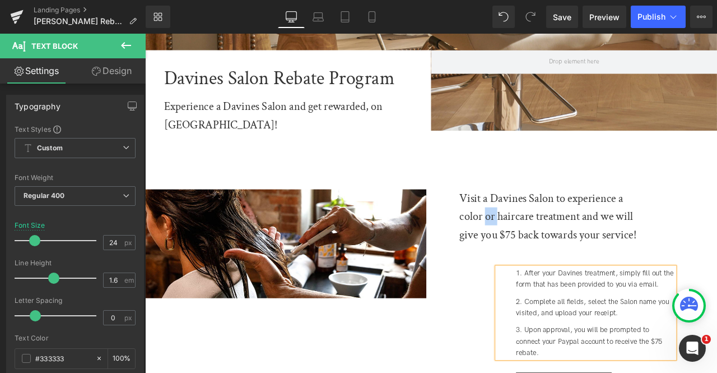
click at [605, 310] on li "After your Davines treatment, simply fill out the form that has been provided t…" at bounding box center [679, 323] width 188 height 27
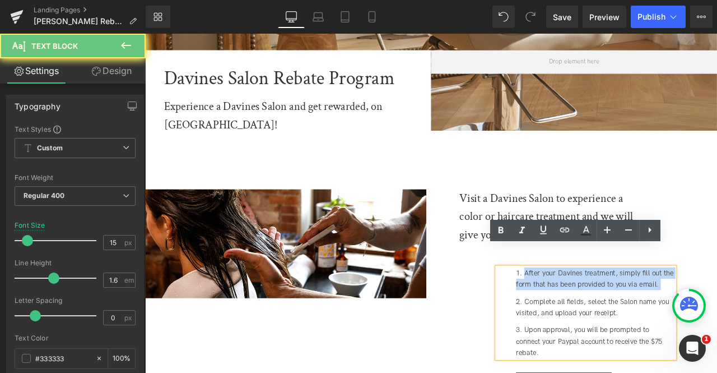
click at [605, 310] on li "After your Davines treatment, simply fill out the form that has been provided t…" at bounding box center [679, 323] width 188 height 27
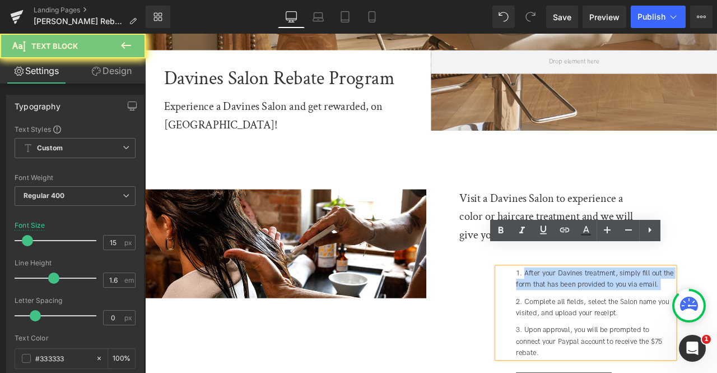
copy li "After your Davines treatment, simply fill out the form that has been provided t…"
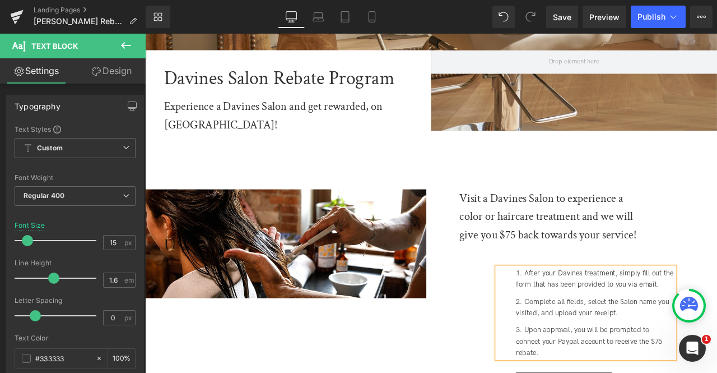
click at [625, 344] on li "Complete all fields, select the Salon name you visited, and upload your receipt." at bounding box center [679, 357] width 188 height 27
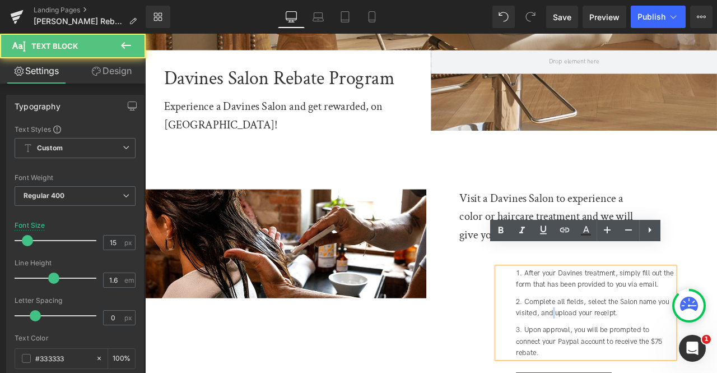
click at [625, 344] on li "Complete all fields, select the Salon name you visited, and upload your receipt." at bounding box center [679, 357] width 188 height 27
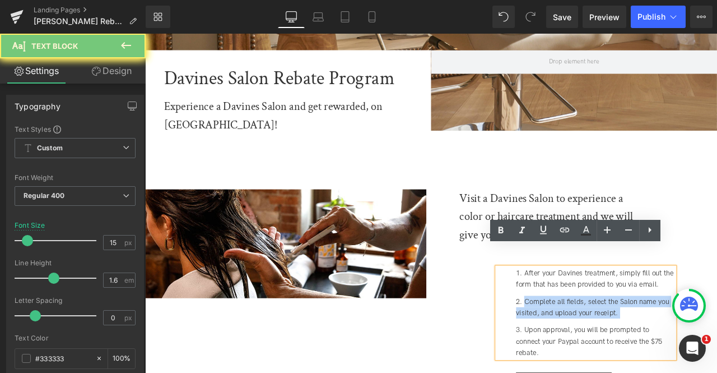
click at [625, 344] on li "Complete all fields, select the Salon name you visited, and upload your receipt." at bounding box center [679, 357] width 188 height 27
copy li "Complete all fields, select the Salon name you visited, and upload your receipt."
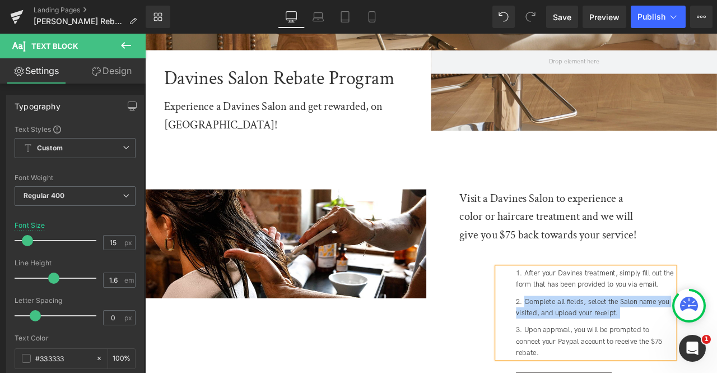
copy li "Complete all fields, select the Salon name you visited, and upload your receipt."
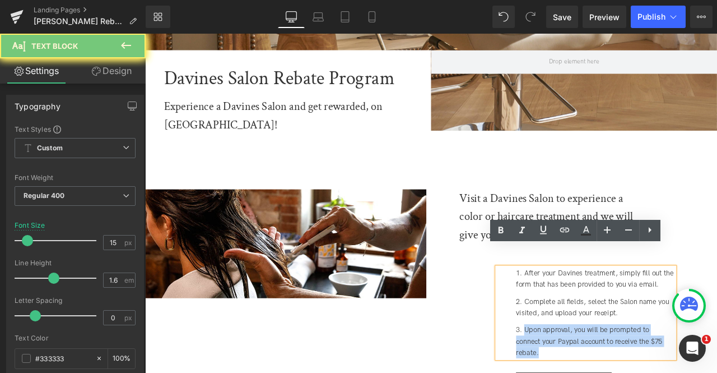
copy li "Upon approval, you will be prompted to connect your Paypal account to receive t…"
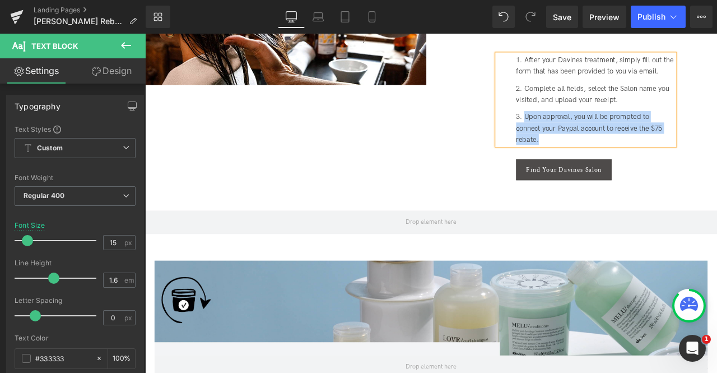
scroll to position [548, 0]
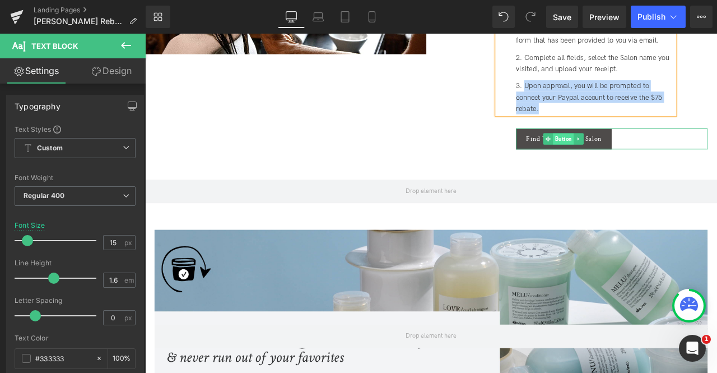
click at [639, 151] on span "Button" at bounding box center [641, 157] width 25 height 13
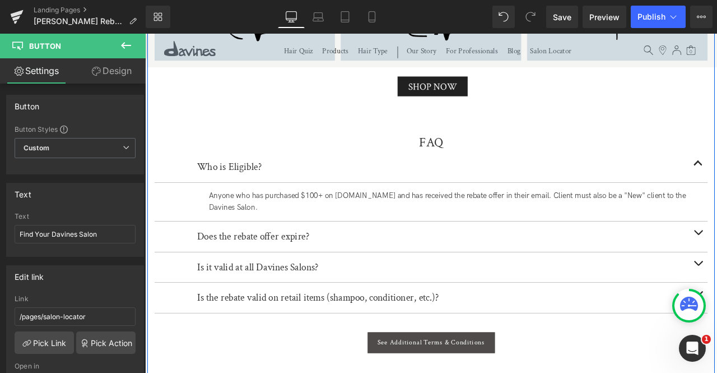
scroll to position [1278, 0]
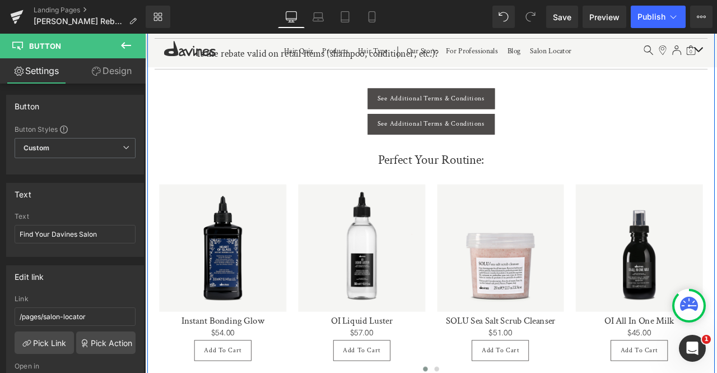
scroll to position [1589, 0]
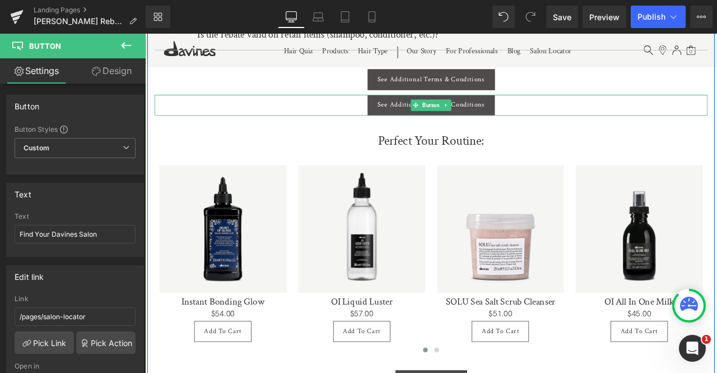
click at [448, 113] on span "See Additional Terms & Conditions" at bounding box center [484, 118] width 127 height 10
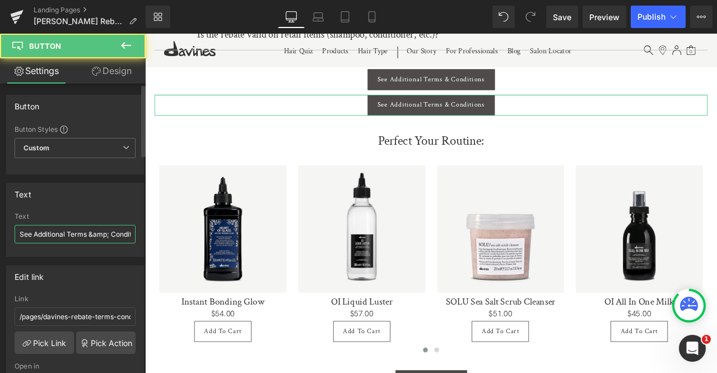
click at [26, 238] on input "See Additional Terms &amp; Conditions" at bounding box center [75, 234] width 121 height 18
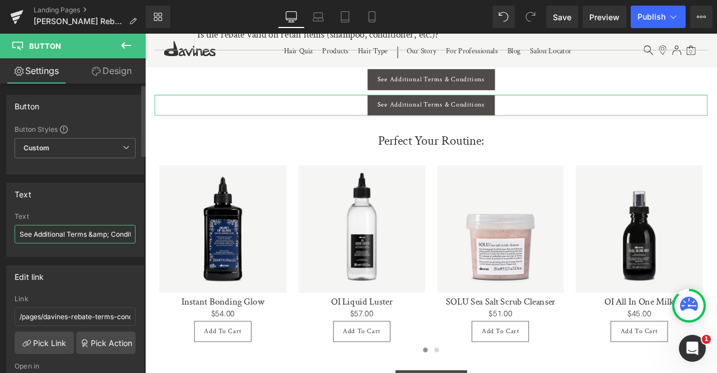
click at [26, 238] on input "See Additional Terms &amp; Conditions" at bounding box center [75, 234] width 121 height 18
type input "Find Your Davines Salon"
click at [70, 311] on input "/pages/davines-rebate-terms-conditions" at bounding box center [75, 316] width 121 height 18
click at [33, 351] on div "/pages/davines-rebate-terms-conditions Link /pages/davines-rebate-terms-conditi…" at bounding box center [75, 352] width 137 height 115
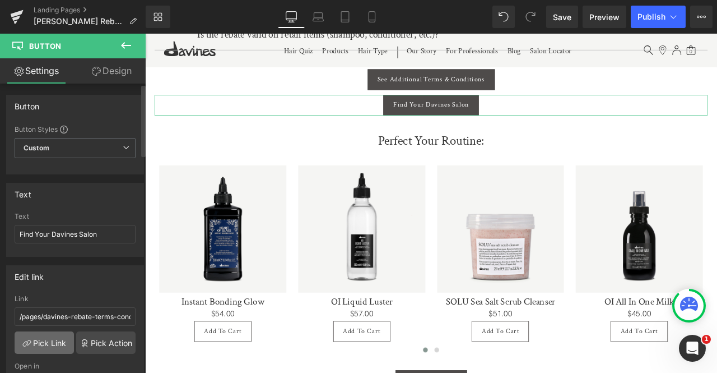
click at [52, 337] on link "Pick Link" at bounding box center [44, 342] width 59 height 22
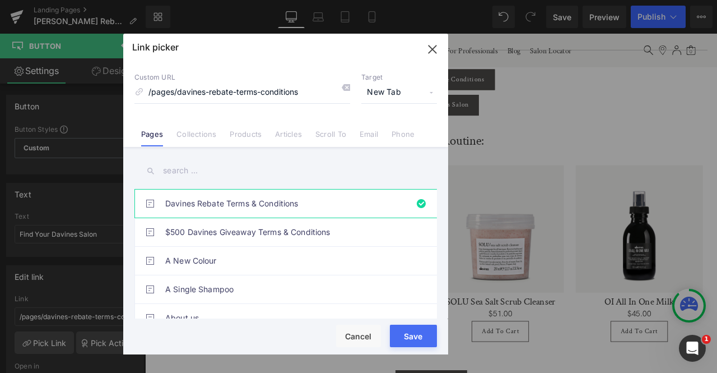
click at [194, 170] on input "text" at bounding box center [286, 170] width 303 height 25
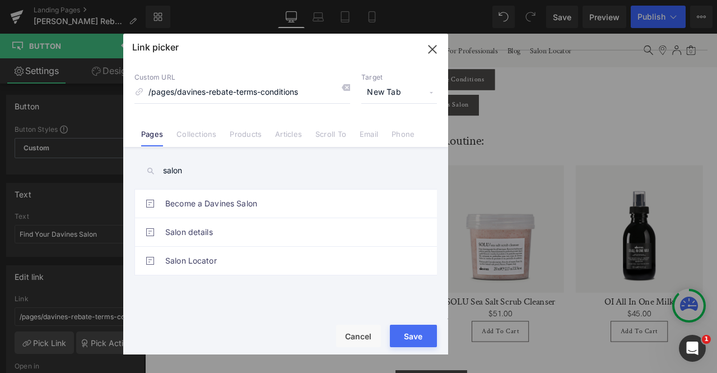
type input "salon"
click at [276, 247] on link "Salon Locator" at bounding box center [288, 261] width 247 height 28
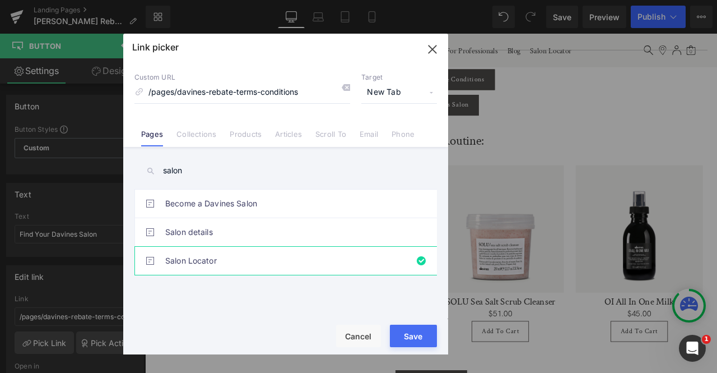
click at [415, 340] on button "Save" at bounding box center [413, 335] width 47 height 22
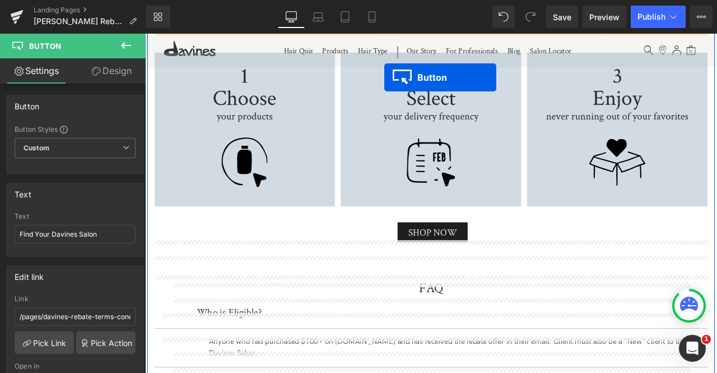
scroll to position [1093, 0]
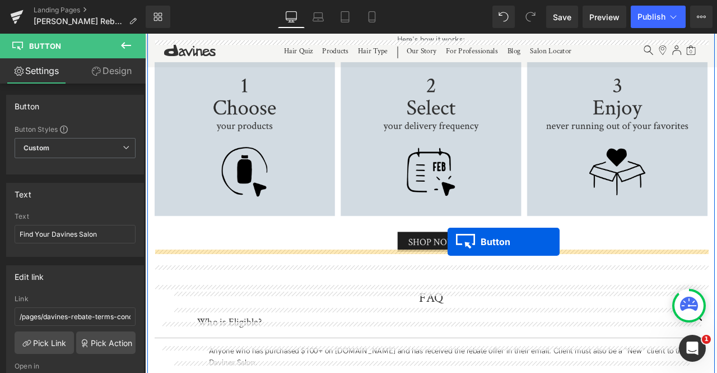
drag, startPoint x: 467, startPoint y: 269, endPoint x: 504, endPoint y: 280, distance: 38.6
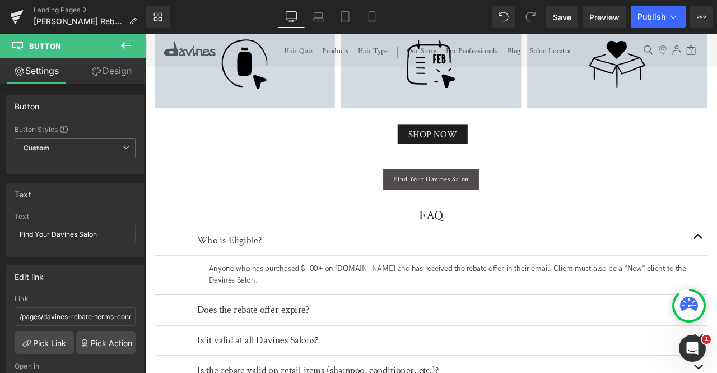
scroll to position [1220, 0]
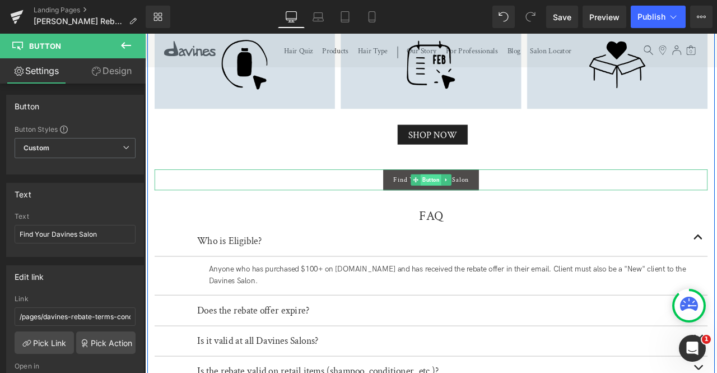
click at [479, 200] on span "Button" at bounding box center [484, 206] width 25 height 13
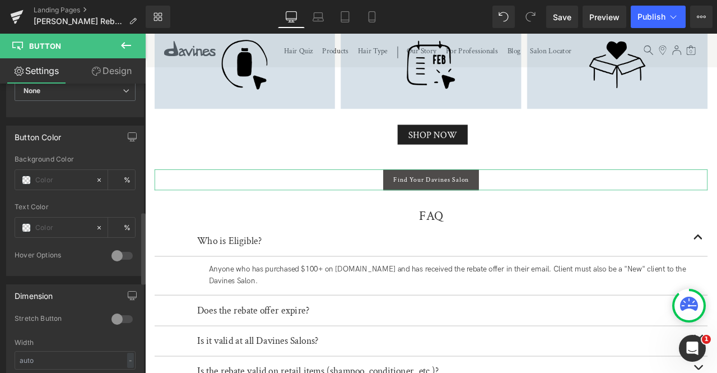
scroll to position [513, 0]
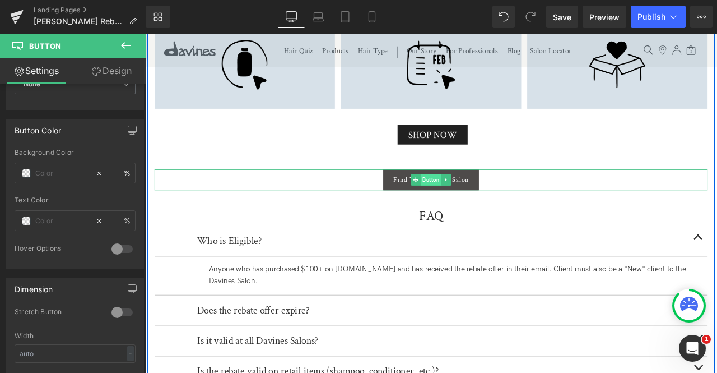
click at [474, 200] on span "Button" at bounding box center [484, 206] width 25 height 13
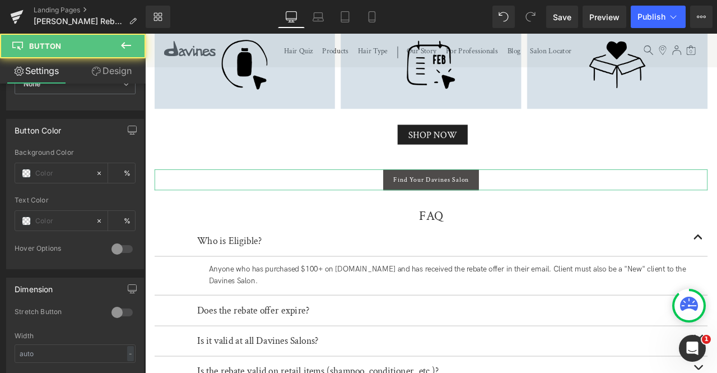
click at [100, 74] on link "Design" at bounding box center [111, 70] width 73 height 25
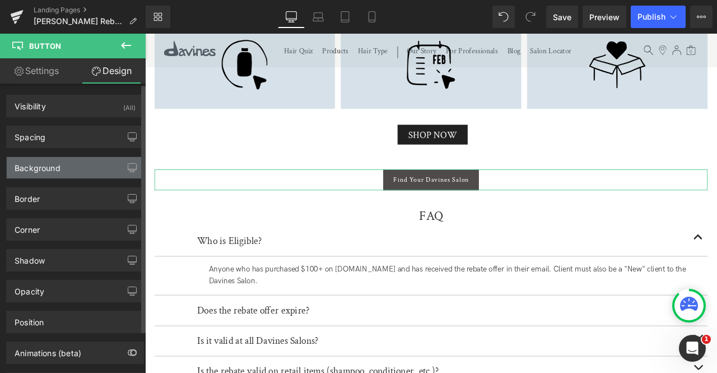
click at [67, 164] on div "Background" at bounding box center [75, 167] width 137 height 21
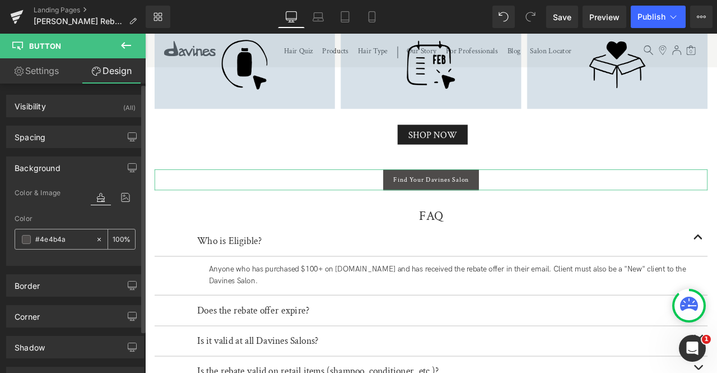
click at [49, 235] on input "#4e4b4a" at bounding box center [62, 239] width 55 height 12
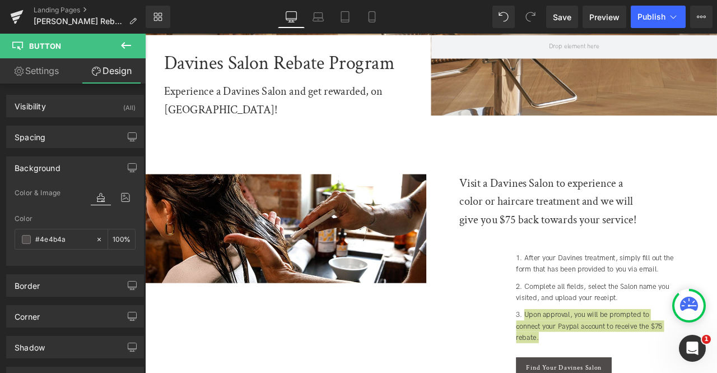
scroll to position [289, 0]
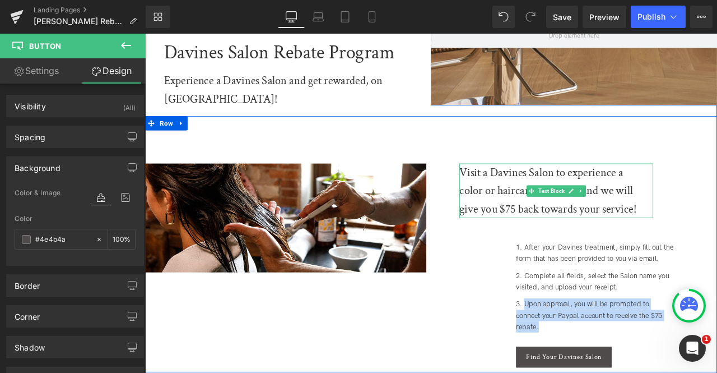
click at [565, 199] on div "Visit a Davines Salon to experience a color or haircare treatment and we will g…" at bounding box center [624, 219] width 213 height 64
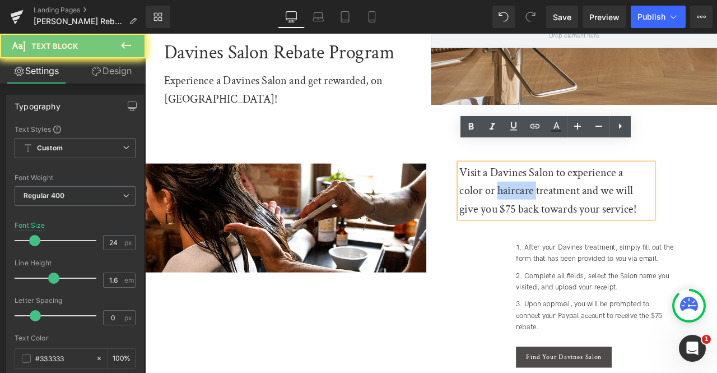
click at [565, 199] on div "Visit a Davines Salon to experience a color or haircare treatment and we will g…" at bounding box center [624, 219] width 213 height 64
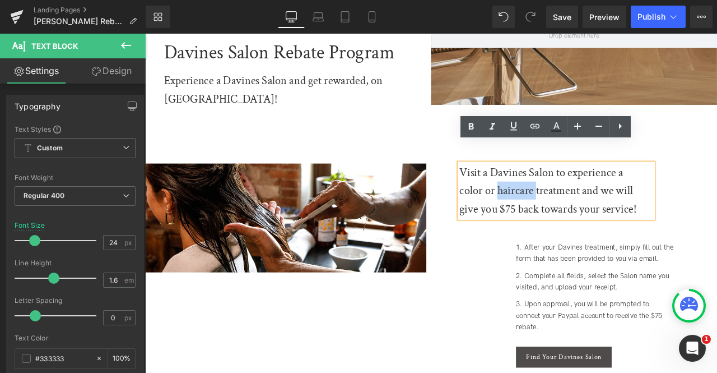
copy div "Visit a Davines Salon to experience a color or haircare treatment and we will g…"
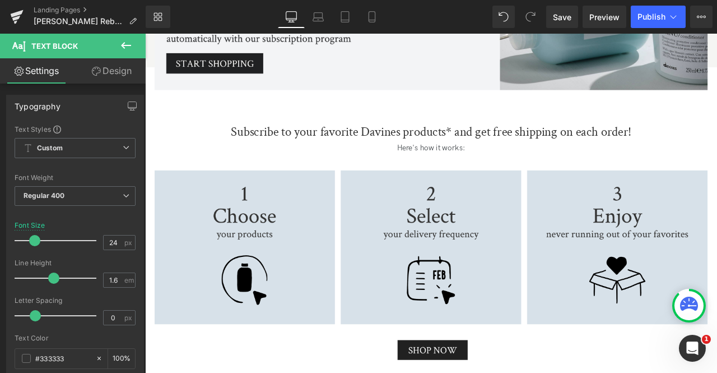
scroll to position [966, 0]
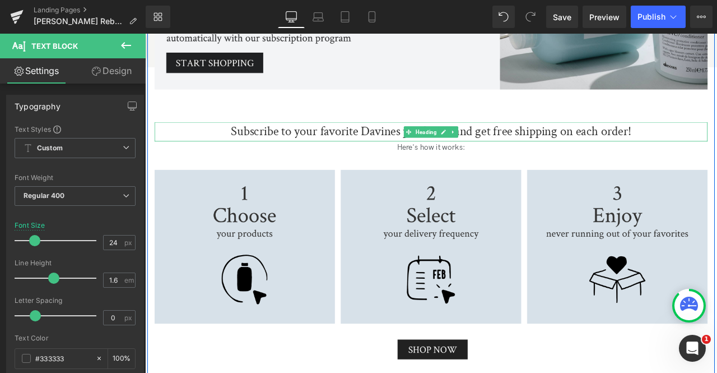
click at [435, 138] on h2 "Subscribe to your favorite Davines products* and get free shipping on each orde…" at bounding box center [484, 149] width 656 height 23
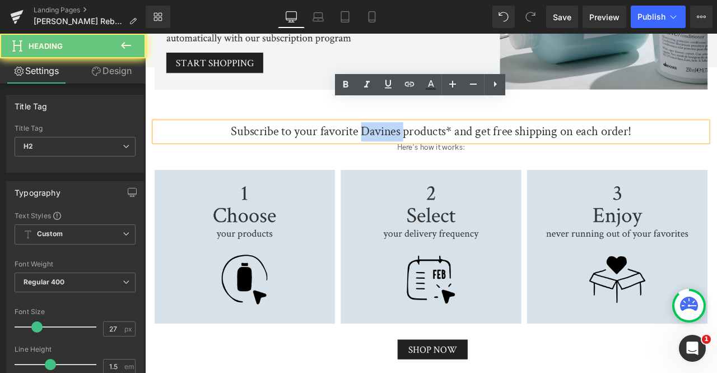
click at [435, 138] on h2 "Subscribe to your favorite Davines products* and get free shipping on each orde…" at bounding box center [484, 149] width 656 height 23
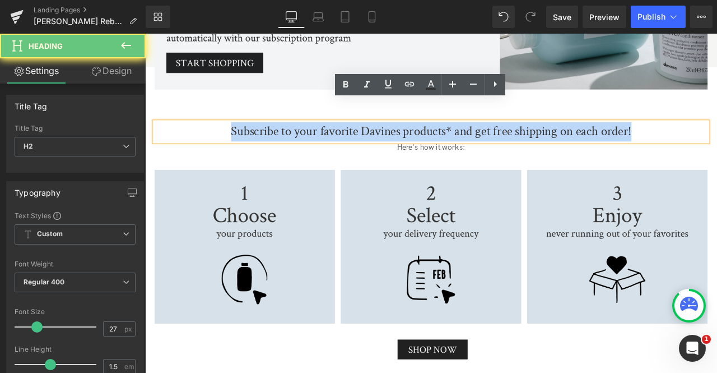
click at [435, 138] on h2 "Subscribe to your favorite Davines products* and get free shipping on each orde…" at bounding box center [484, 149] width 656 height 23
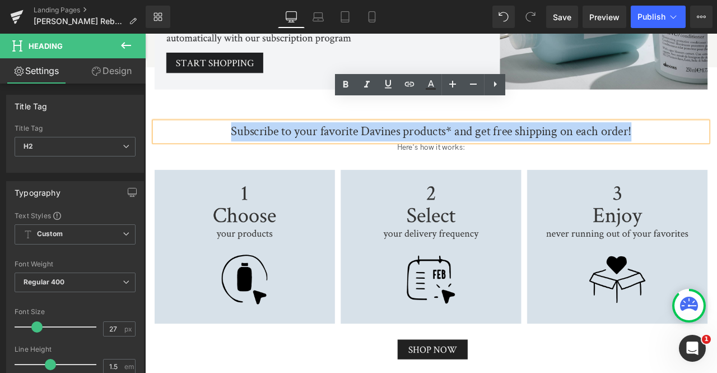
paste div
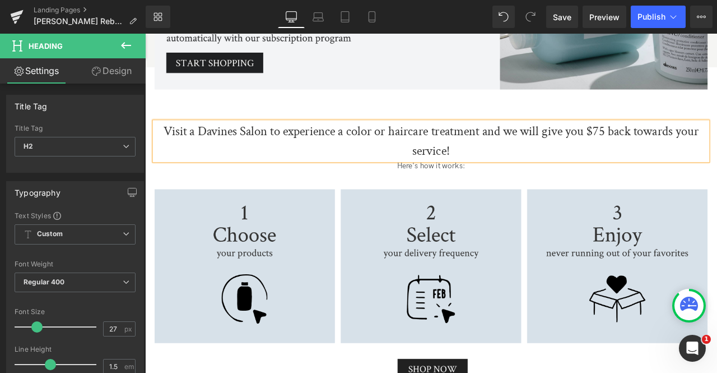
click at [461, 138] on h2 "Visit a Davines Salon to experience a color or haircare treatment and we will g…" at bounding box center [484, 160] width 656 height 45
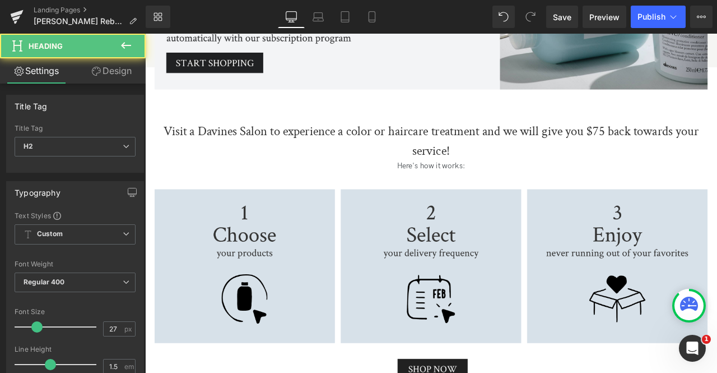
click at [92, 78] on link "Design" at bounding box center [111, 70] width 73 height 25
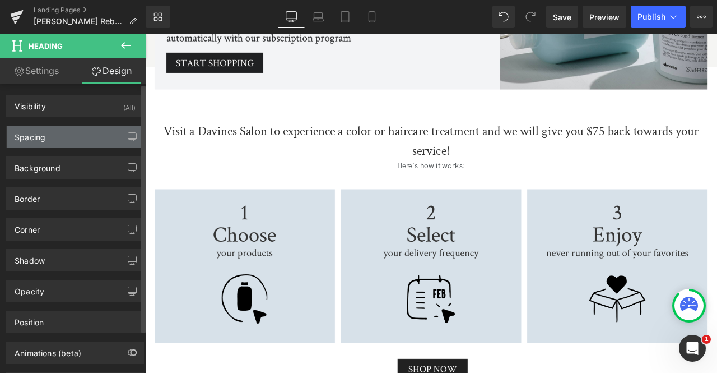
click at [100, 131] on div "Spacing" at bounding box center [75, 136] width 137 height 21
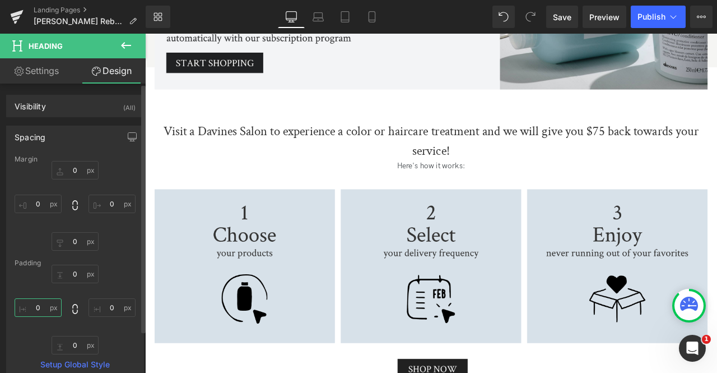
click at [43, 308] on input "0" at bounding box center [38, 307] width 47 height 18
type input "3"
type input "50"
click at [112, 308] on input "0" at bounding box center [112, 307] width 47 height 18
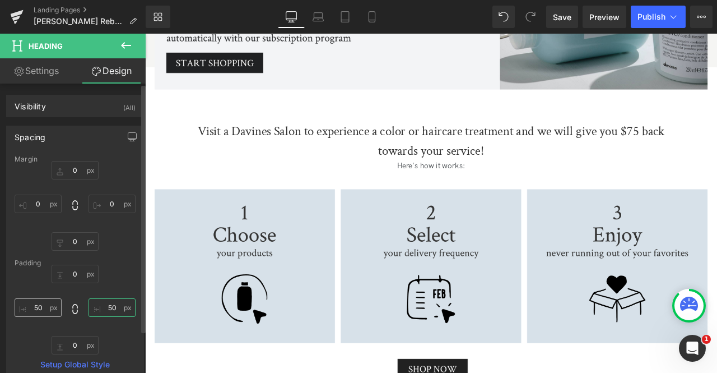
type input "50"
click at [35, 305] on input "50" at bounding box center [38, 307] width 47 height 18
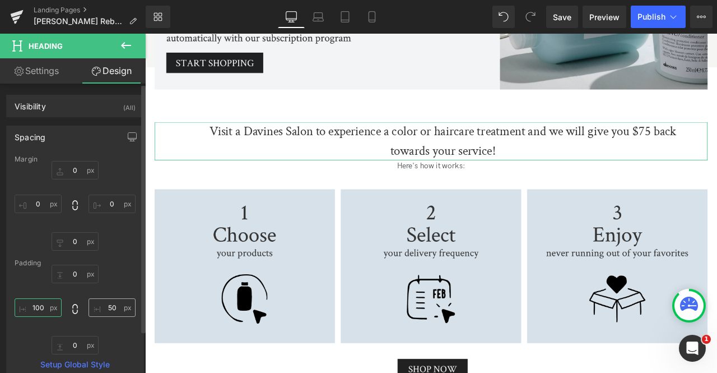
type input "100"
click at [112, 305] on input "50" at bounding box center [112, 307] width 47 height 18
click at [110, 304] on input "100" at bounding box center [112, 307] width 47 height 18
type input "150"
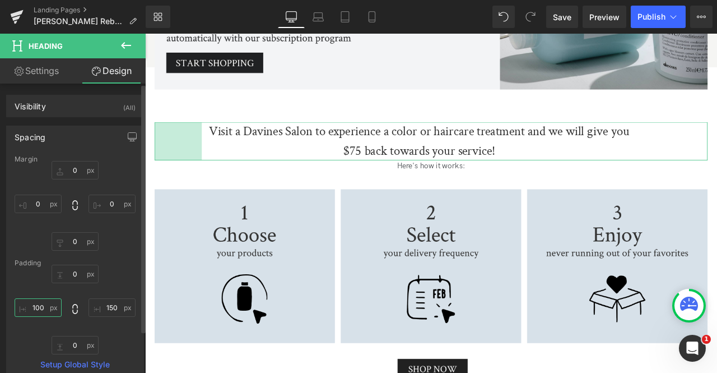
click at [39, 303] on input "100" at bounding box center [38, 307] width 47 height 18
type input "150"
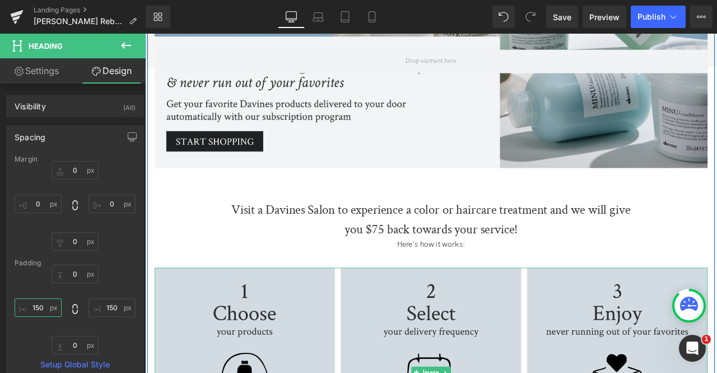
scroll to position [871, 0]
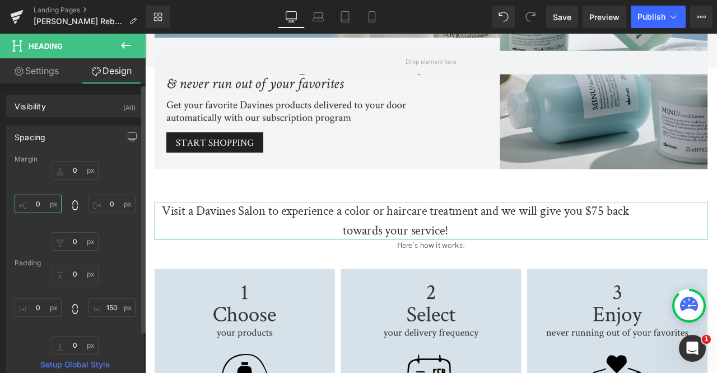
click at [34, 206] on input "0" at bounding box center [38, 203] width 47 height 18
paste input "15"
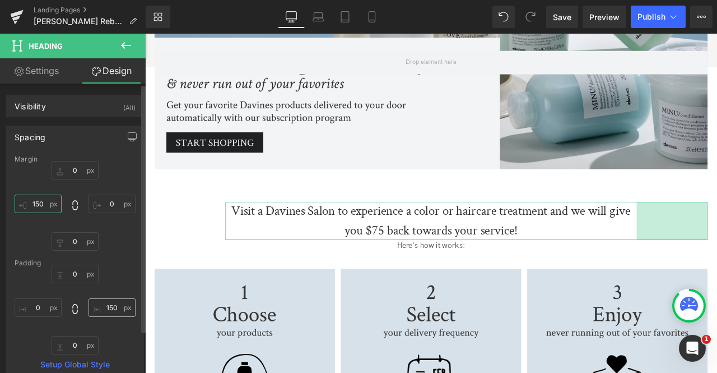
type input "150"
click at [109, 307] on input "150" at bounding box center [112, 307] width 47 height 18
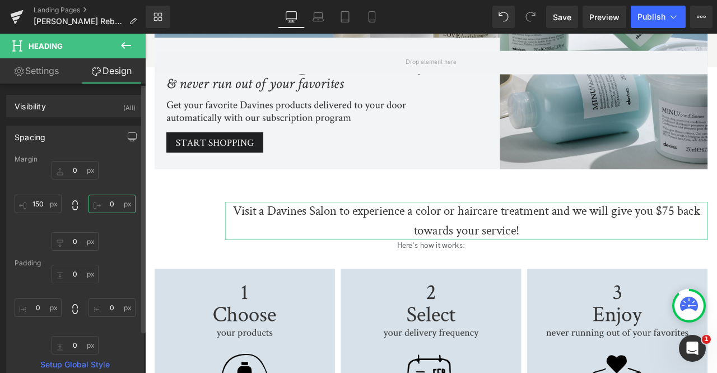
click at [106, 205] on input "0" at bounding box center [112, 203] width 47 height 18
paste input "15"
type input "150"
click at [128, 133] on icon "button" at bounding box center [132, 136] width 9 height 9
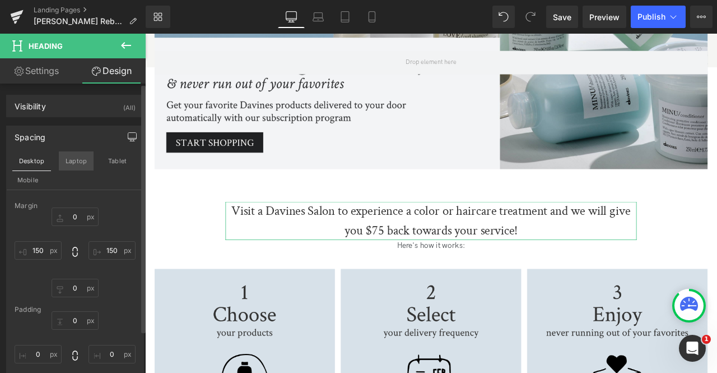
click at [73, 154] on button "Laptop" at bounding box center [76, 160] width 35 height 19
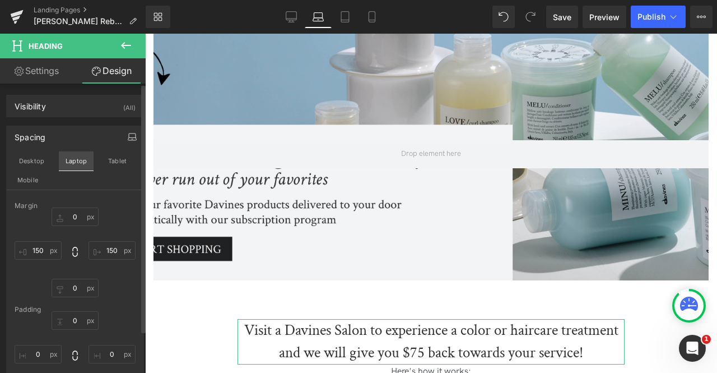
scroll to position [979, 0]
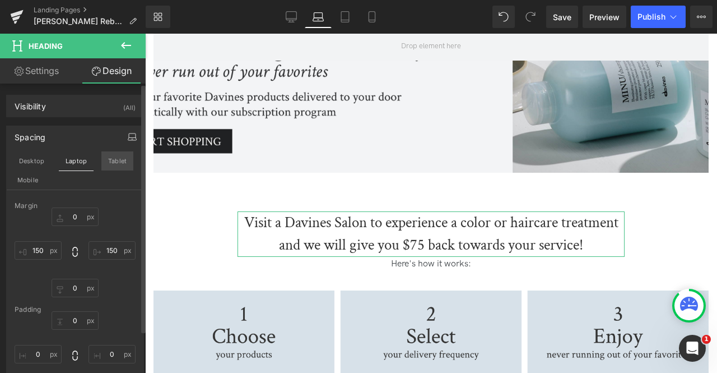
click at [113, 165] on button "Tablet" at bounding box center [117, 160] width 32 height 19
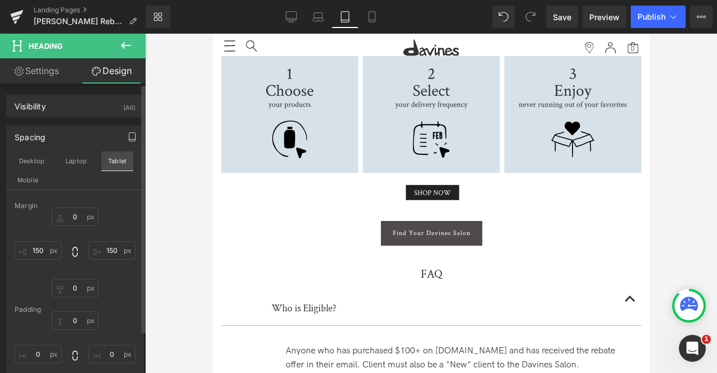
scroll to position [737, 0]
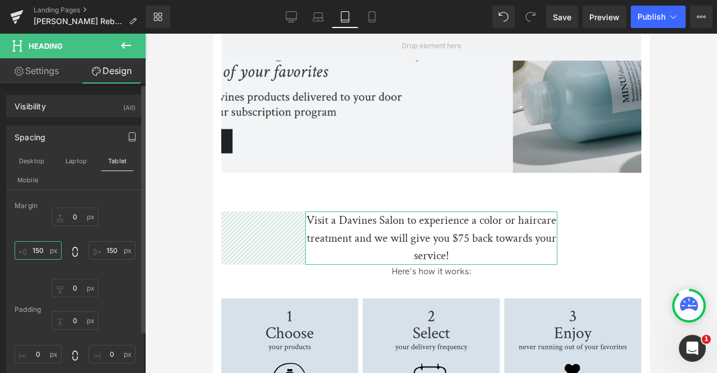
click at [40, 248] on input "150" at bounding box center [38, 250] width 47 height 18
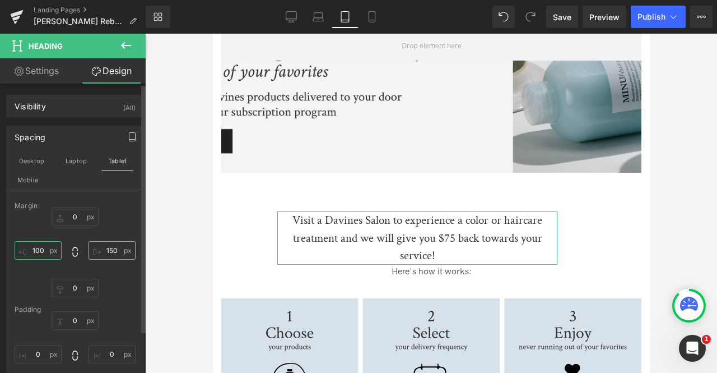
type input "100"
click at [105, 251] on input "150" at bounding box center [112, 250] width 47 height 18
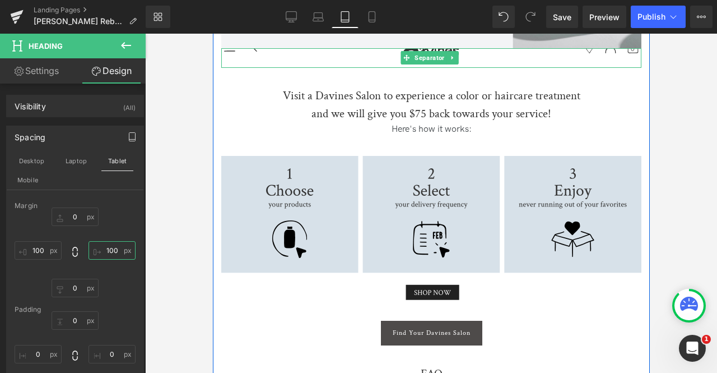
scroll to position [863, 0]
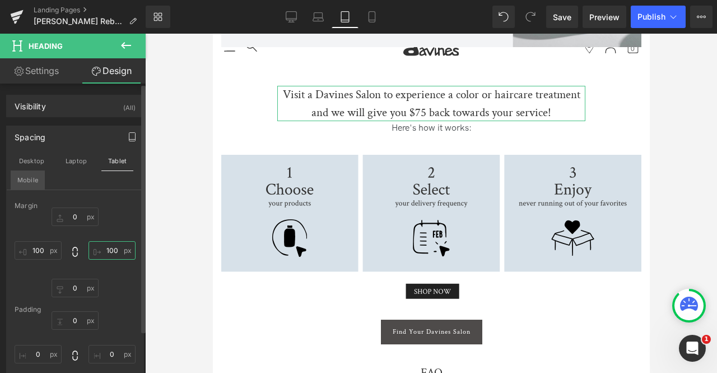
type input "100"
click at [22, 179] on button "Mobile" at bounding box center [28, 179] width 34 height 19
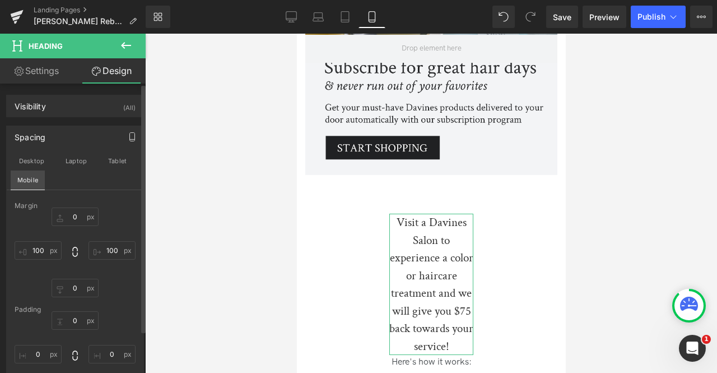
scroll to position [972, 0]
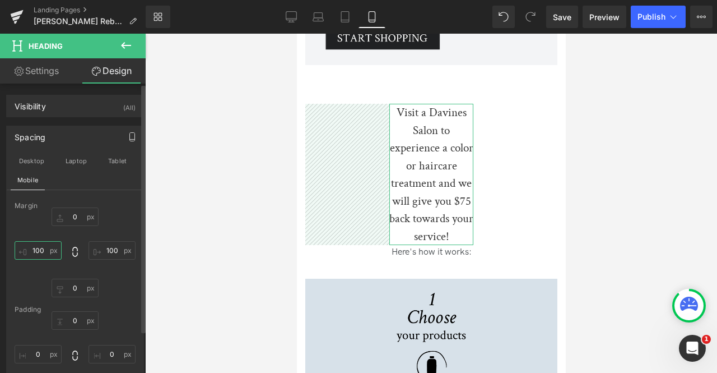
click at [41, 249] on input "100" at bounding box center [38, 250] width 47 height 18
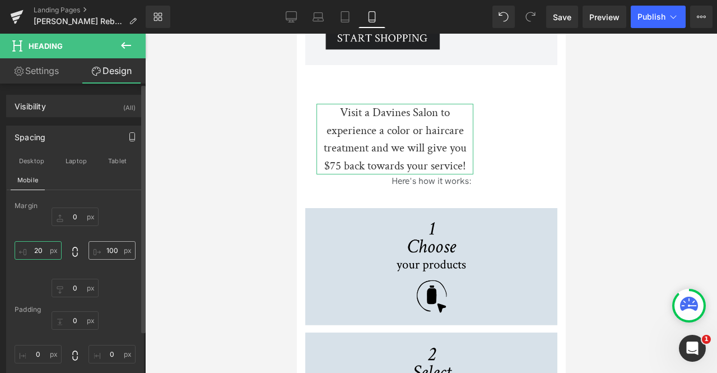
type input "20"
click at [109, 249] on input "100" at bounding box center [112, 250] width 47 height 18
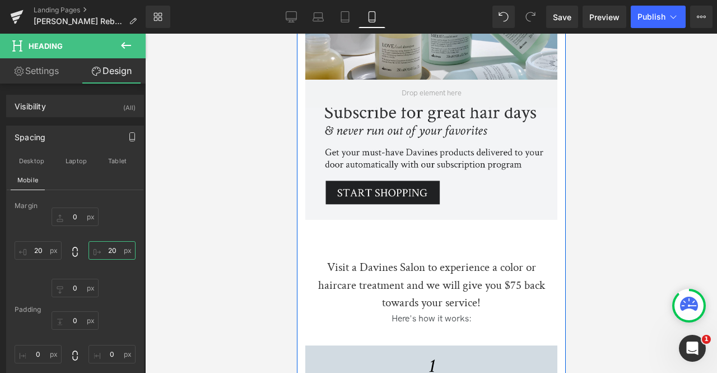
scroll to position [795, 0]
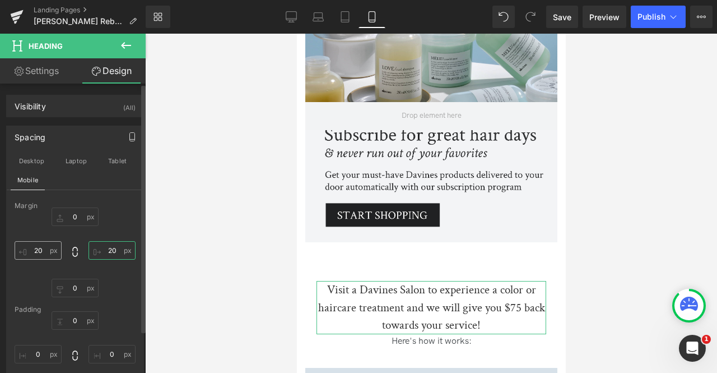
type input "20"
click at [37, 248] on input "20" at bounding box center [38, 250] width 47 height 18
type input "40"
click at [106, 249] on input "20" at bounding box center [112, 250] width 47 height 18
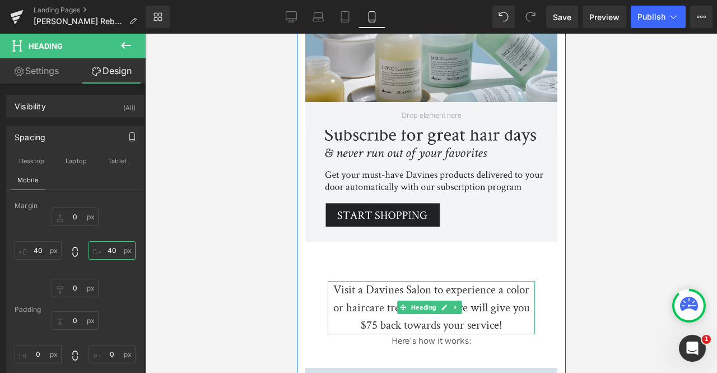
scroll to position [895, 0]
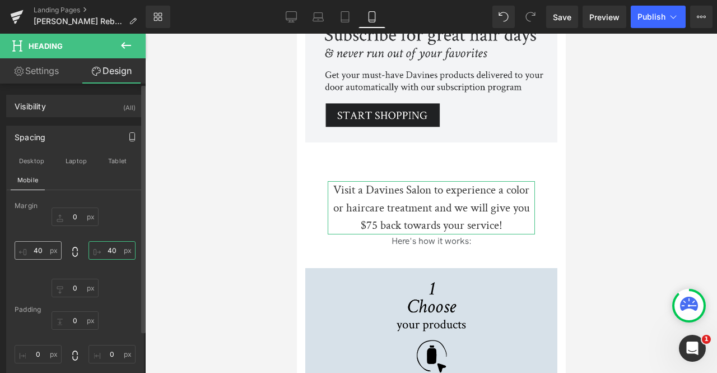
type input "40"
click at [38, 247] on input "40" at bounding box center [38, 250] width 47 height 18
type input "30"
click at [112, 247] on input "40" at bounding box center [112, 250] width 47 height 18
type input "30"
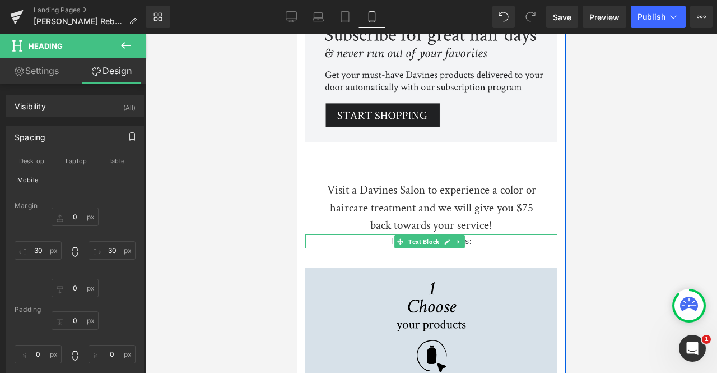
click at [374, 234] on p "Here's how it works:" at bounding box center [431, 241] width 252 height 15
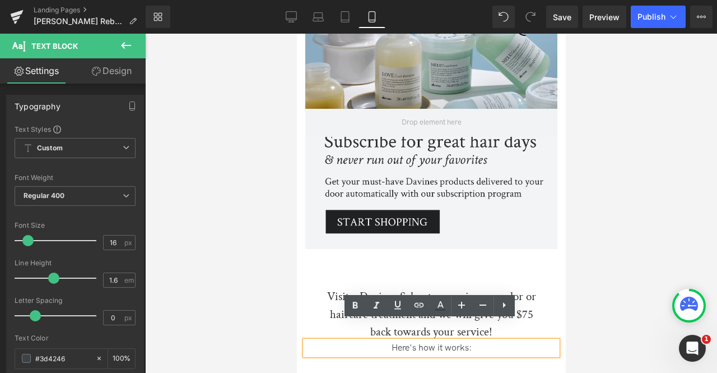
scroll to position [787, 0]
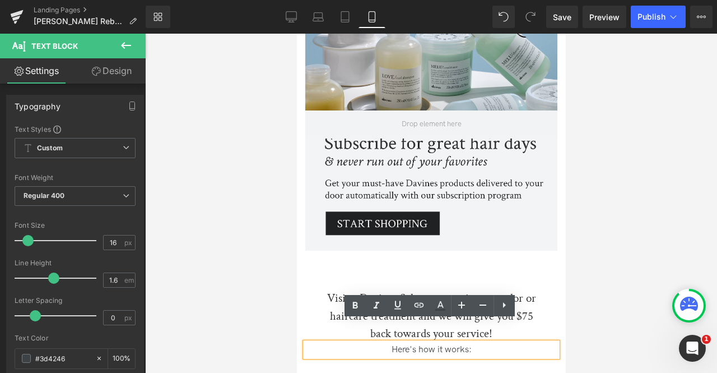
click at [540, 211] on div at bounding box center [431, 116] width 252 height 267
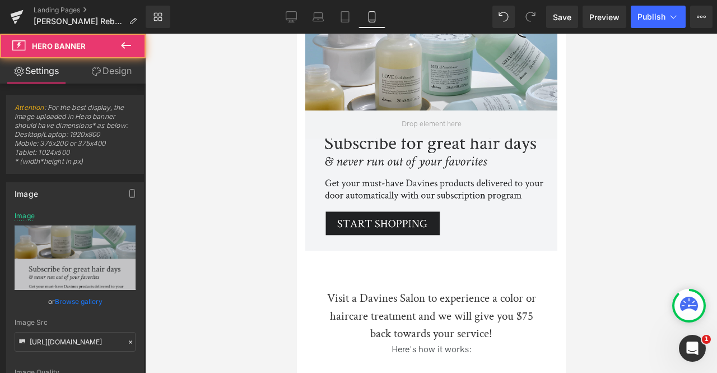
click at [296, 34] on div at bounding box center [296, 34] width 0 height 0
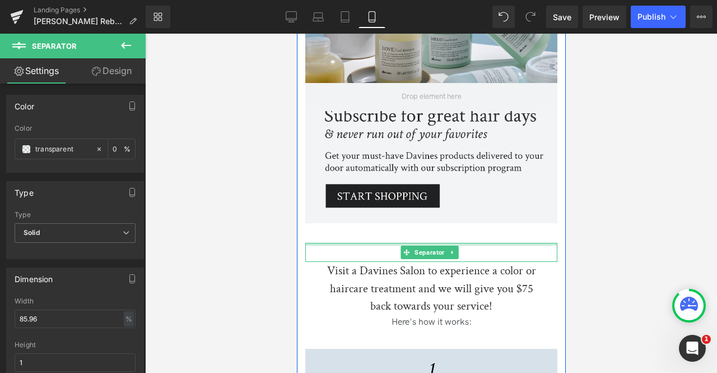
scroll to position [815, 0]
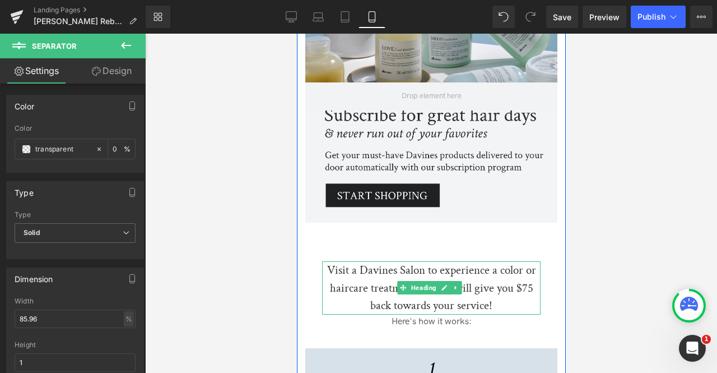
click at [377, 261] on h2 "Visit a Davines Salon to experience a color or haircare treatment and we will g…" at bounding box center [431, 287] width 219 height 53
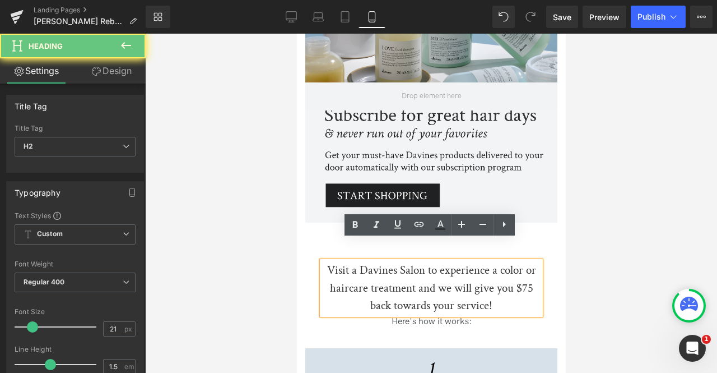
click at [377, 261] on h2 "Visit a Davines Salon to experience a color or haircare treatment and we will g…" at bounding box center [431, 287] width 219 height 53
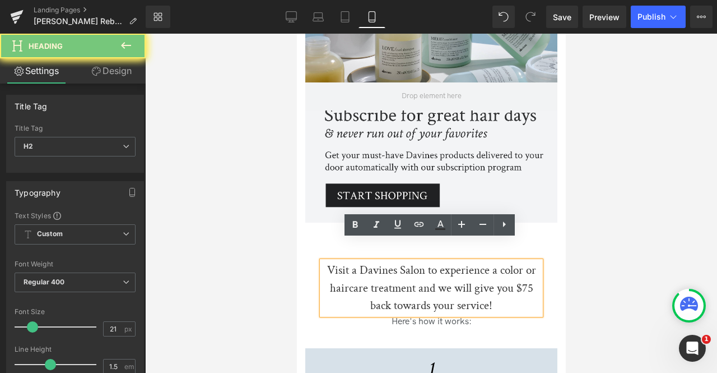
copy h2 "Visit a Davines Salon to experience a color or haircare treatment and we will g…"
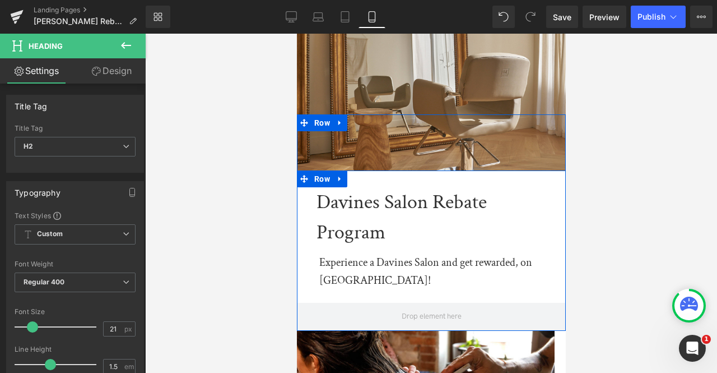
scroll to position [40, 0]
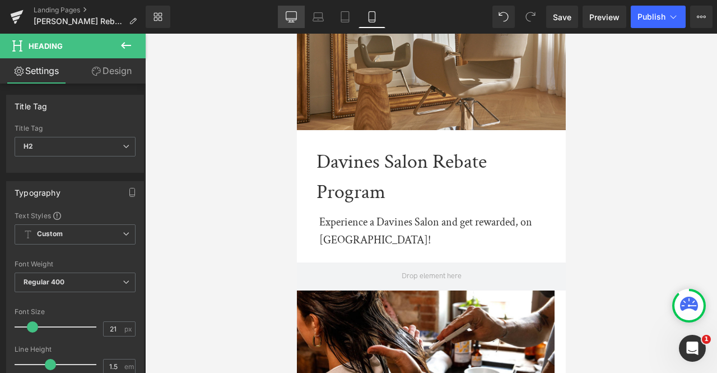
click at [287, 22] on icon at bounding box center [291, 16] width 11 height 11
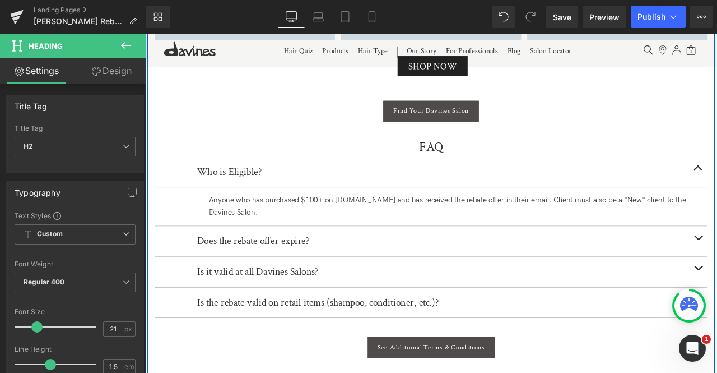
scroll to position [1260, 0]
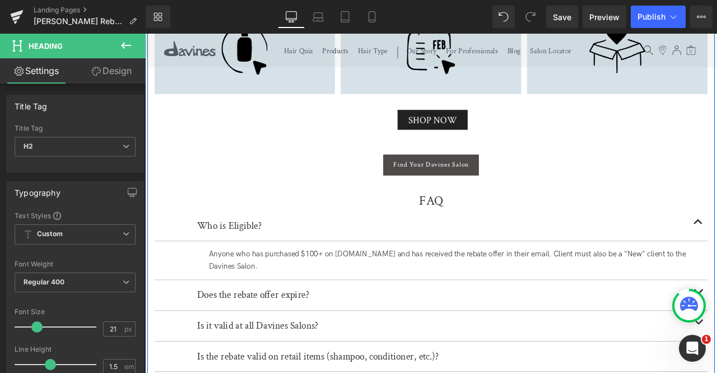
click at [343, 288] on div "Anyone who has purchased $100+ on davines.com and has received the rebate offer…" at bounding box center [512, 302] width 583 height 29
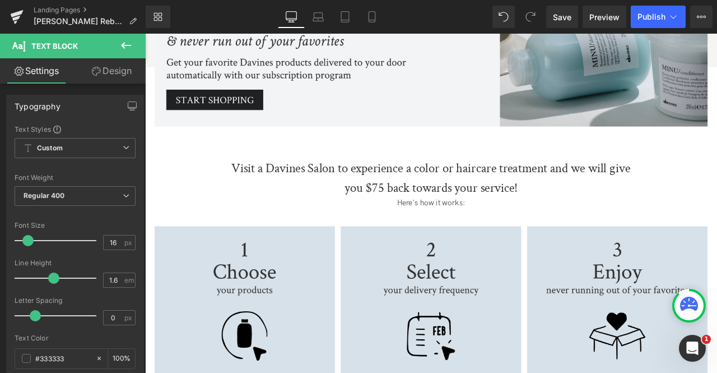
scroll to position [902, 0]
